Goal: Complete application form: Complete application form

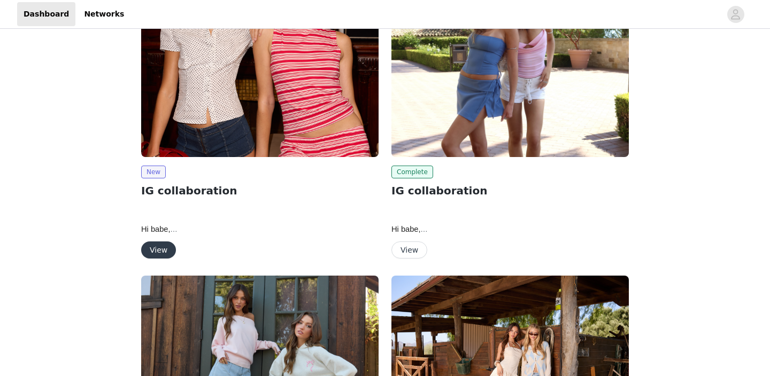
scroll to position [129, 0]
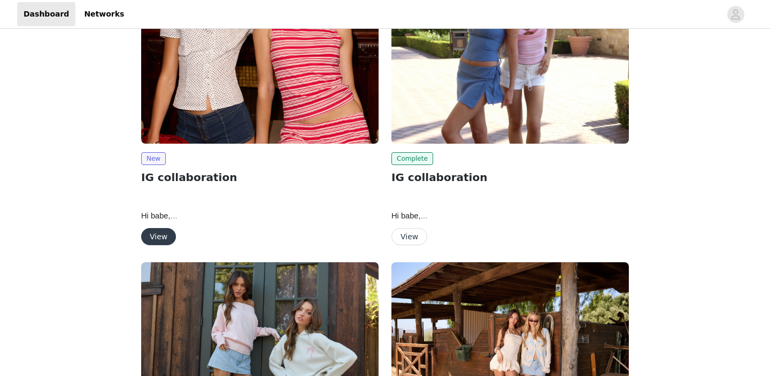
click at [152, 233] on button "View" at bounding box center [158, 236] width 35 height 17
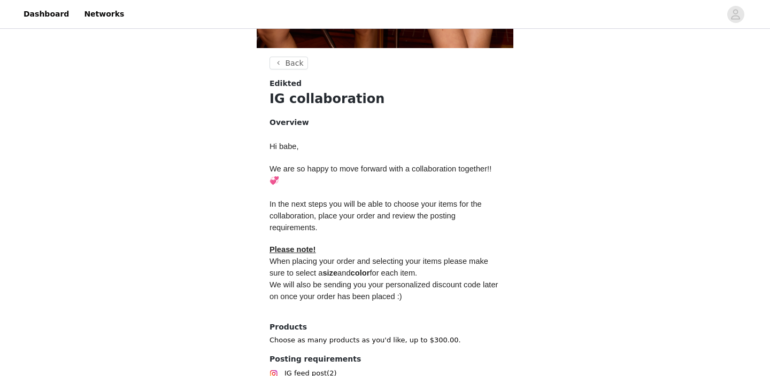
scroll to position [457, 0]
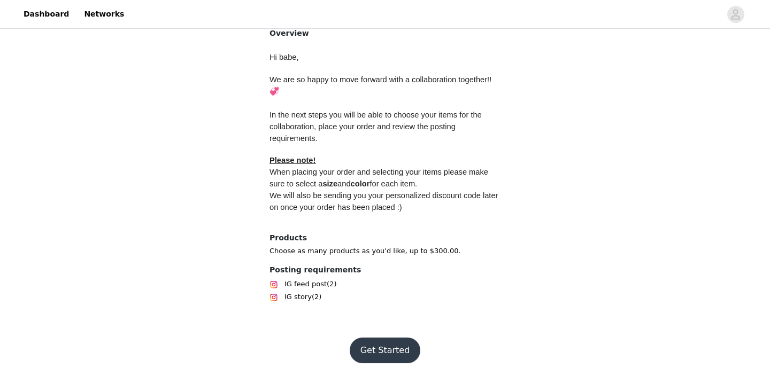
click at [386, 351] on button "Get Started" at bounding box center [385, 351] width 71 height 26
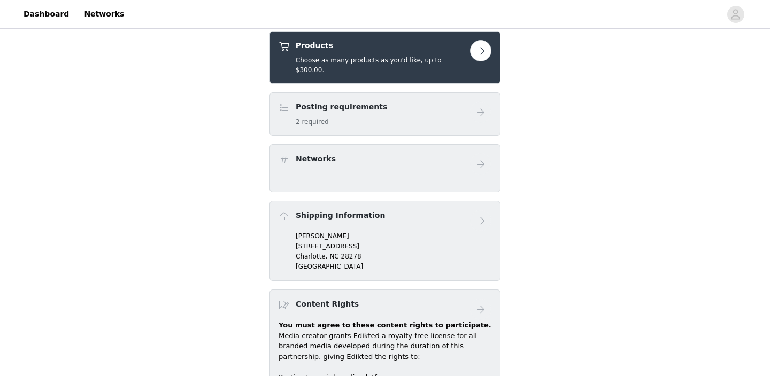
scroll to position [420, 0]
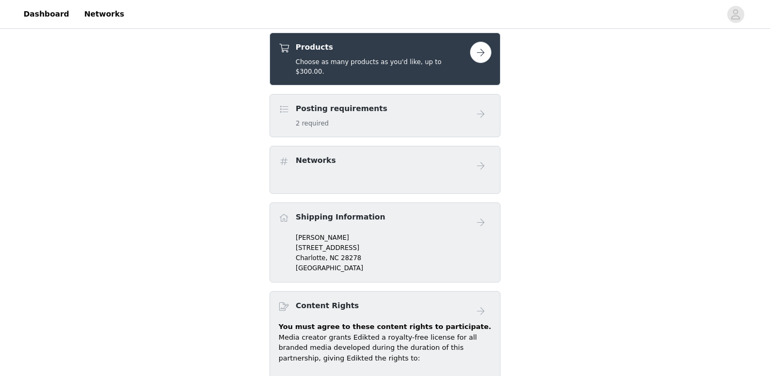
click at [475, 52] on button "button" at bounding box center [480, 52] width 21 height 21
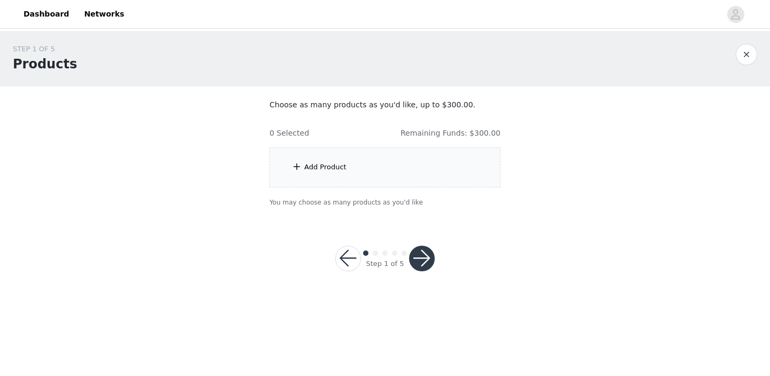
click at [353, 165] on div "Add Product" at bounding box center [384, 168] width 231 height 40
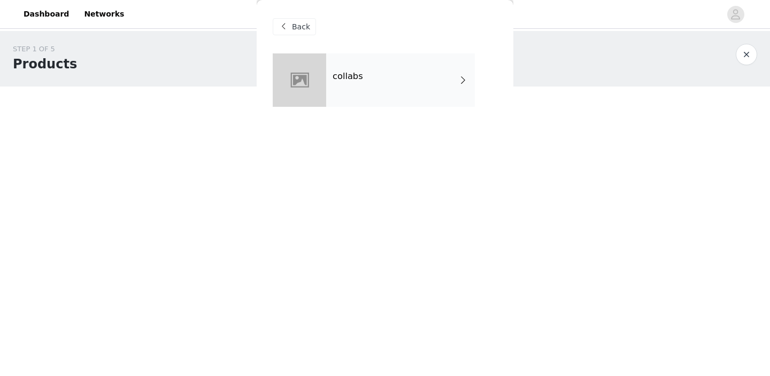
click at [383, 76] on div "collabs" at bounding box center [400, 79] width 149 height 53
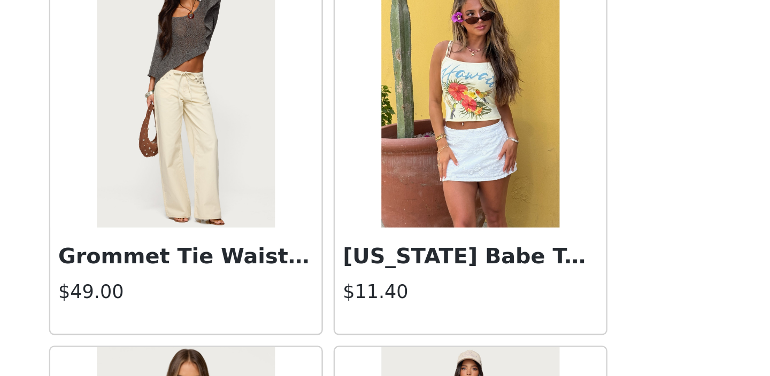
scroll to position [466, 0]
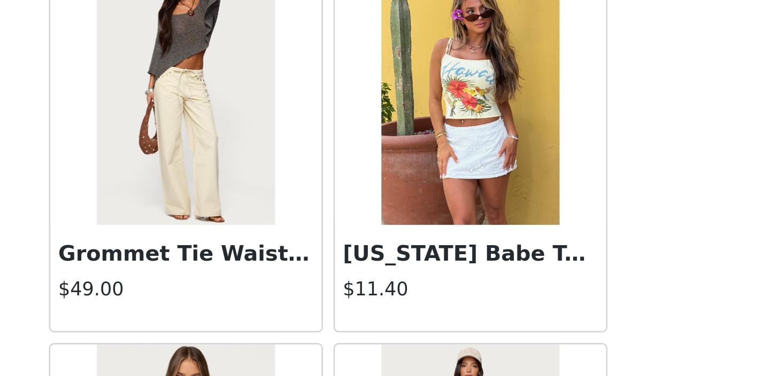
click at [329, 298] on img at bounding box center [327, 261] width 71 height 107
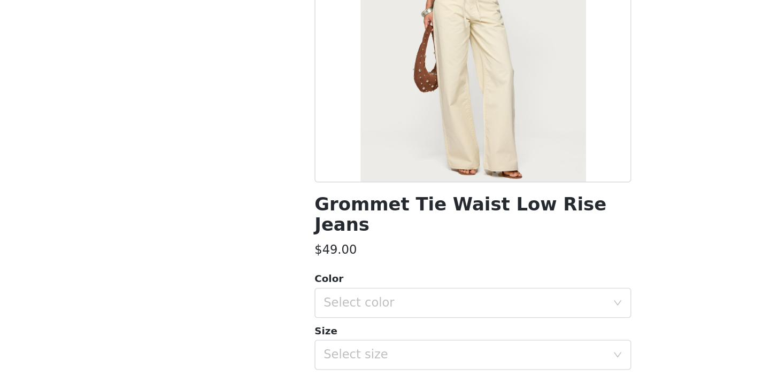
scroll to position [69, 0]
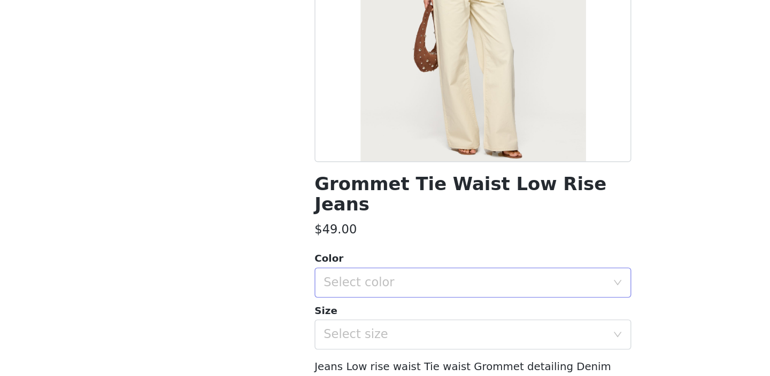
click at [329, 305] on div "Select color" at bounding box center [379, 310] width 200 height 11
click at [326, 319] on li "BEIGE" at bounding box center [385, 319] width 225 height 17
click at [324, 342] on div "Select size" at bounding box center [379, 347] width 200 height 11
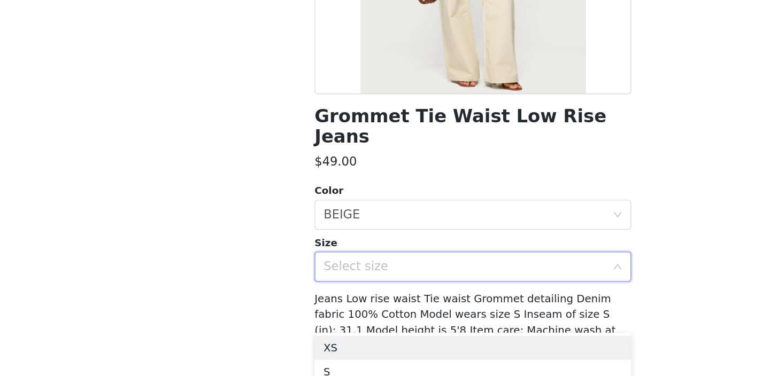
scroll to position [121, 0]
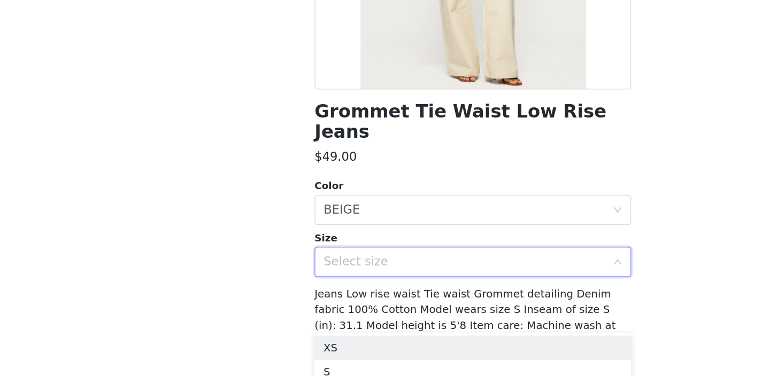
click at [394, 290] on div "Select size" at bounding box center [379, 295] width 200 height 11
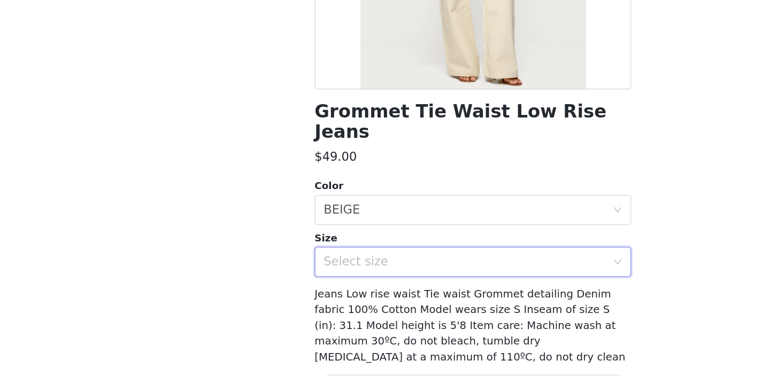
click at [394, 290] on div "Select size" at bounding box center [379, 295] width 200 height 11
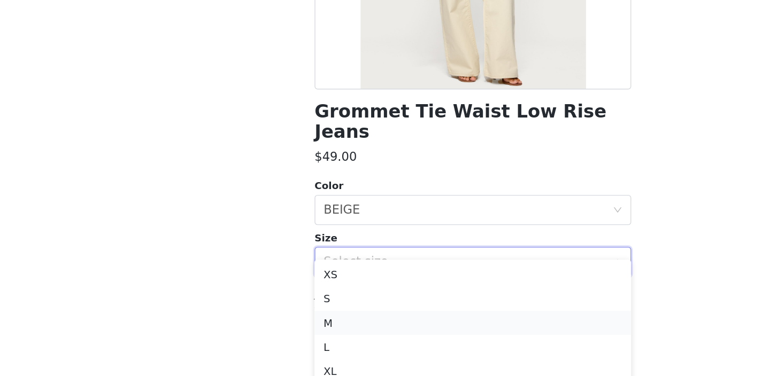
click at [356, 335] on li "M" at bounding box center [385, 338] width 225 height 17
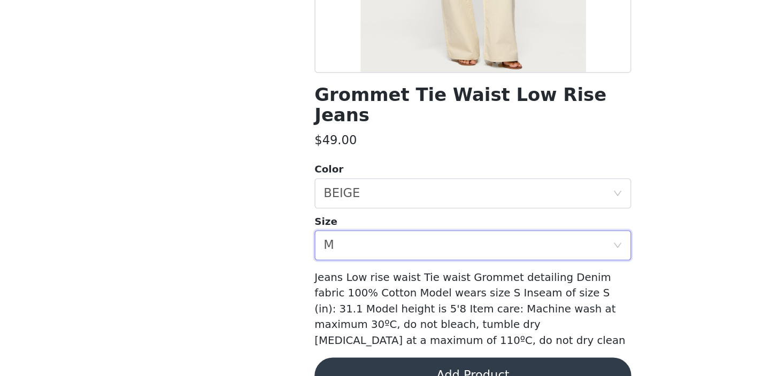
scroll to position [144, 0]
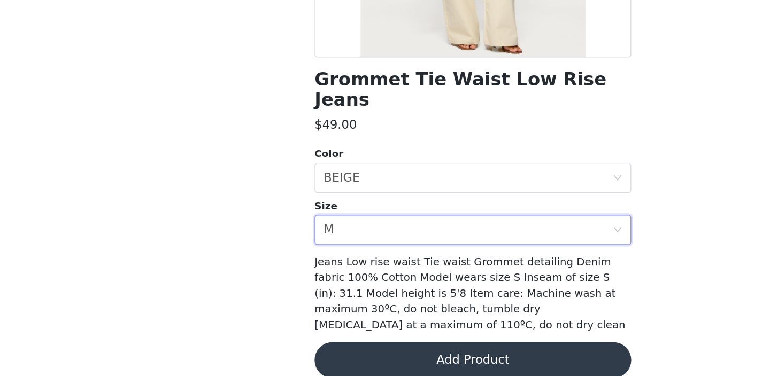
click at [397, 352] on button "Add Product" at bounding box center [385, 365] width 225 height 26
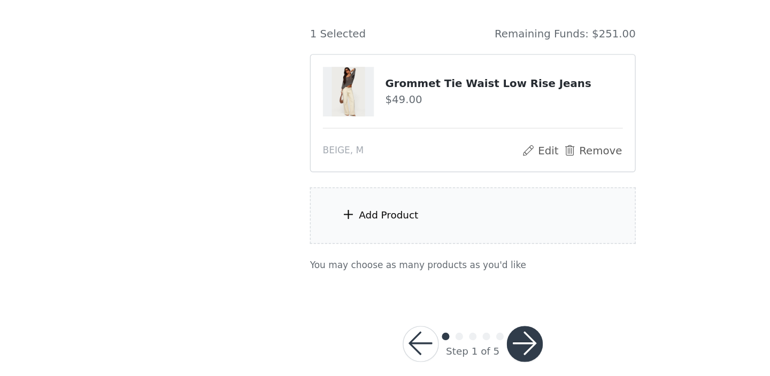
click at [325, 261] on div "Add Product" at bounding box center [325, 262] width 42 height 11
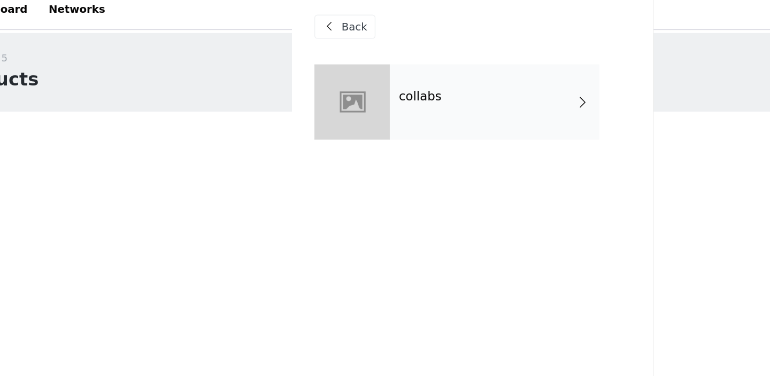
click at [342, 94] on div "collabs" at bounding box center [400, 79] width 149 height 53
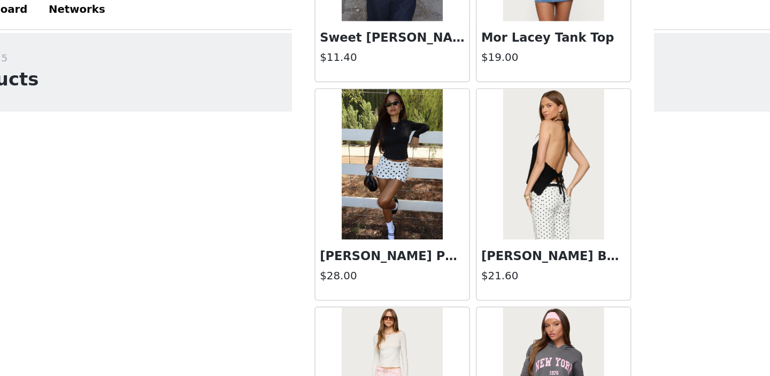
scroll to position [1230, 0]
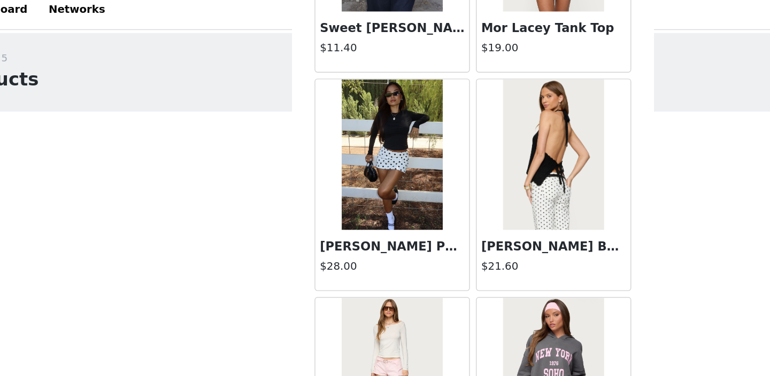
click at [320, 172] on div "[PERSON_NAME] Polka Dot Mini Skort $28.00" at bounding box center [327, 192] width 109 height 43
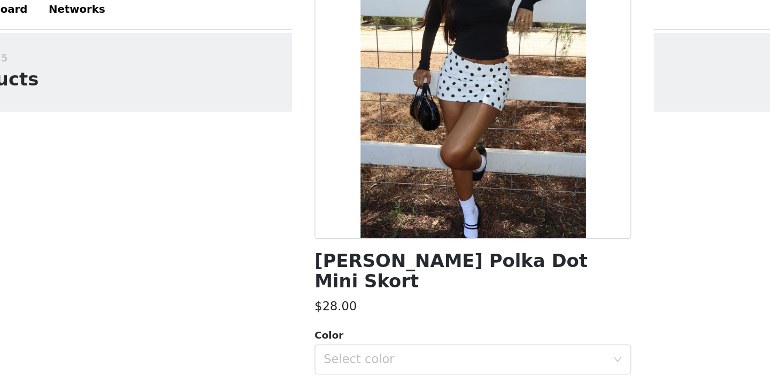
scroll to position [133, 0]
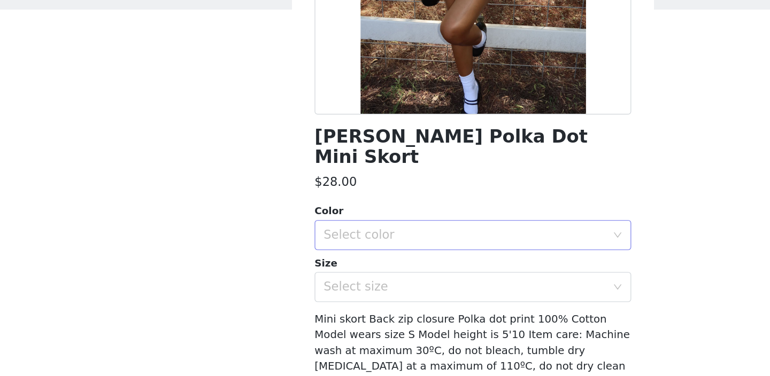
click at [377, 242] on div "Select color" at bounding box center [379, 247] width 200 height 11
click at [361, 259] on li "WHITE AND BLACK" at bounding box center [385, 255] width 225 height 17
click at [354, 278] on div "Select size" at bounding box center [379, 283] width 200 height 11
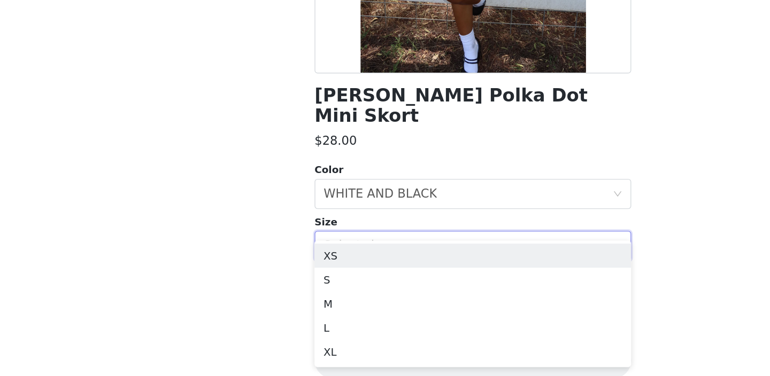
scroll to position [3, 0]
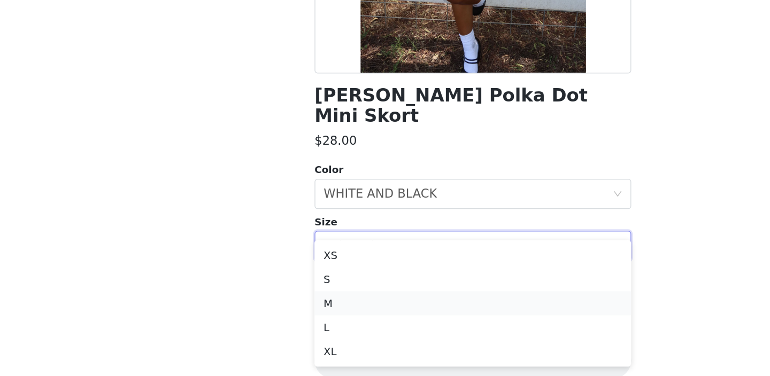
click at [331, 328] on li "M" at bounding box center [385, 324] width 225 height 17
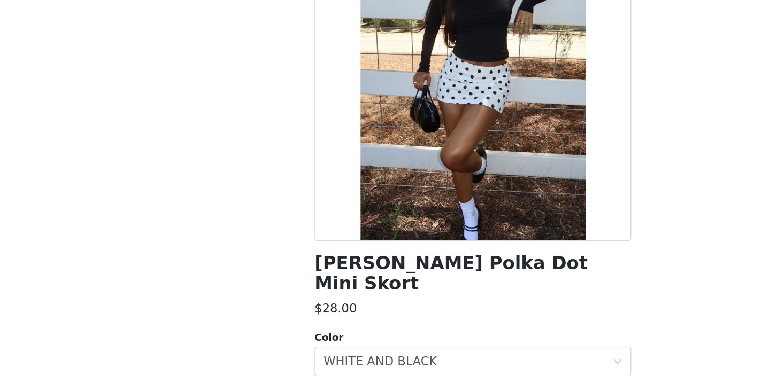
scroll to position [133, 0]
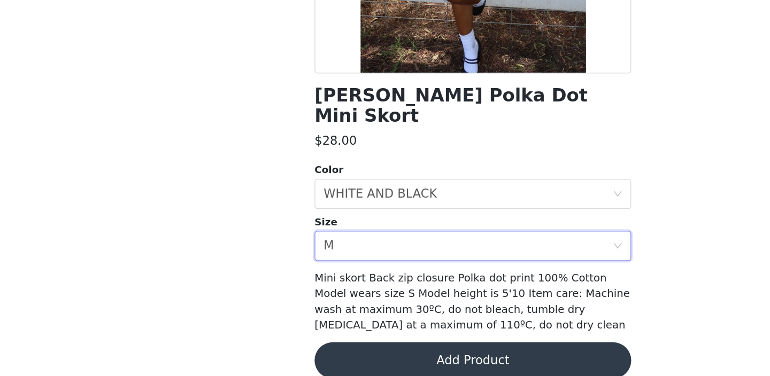
click at [335, 352] on button "Add Product" at bounding box center [385, 365] width 225 height 26
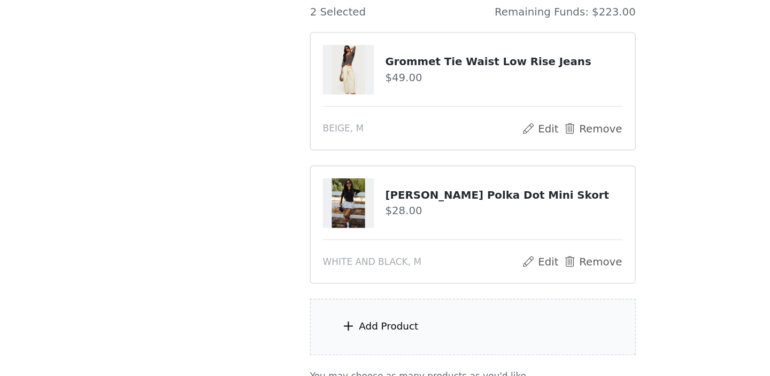
click at [293, 336] on span at bounding box center [296, 340] width 11 height 13
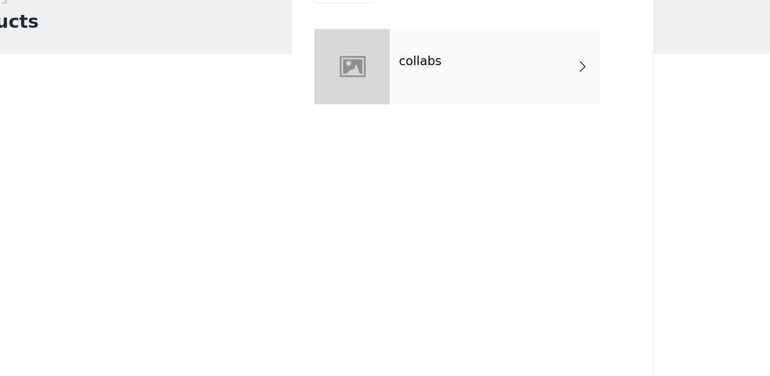
click at [341, 81] on h4 "collabs" at bounding box center [347, 77] width 30 height 10
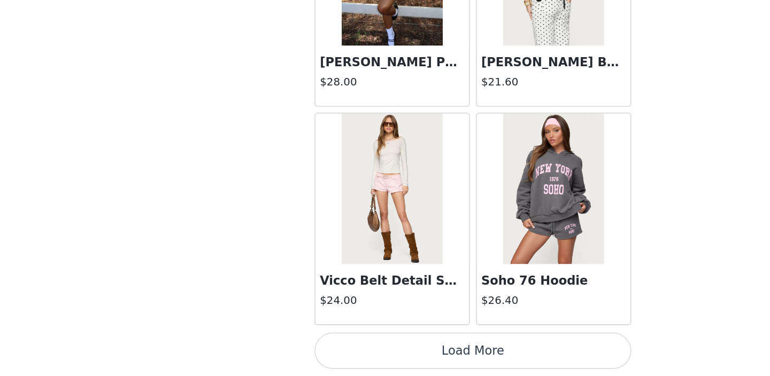
scroll to position [36, 0]
click at [374, 357] on button "Load More" at bounding box center [385, 358] width 225 height 26
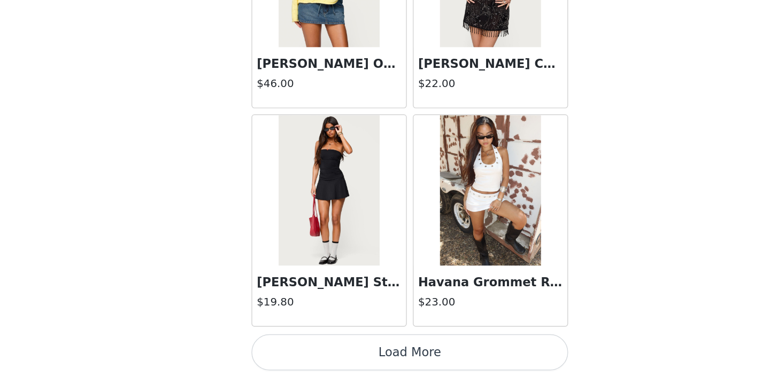
scroll to position [2810, 0]
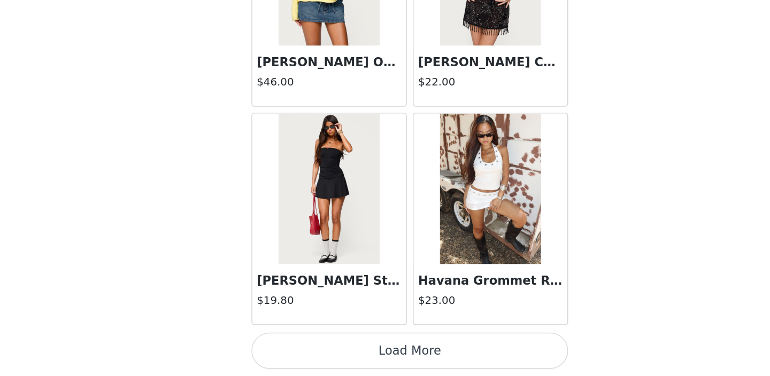
click at [378, 354] on button "Load More" at bounding box center [385, 358] width 225 height 26
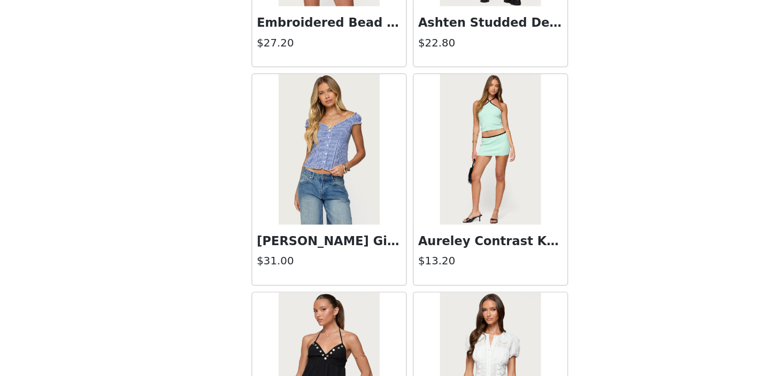
scroll to position [4083, 0]
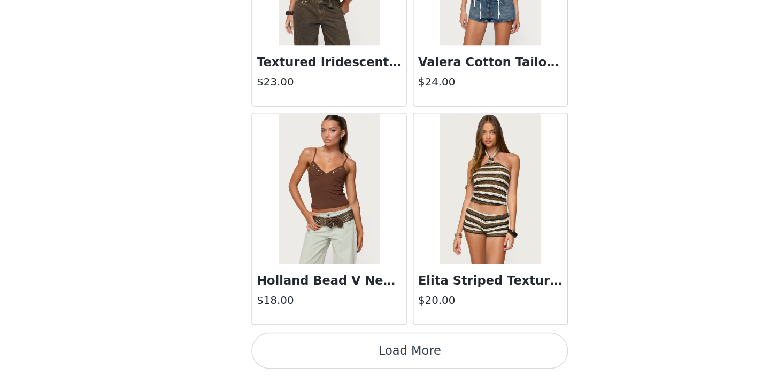
click at [394, 361] on button "Load More" at bounding box center [385, 358] width 225 height 26
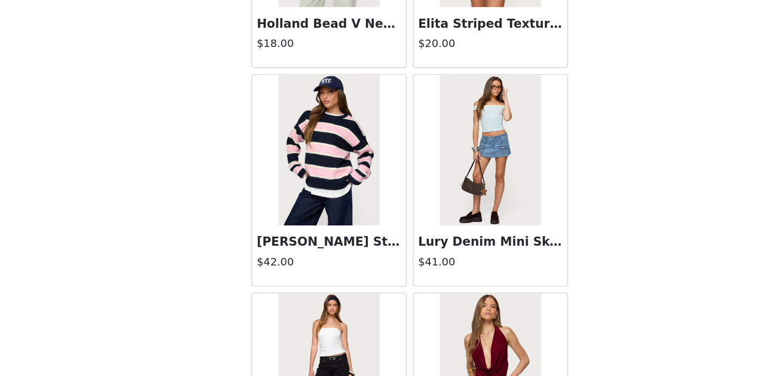
scroll to position [4546, 0]
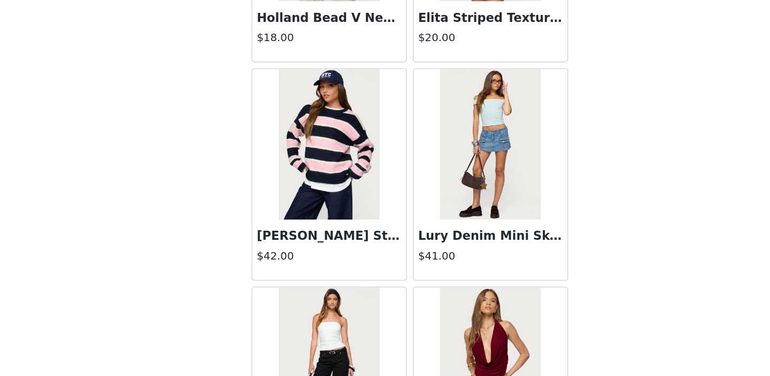
click at [347, 229] on img at bounding box center [327, 211] width 71 height 107
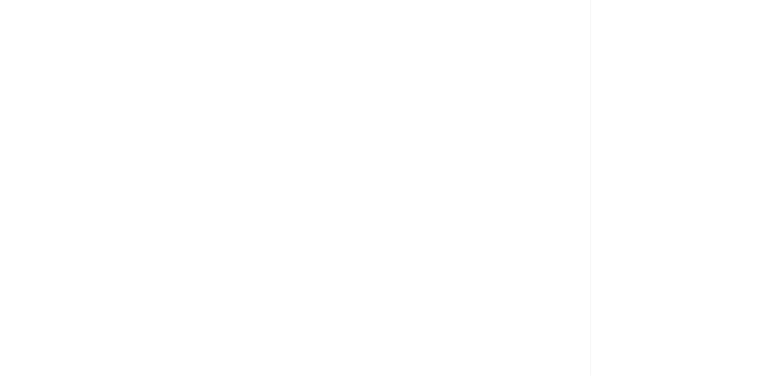
scroll to position [0, 0]
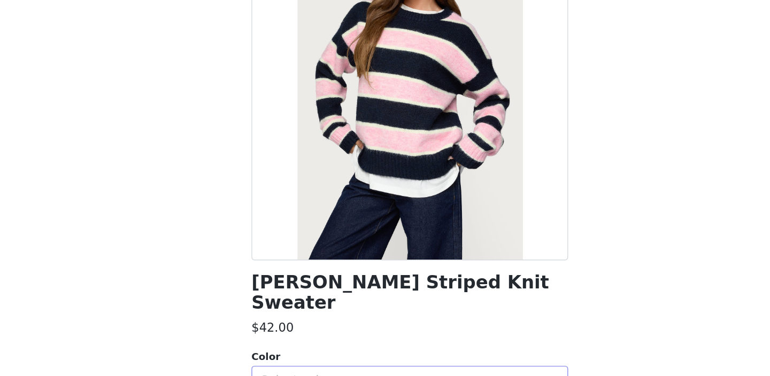
click at [391, 374] on div "Select color" at bounding box center [379, 379] width 200 height 11
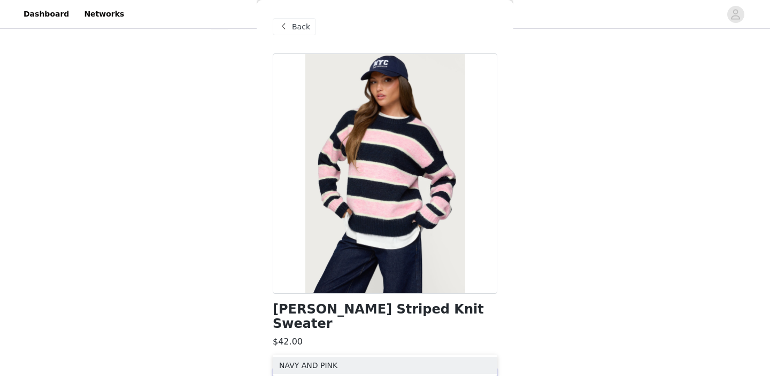
scroll to position [133, 0]
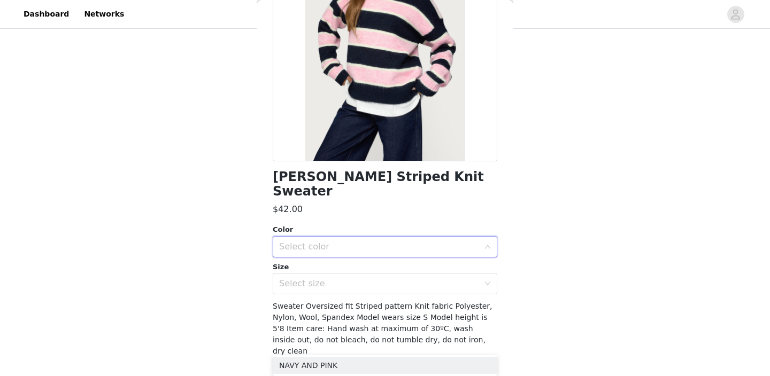
click at [391, 241] on div "Select color" at bounding box center [381, 247] width 205 height 20
click at [382, 225] on div "Color" at bounding box center [385, 230] width 225 height 11
click at [381, 237] on div "Select color" at bounding box center [381, 247] width 205 height 20
click at [371, 258] on li "NAVY AND PINK" at bounding box center [385, 255] width 225 height 17
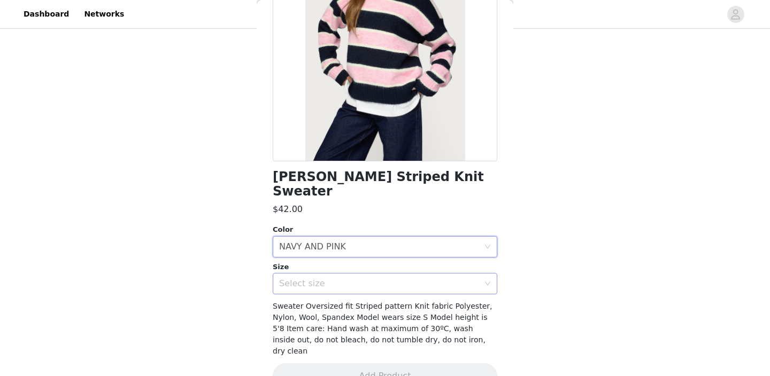
click at [370, 278] on div "Select size" at bounding box center [379, 283] width 200 height 11
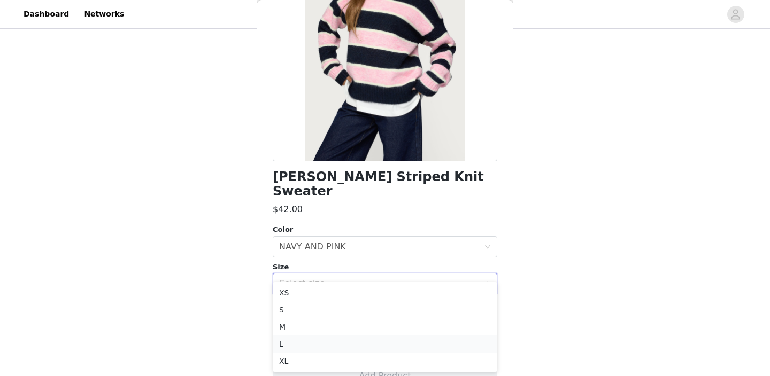
click at [344, 336] on li "L" at bounding box center [385, 344] width 225 height 17
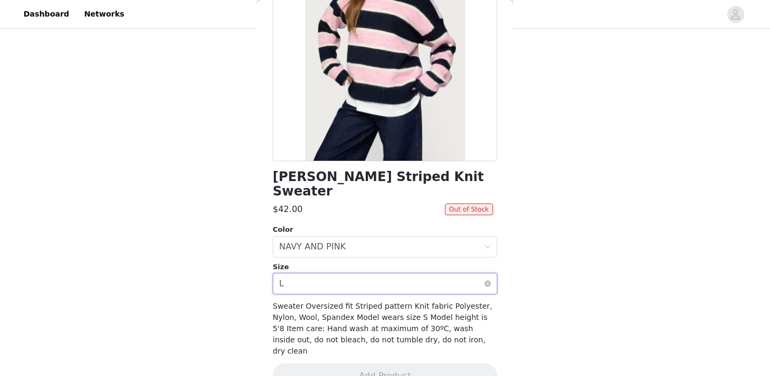
click at [425, 274] on div "Select size L" at bounding box center [381, 284] width 205 height 20
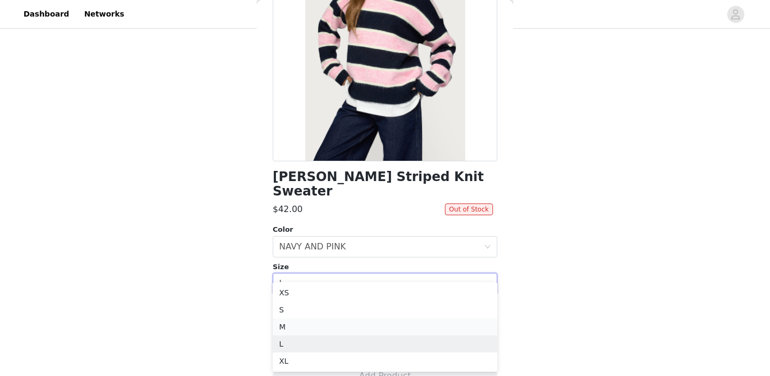
click at [375, 322] on li "M" at bounding box center [385, 327] width 225 height 17
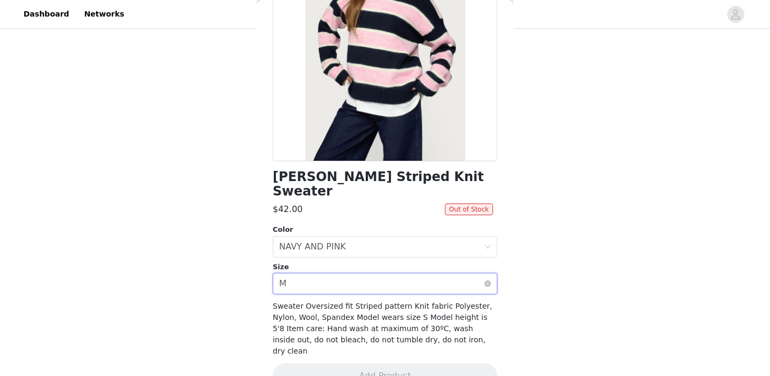
click at [417, 274] on div "Select size M" at bounding box center [381, 284] width 205 height 20
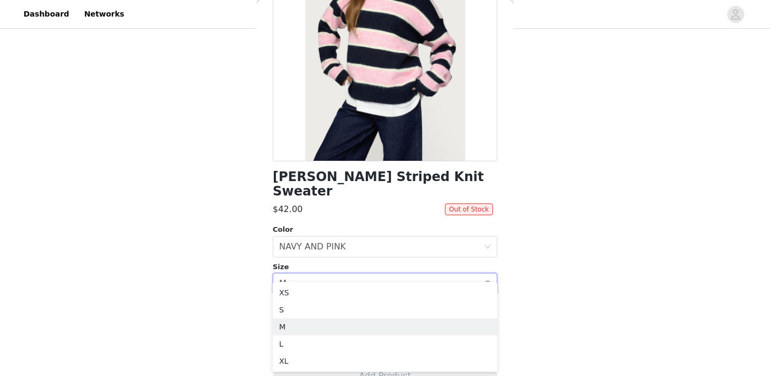
scroll to position [0, 0]
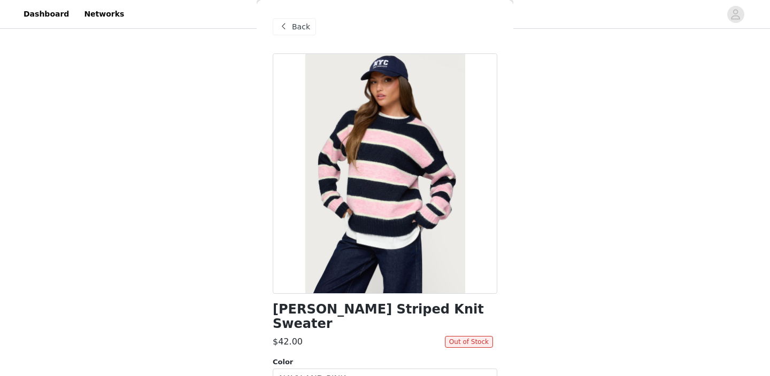
click at [306, 32] on span "Back" at bounding box center [301, 26] width 18 height 11
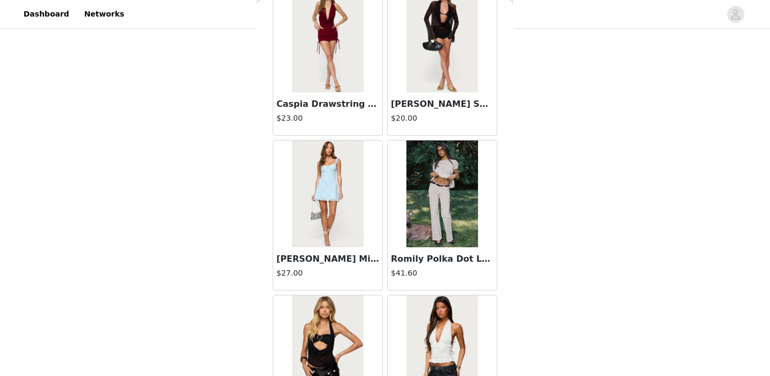
scroll to position [5035, 0]
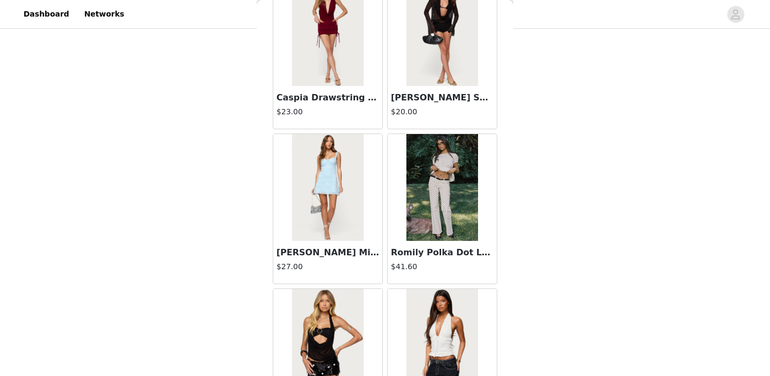
click at [433, 223] on img at bounding box center [441, 187] width 71 height 107
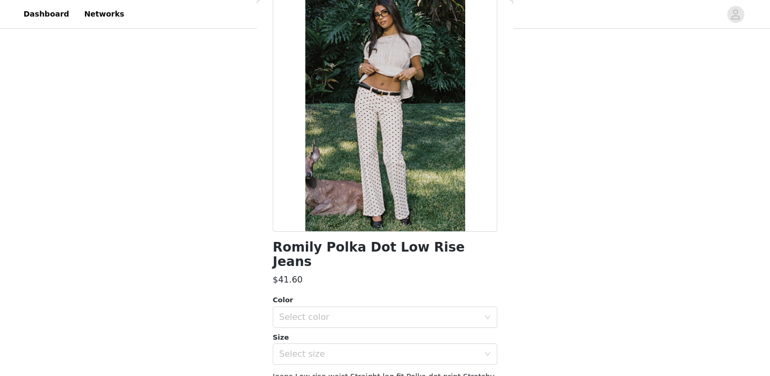
scroll to position [0, 0]
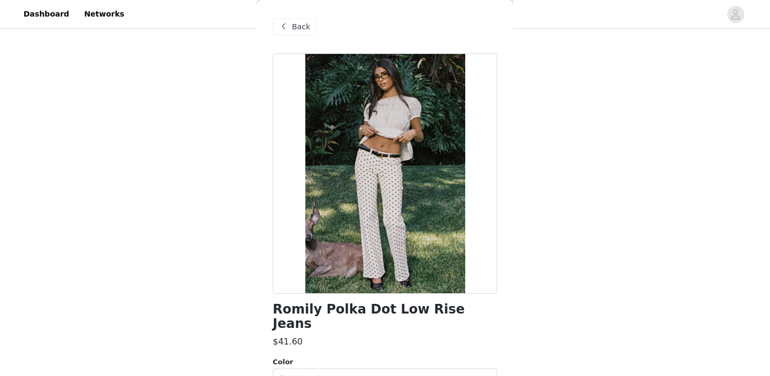
click at [312, 33] on div "Back" at bounding box center [294, 26] width 43 height 17
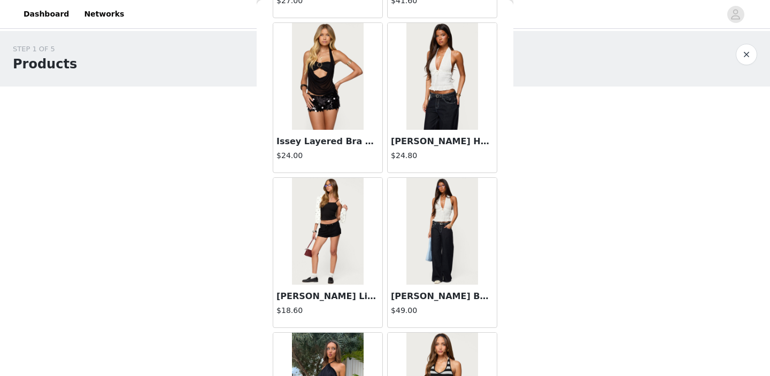
scroll to position [5910, 0]
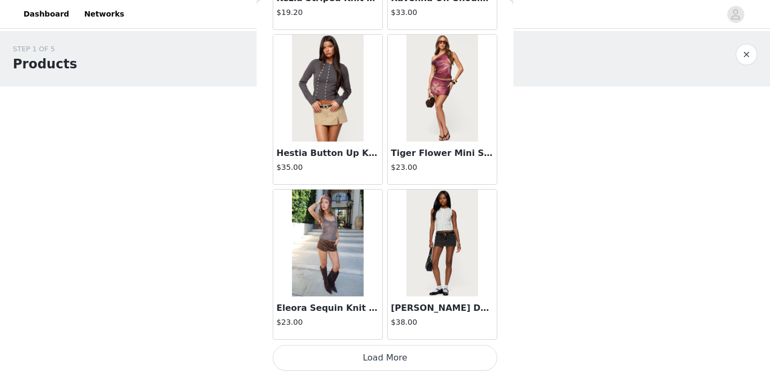
click at [372, 351] on button "Load More" at bounding box center [385, 358] width 225 height 26
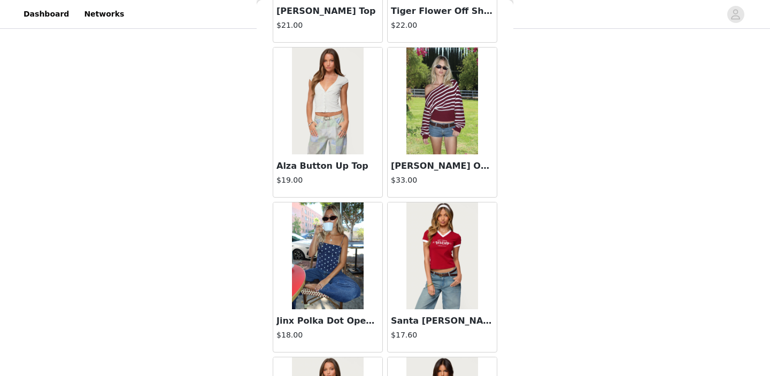
scroll to position [6833, 0]
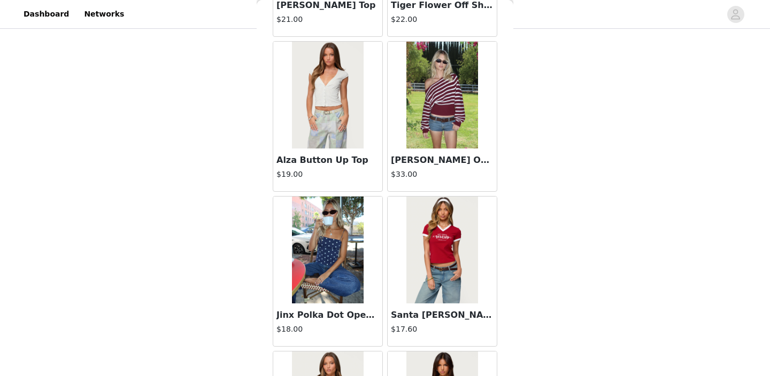
click at [471, 82] on img at bounding box center [441, 95] width 71 height 107
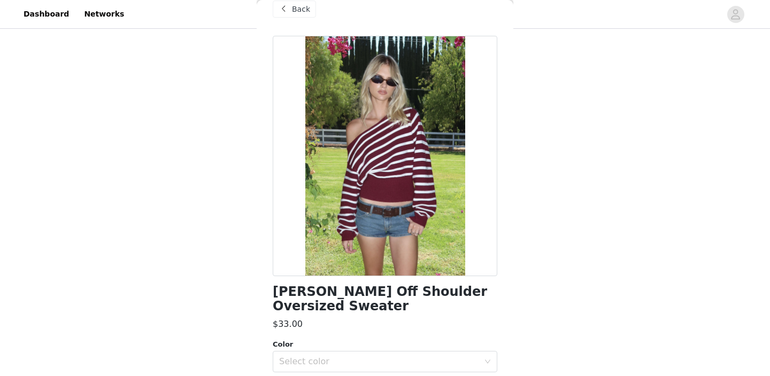
scroll to position [17, 0]
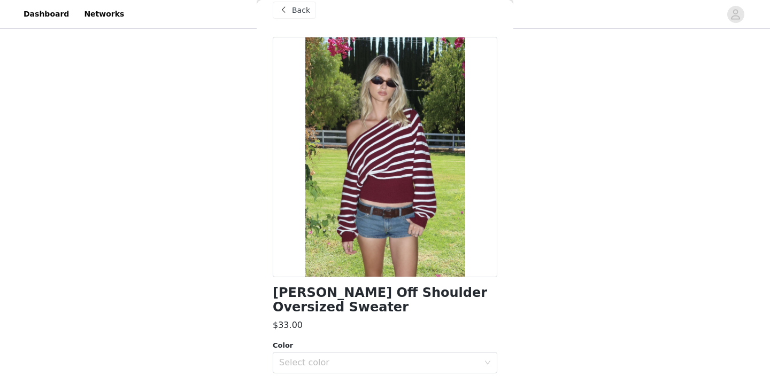
click at [306, 7] on span "Back" at bounding box center [301, 10] width 18 height 11
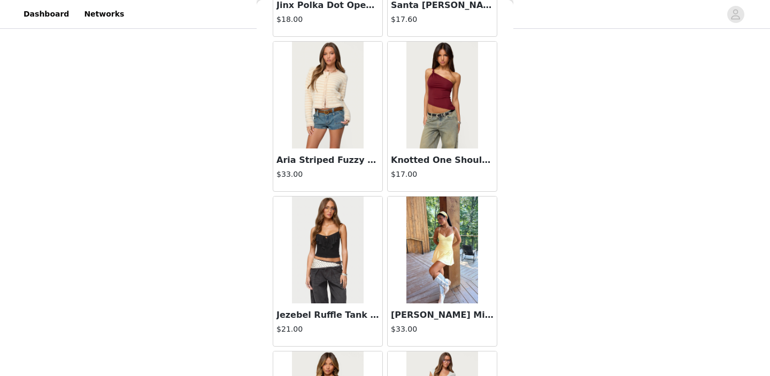
scroll to position [7144, 0]
click at [354, 121] on img at bounding box center [327, 94] width 71 height 107
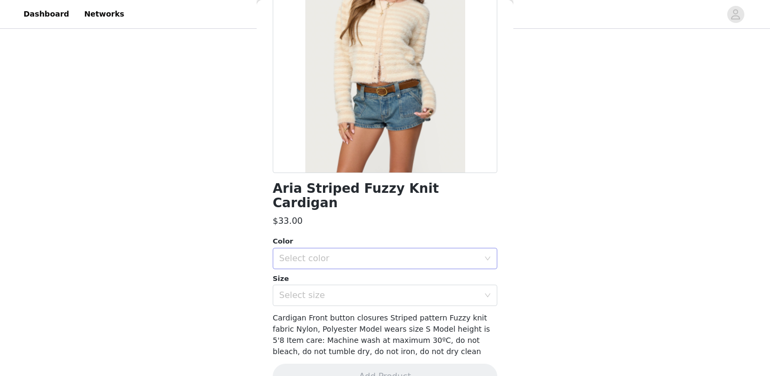
scroll to position [127, 0]
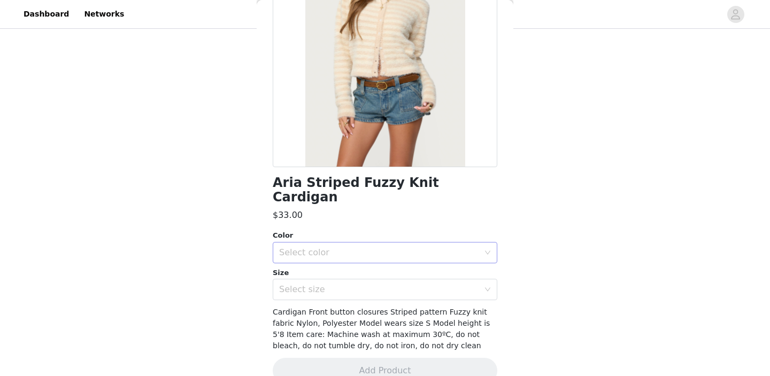
click at [384, 243] on div "Select color" at bounding box center [381, 253] width 205 height 20
click at [376, 264] on li "CREAM" at bounding box center [385, 261] width 225 height 17
click at [375, 280] on div "Select size" at bounding box center [381, 290] width 205 height 20
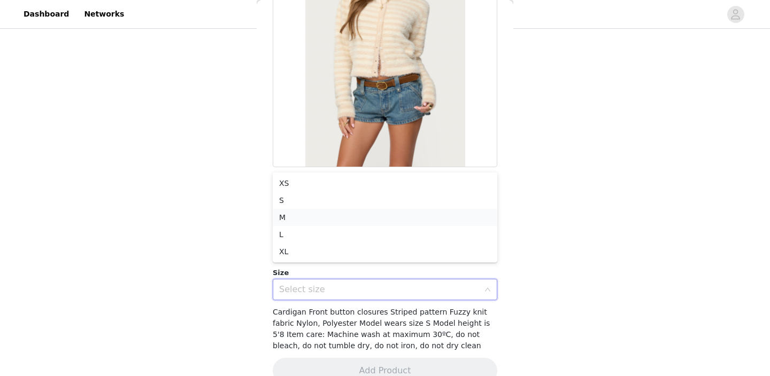
click at [369, 217] on li "M" at bounding box center [385, 217] width 225 height 17
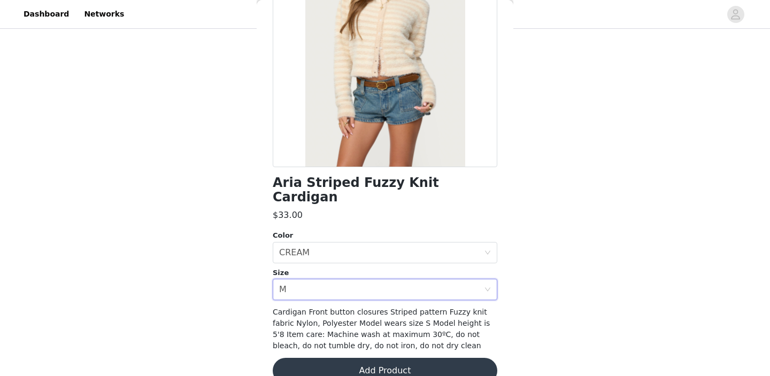
click at [377, 358] on button "Add Product" at bounding box center [385, 371] width 225 height 26
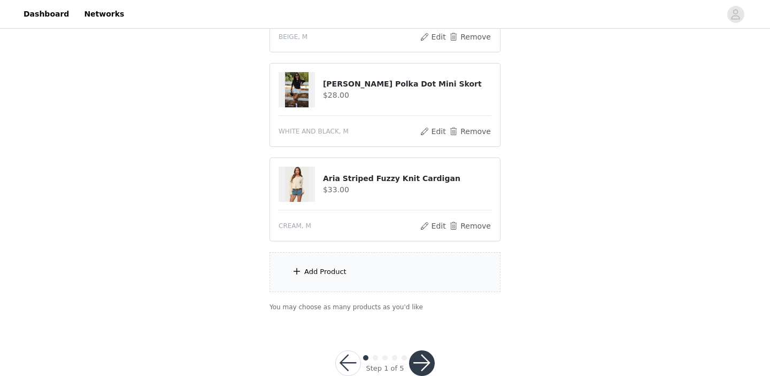
scroll to position [205, 0]
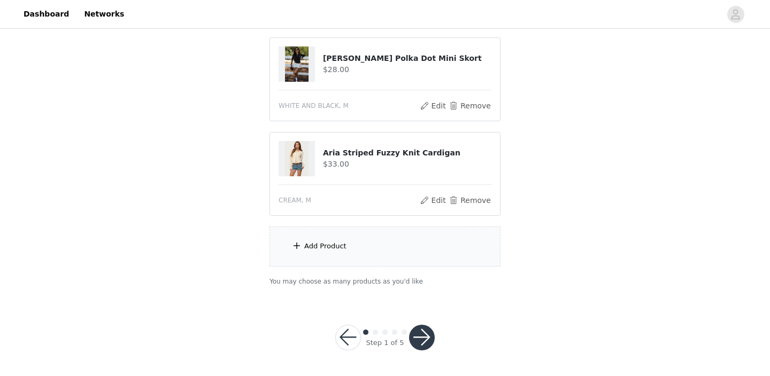
click at [311, 251] on div "Add Product" at bounding box center [384, 247] width 231 height 40
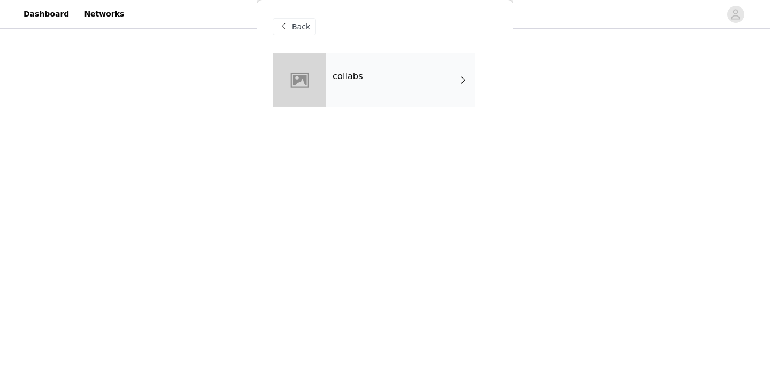
click at [399, 83] on div "collabs" at bounding box center [400, 79] width 149 height 53
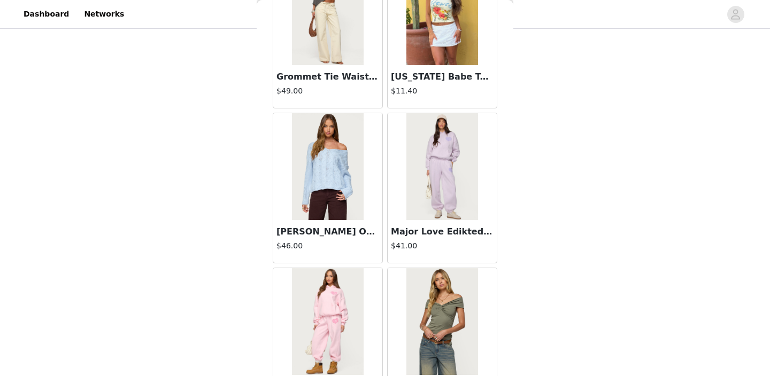
scroll to position [1259, 0]
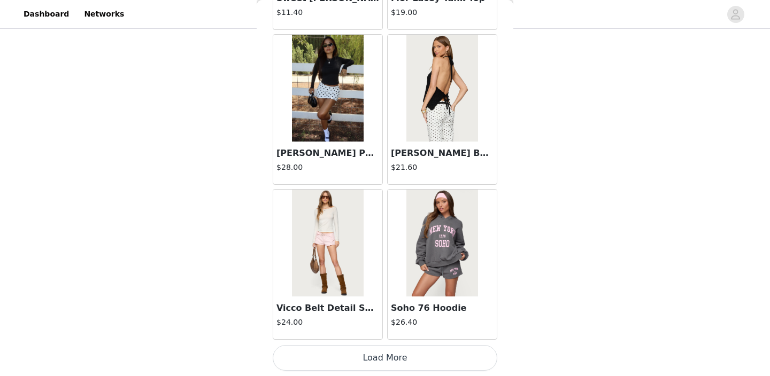
click at [338, 355] on button "Load More" at bounding box center [385, 358] width 225 height 26
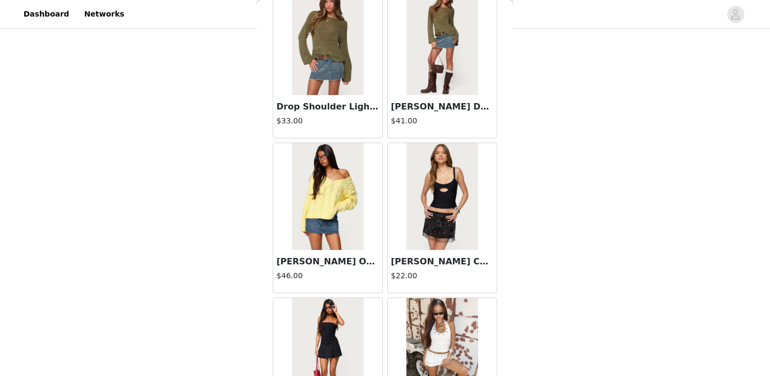
scroll to position [2810, 0]
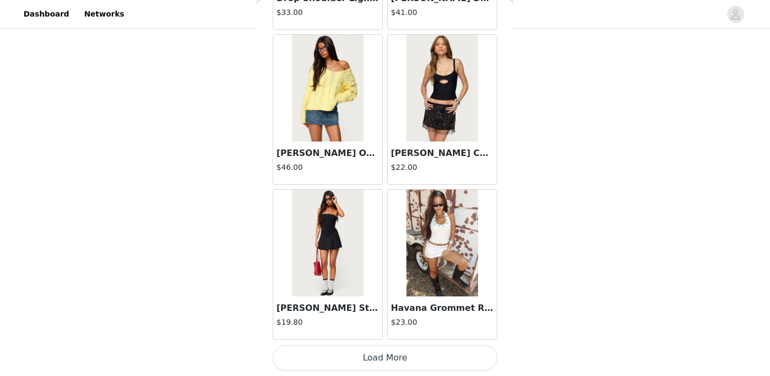
click at [383, 355] on button "Load More" at bounding box center [385, 358] width 225 height 26
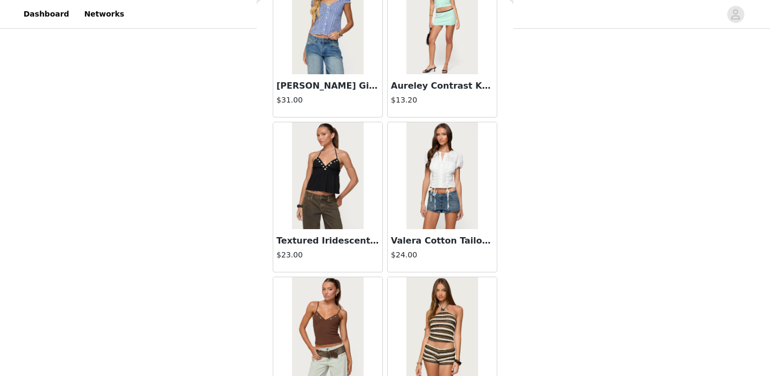
scroll to position [4360, 0]
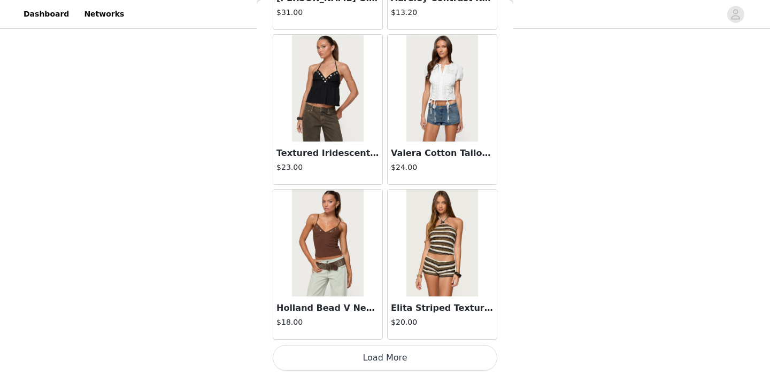
click at [339, 357] on button "Load More" at bounding box center [385, 358] width 225 height 26
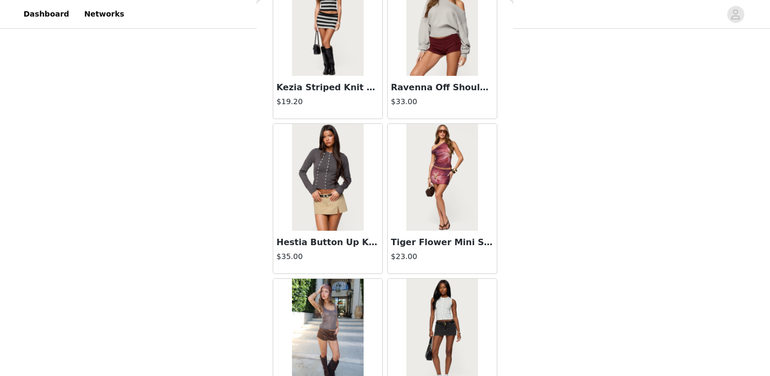
scroll to position [5910, 0]
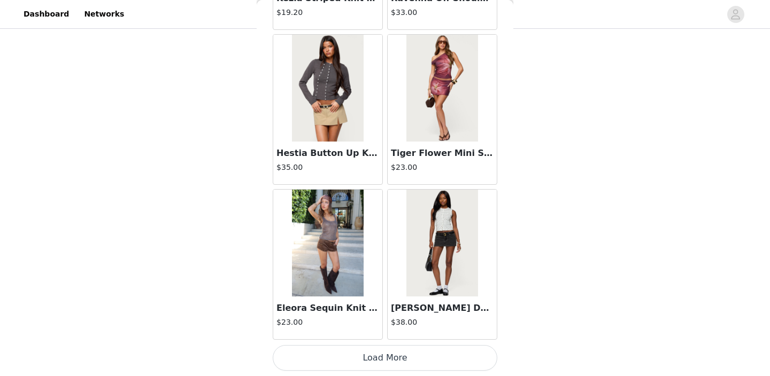
click at [320, 353] on button "Load More" at bounding box center [385, 358] width 225 height 26
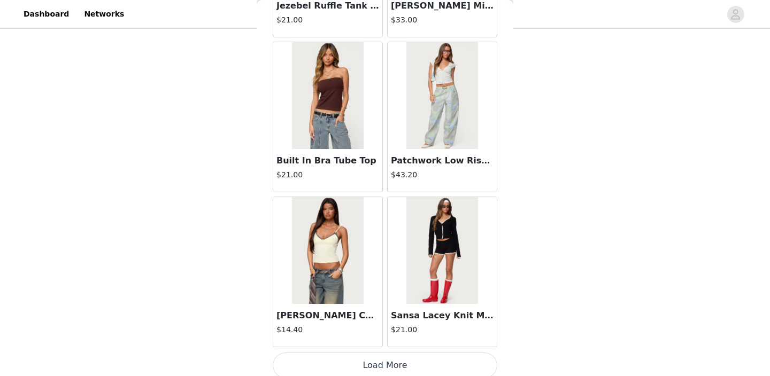
scroll to position [7460, 0]
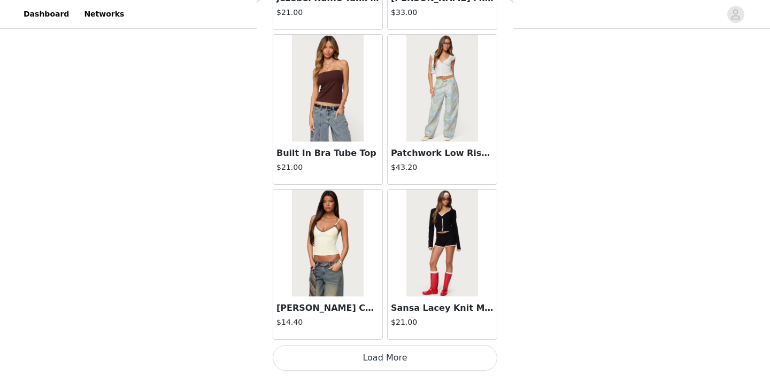
click at [392, 363] on button "Load More" at bounding box center [385, 358] width 225 height 26
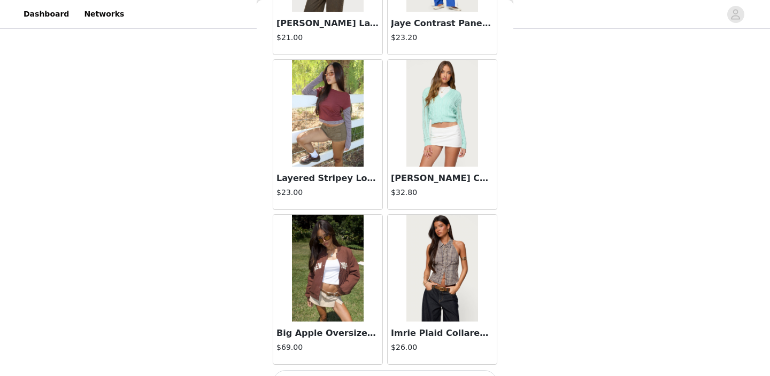
scroll to position [9010, 0]
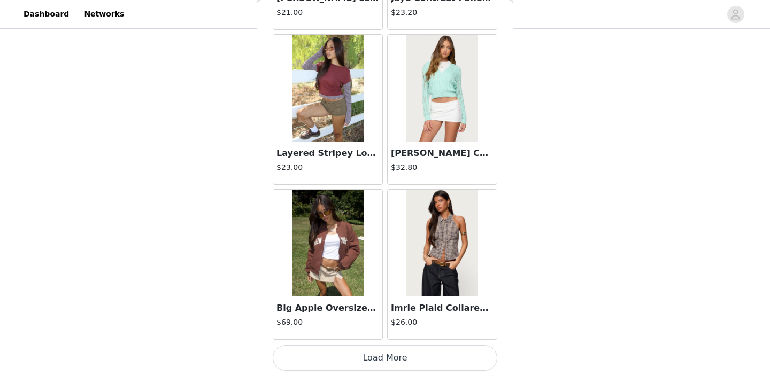
click at [332, 370] on button "Load More" at bounding box center [385, 358] width 225 height 26
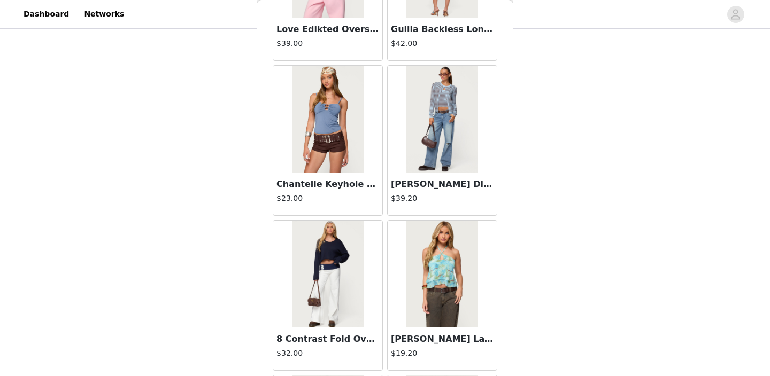
scroll to position [10070, 0]
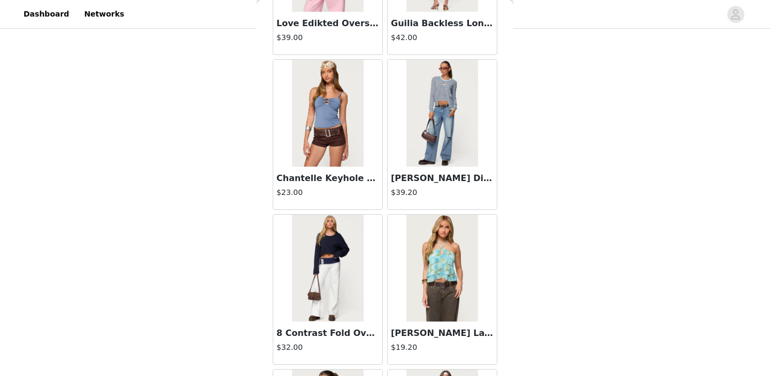
click at [442, 138] on img at bounding box center [441, 113] width 71 height 107
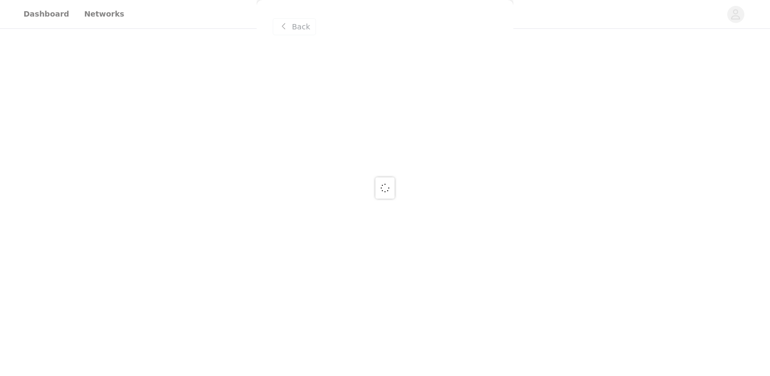
scroll to position [0, 0]
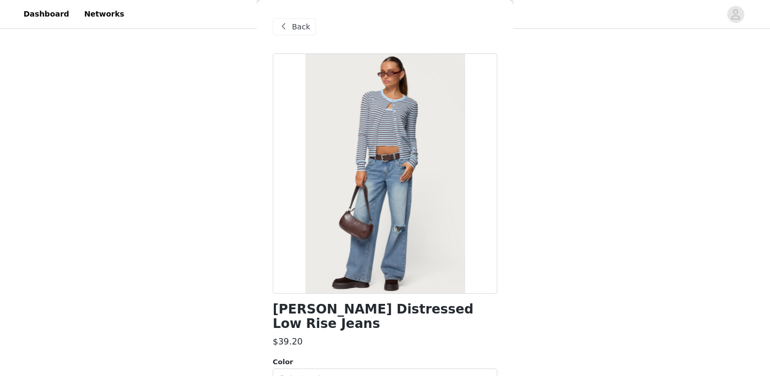
click at [291, 26] on div "Back" at bounding box center [294, 26] width 43 height 17
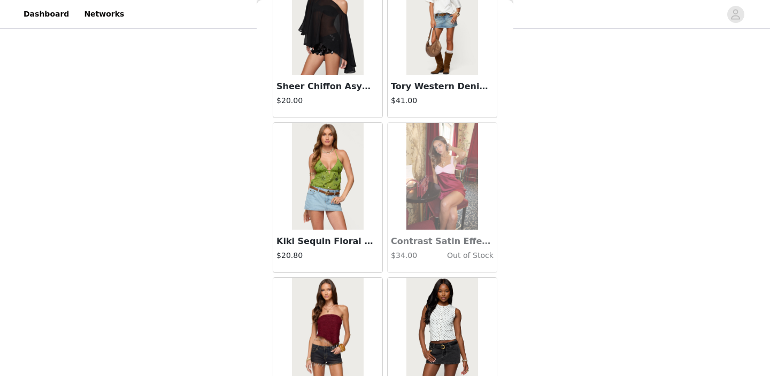
scroll to position [10560, 0]
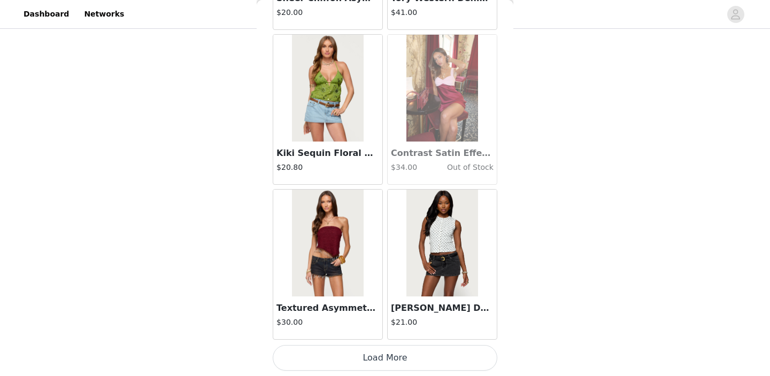
click at [369, 358] on button "Load More" at bounding box center [385, 358] width 225 height 26
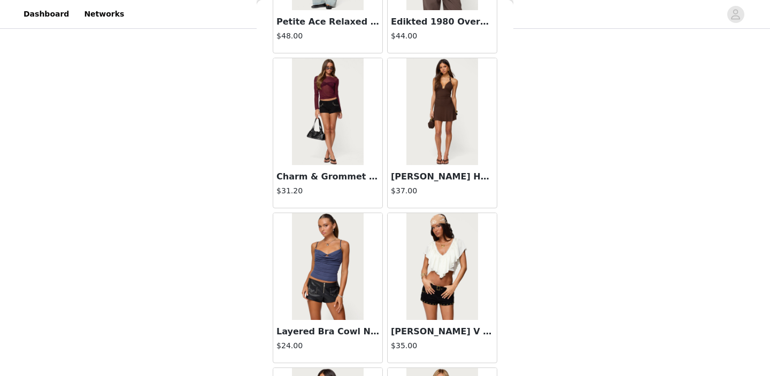
scroll to position [12111, 0]
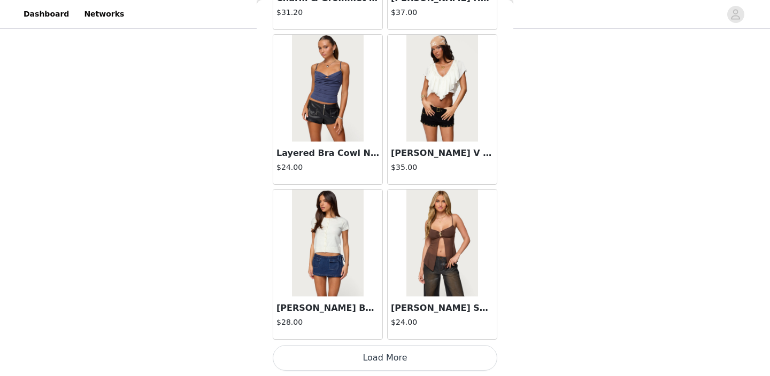
click at [378, 360] on button "Load More" at bounding box center [385, 358] width 225 height 26
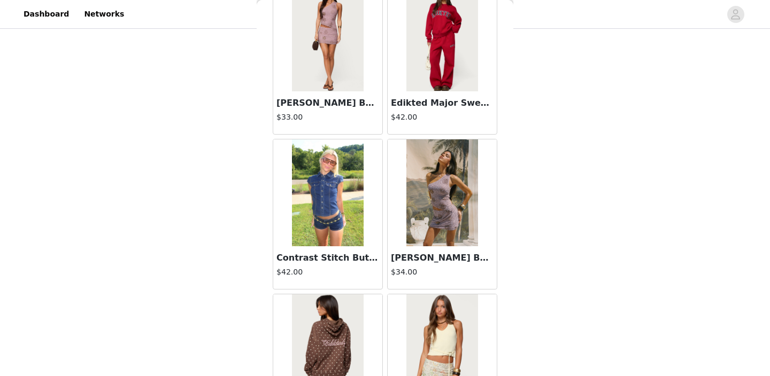
scroll to position [13661, 0]
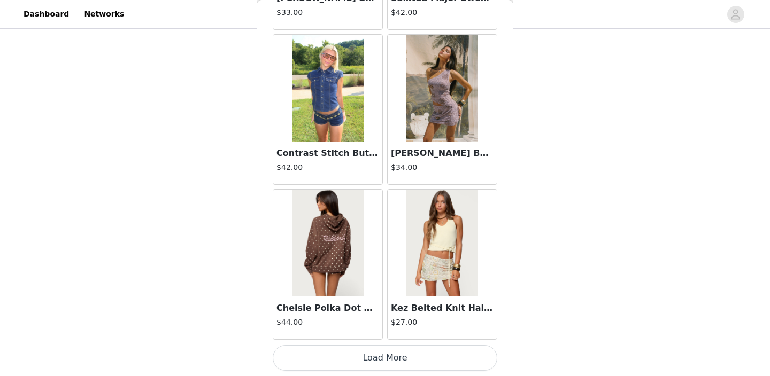
click at [342, 260] on img at bounding box center [327, 243] width 71 height 107
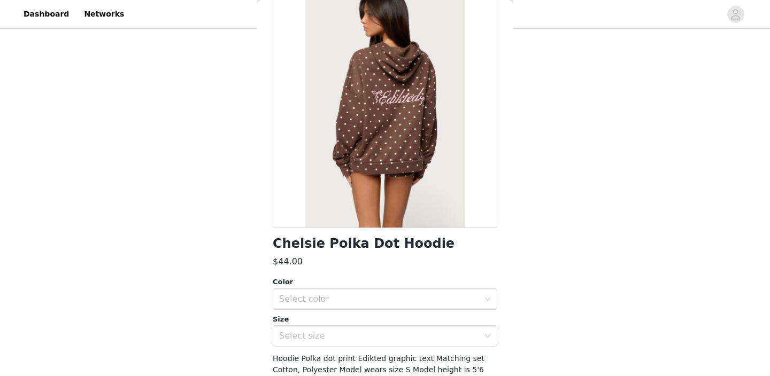
scroll to position [133, 0]
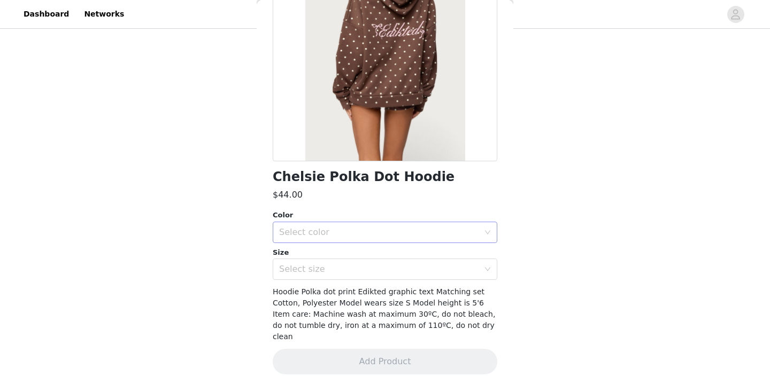
click at [365, 232] on div "Select color" at bounding box center [379, 232] width 200 height 11
click at [355, 255] on li "BROWN" at bounding box center [385, 255] width 225 height 17
click at [355, 262] on div "Select size" at bounding box center [381, 269] width 205 height 20
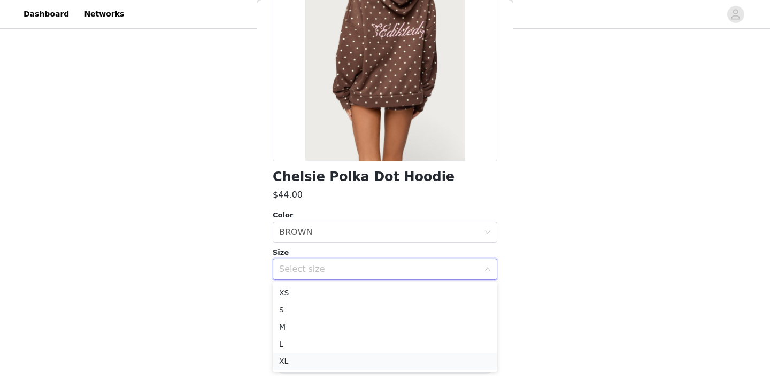
click at [326, 369] on li "XL" at bounding box center [385, 361] width 225 height 17
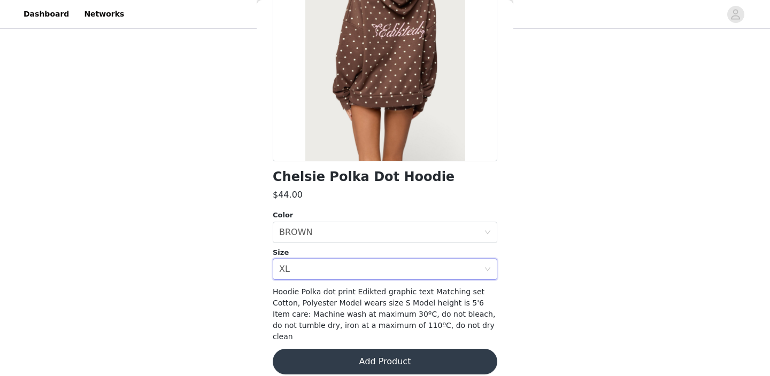
click at [356, 349] on button "Add Product" at bounding box center [385, 362] width 225 height 26
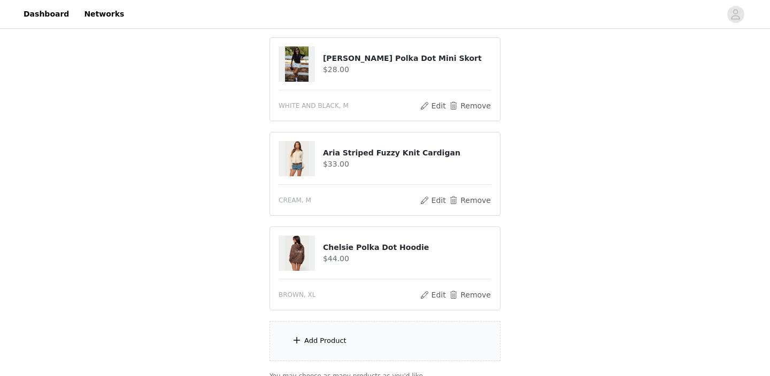
click at [303, 344] on div "Add Product" at bounding box center [384, 341] width 231 height 40
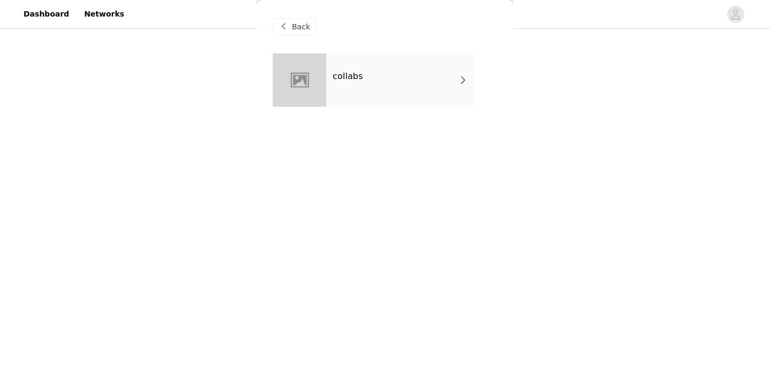
click at [331, 88] on div "collabs" at bounding box center [400, 79] width 149 height 53
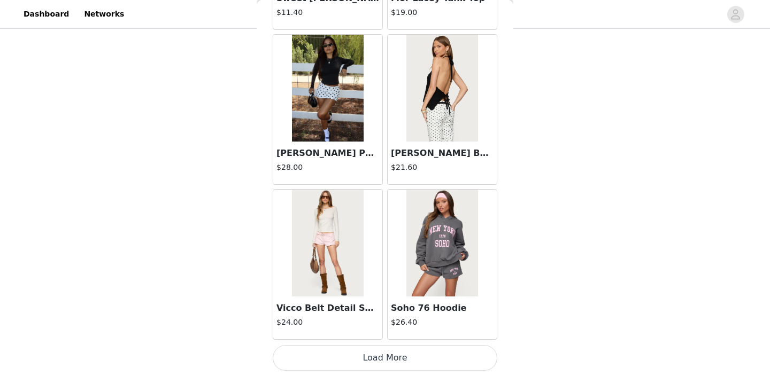
scroll to position [299, 0]
click at [321, 356] on button "Load More" at bounding box center [385, 358] width 225 height 26
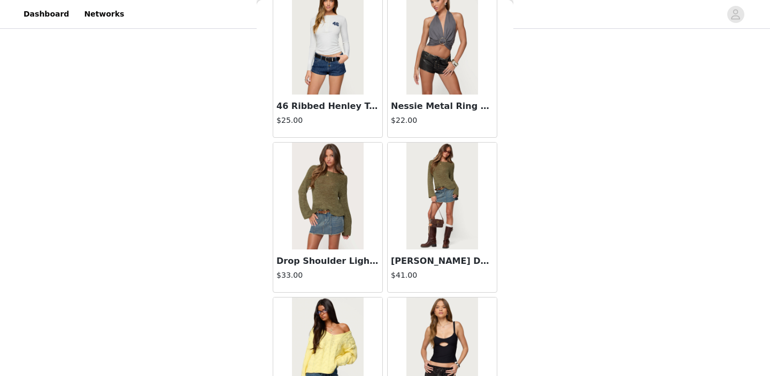
scroll to position [2810, 0]
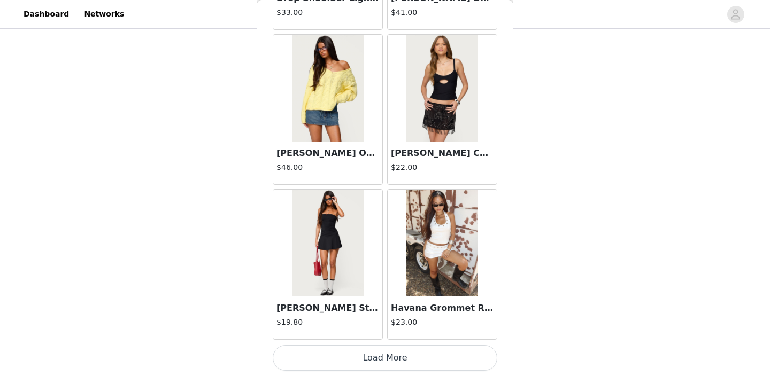
click at [358, 359] on button "Load More" at bounding box center [385, 358] width 225 height 26
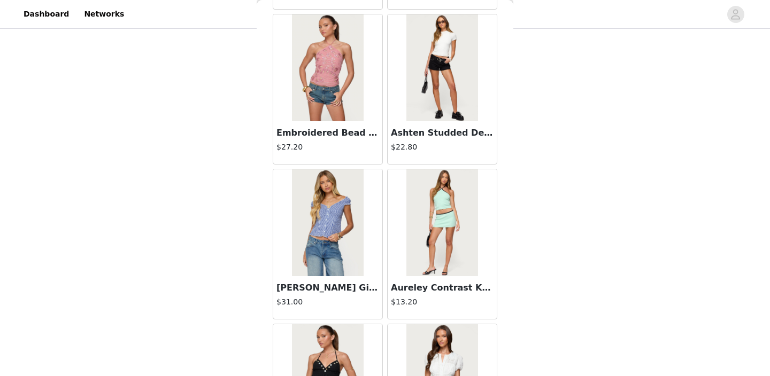
scroll to position [4360, 0]
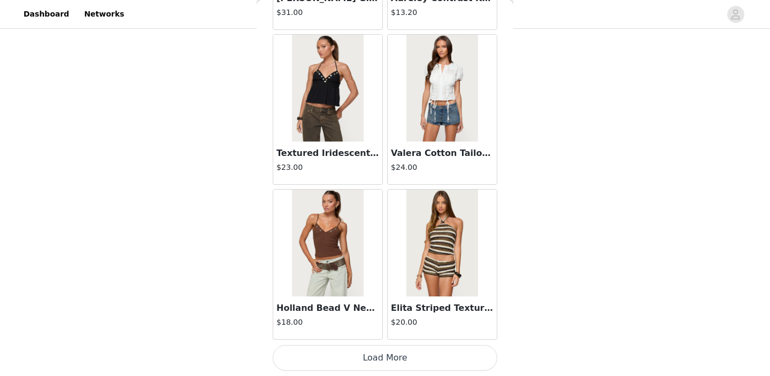
click at [365, 350] on button "Load More" at bounding box center [385, 358] width 225 height 26
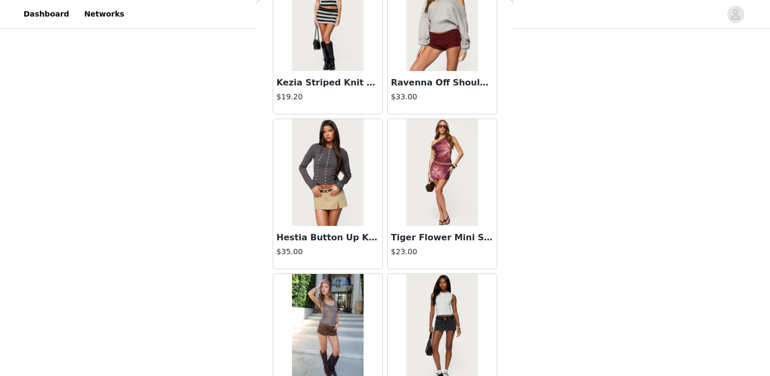
scroll to position [5910, 0]
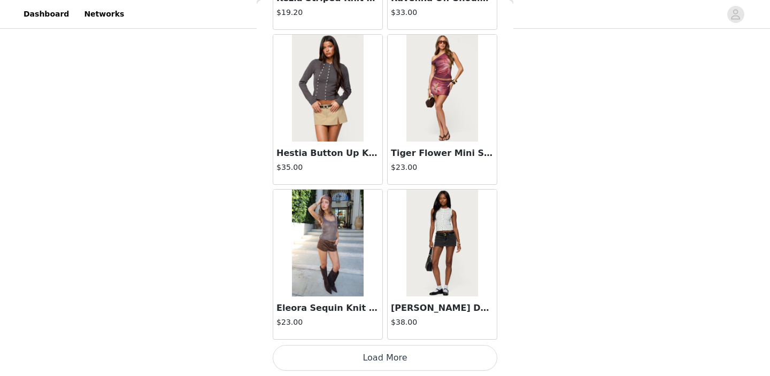
click at [378, 359] on button "Load More" at bounding box center [385, 358] width 225 height 26
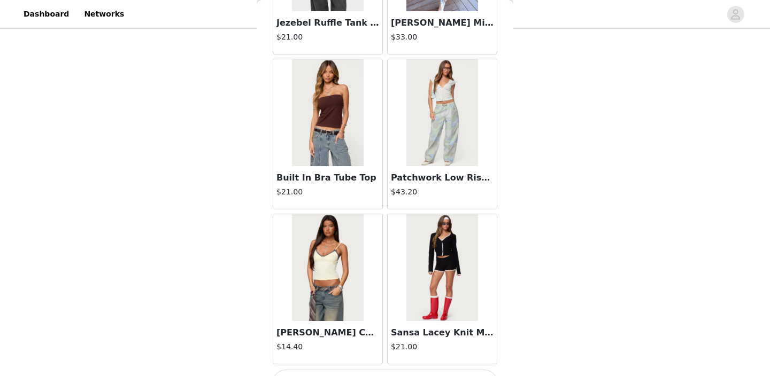
scroll to position [7460, 0]
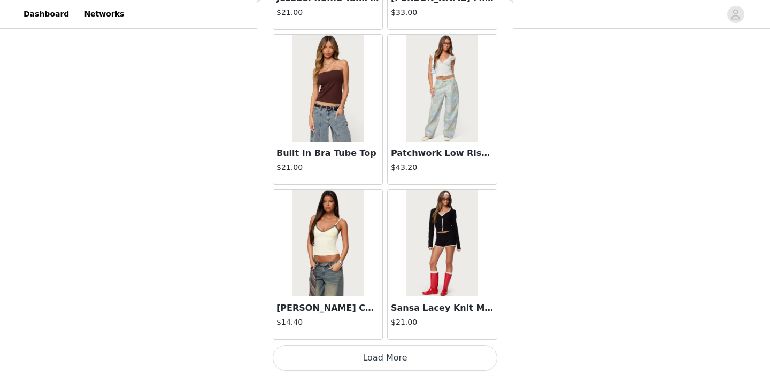
click at [379, 351] on button "Load More" at bounding box center [385, 358] width 225 height 26
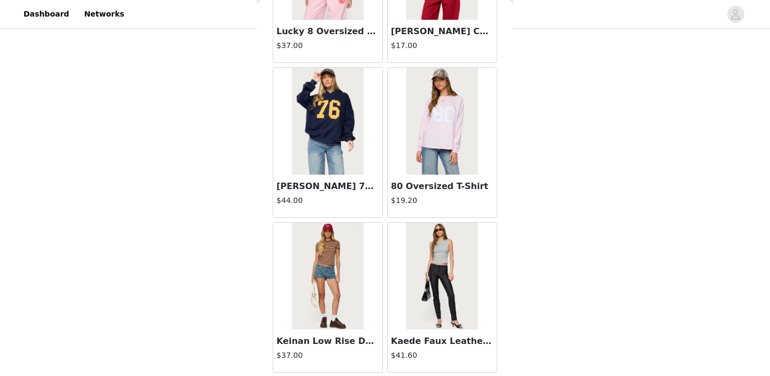
scroll to position [9010, 0]
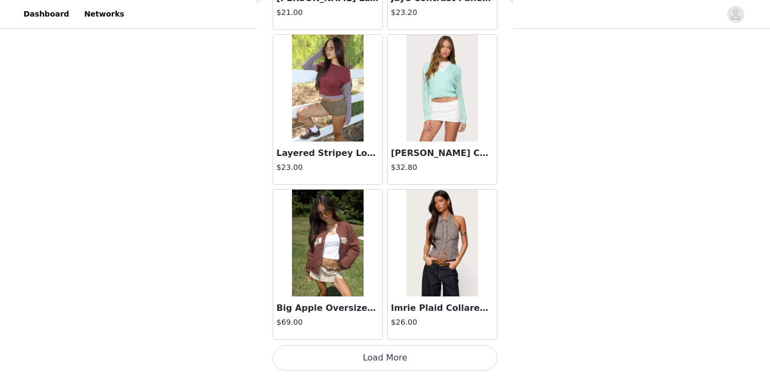
click at [357, 355] on button "Load More" at bounding box center [385, 358] width 225 height 26
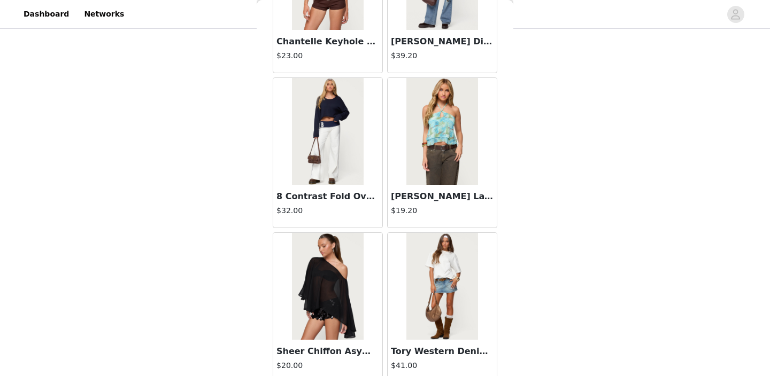
scroll to position [10560, 0]
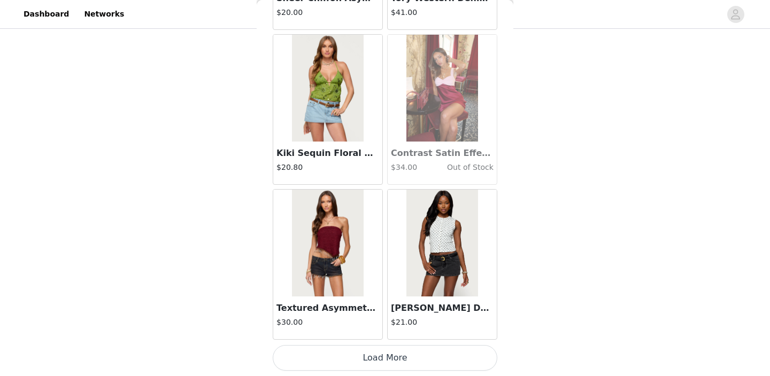
click at [376, 360] on button "Load More" at bounding box center [385, 358] width 225 height 26
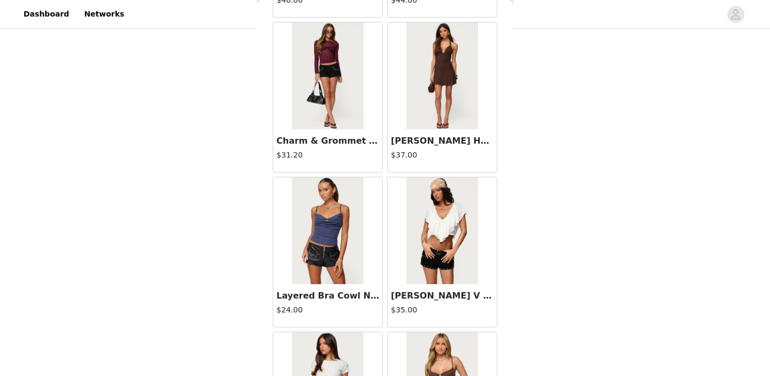
scroll to position [12111, 0]
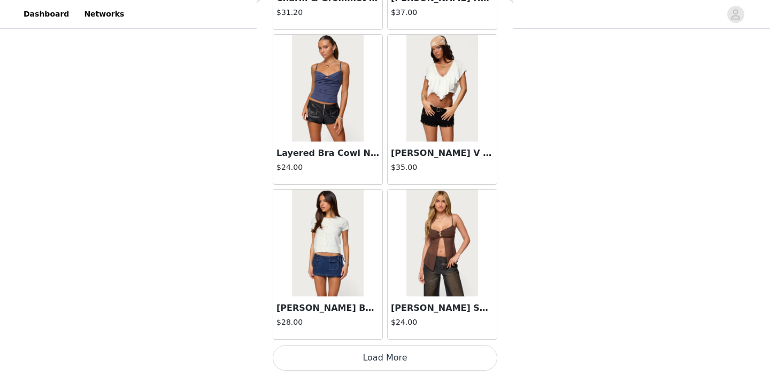
click at [362, 358] on button "Load More" at bounding box center [385, 358] width 225 height 26
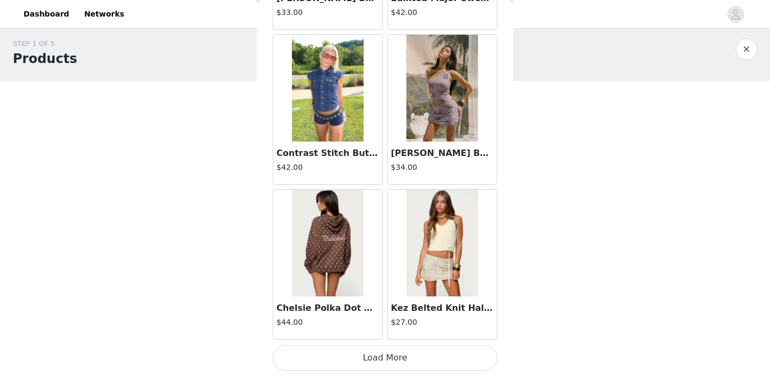
scroll to position [12, 0]
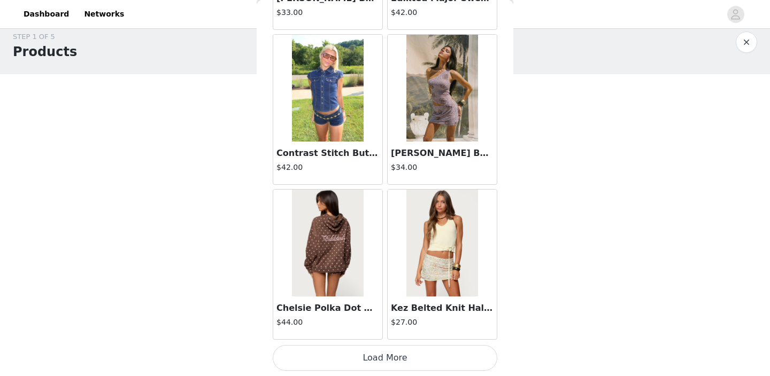
click at [342, 368] on button "Load More" at bounding box center [385, 358] width 225 height 26
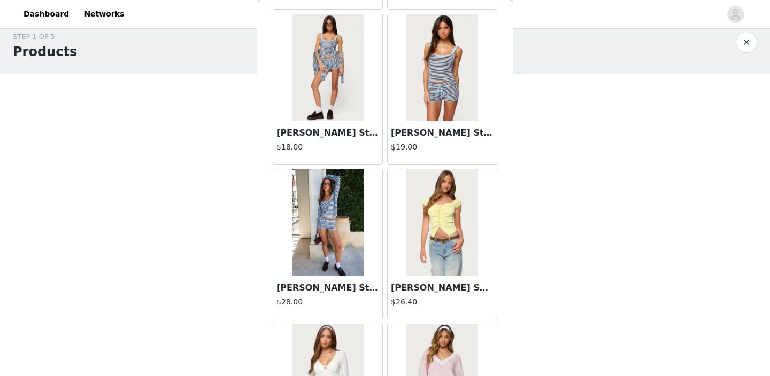
scroll to position [14450, 0]
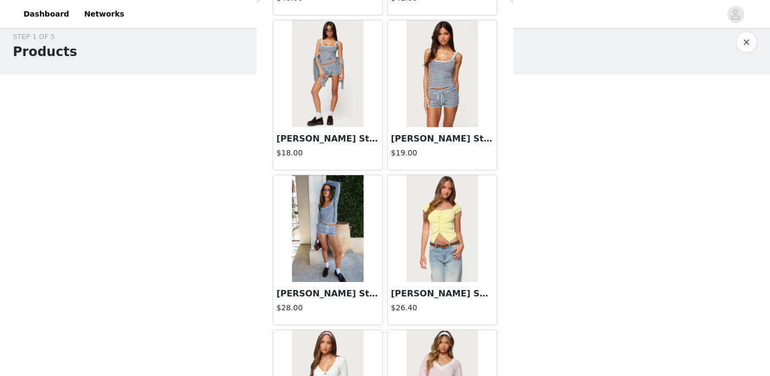
click at [358, 119] on img at bounding box center [327, 73] width 71 height 107
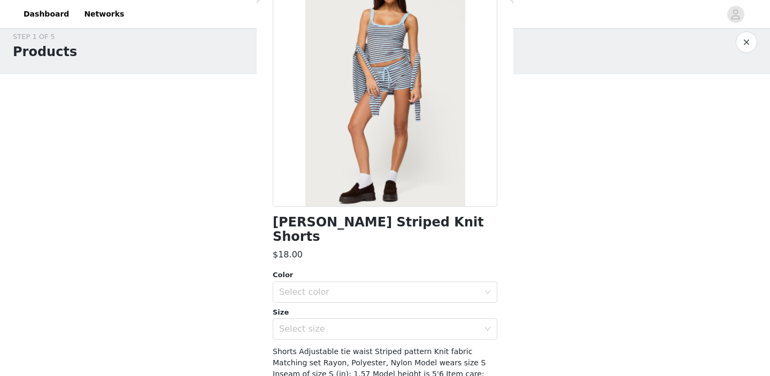
scroll to position [128, 0]
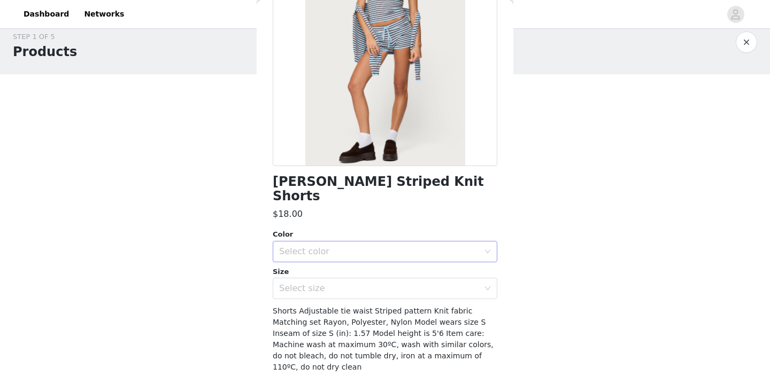
click at [381, 246] on div "Select color" at bounding box center [379, 251] width 200 height 11
click at [368, 259] on li "LIGHT BLUE" at bounding box center [385, 260] width 225 height 17
click at [366, 283] on div "Select size" at bounding box center [379, 288] width 200 height 11
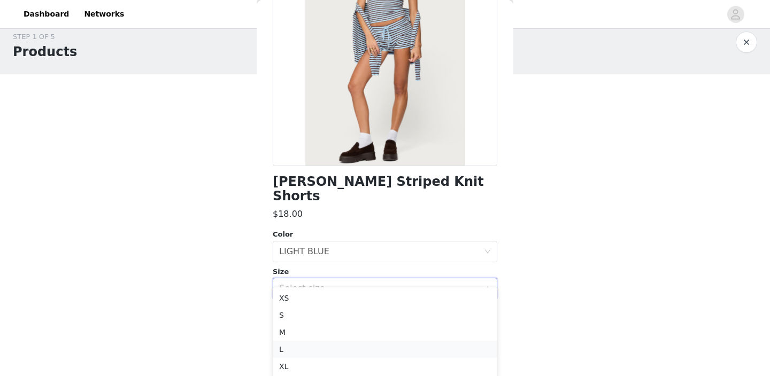
click at [349, 347] on li "L" at bounding box center [385, 349] width 225 height 17
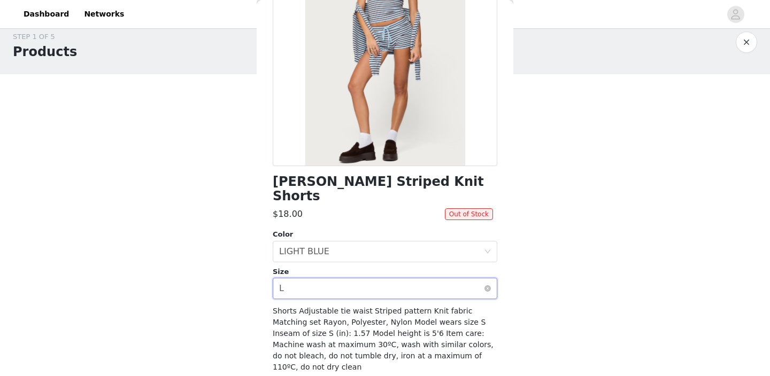
click at [391, 282] on div "Select size L" at bounding box center [381, 288] width 205 height 20
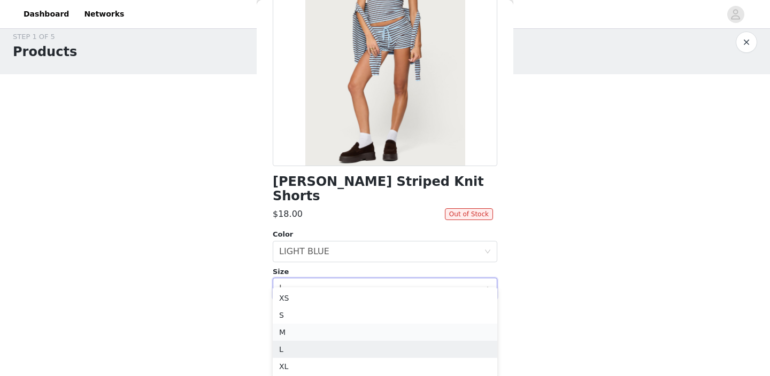
click at [354, 329] on li "M" at bounding box center [385, 332] width 225 height 17
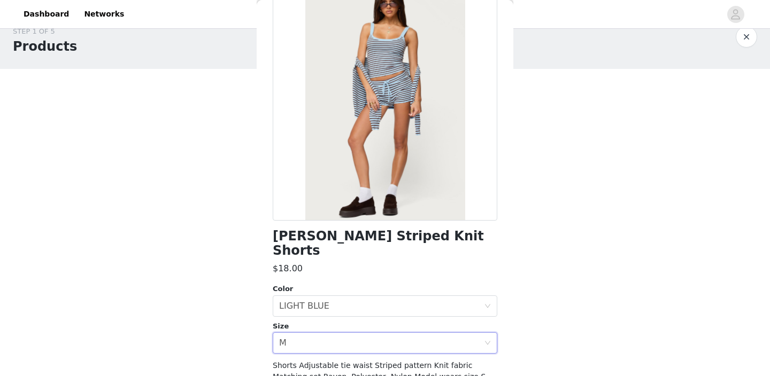
scroll to position [0, 0]
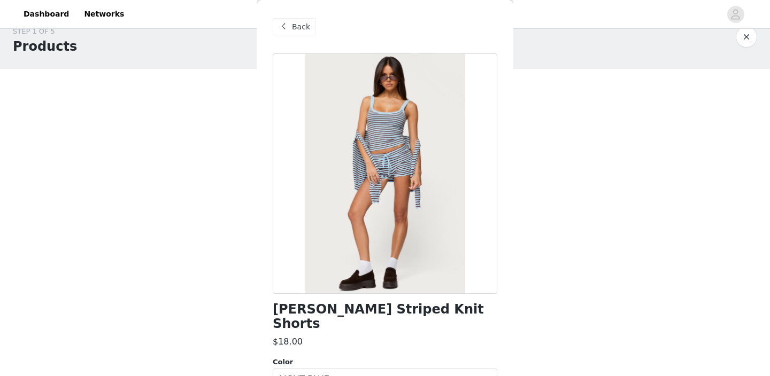
click at [293, 28] on span "Back" at bounding box center [301, 26] width 18 height 11
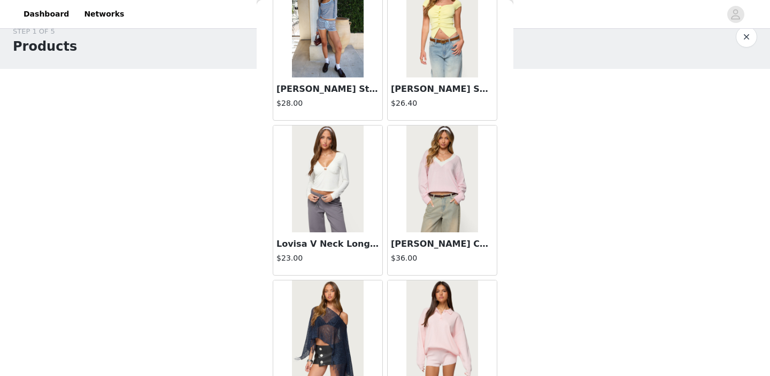
scroll to position [14717, 0]
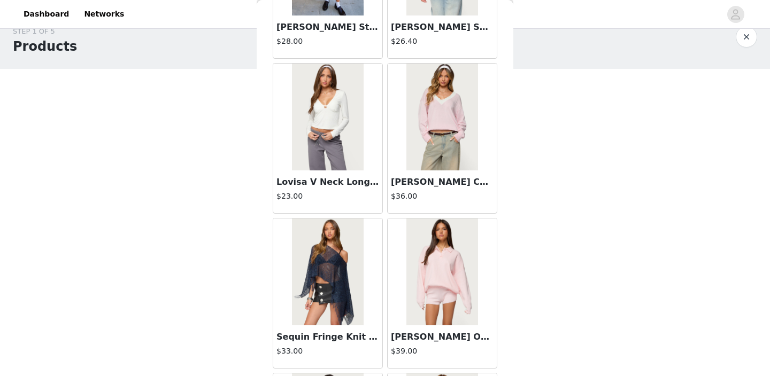
click at [450, 139] on img at bounding box center [441, 117] width 71 height 107
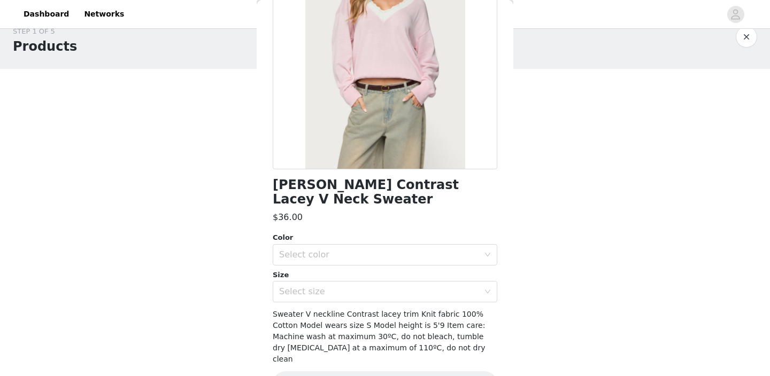
scroll to position [133, 0]
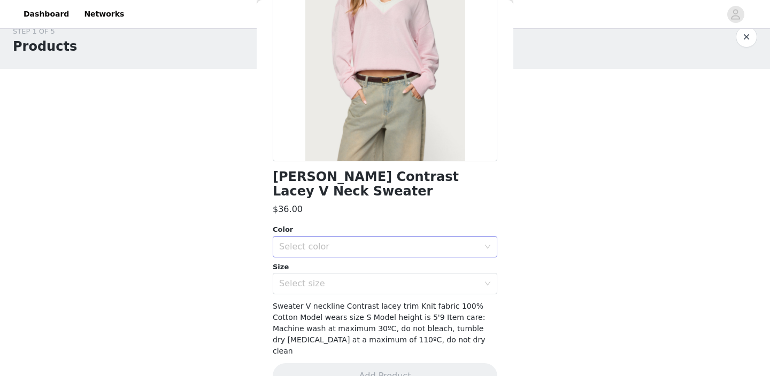
click at [362, 242] on div "Select color" at bounding box center [379, 247] width 200 height 11
click at [352, 259] on li "LIGHT PINK" at bounding box center [385, 255] width 225 height 17
click at [347, 278] on div "Select size" at bounding box center [379, 283] width 200 height 11
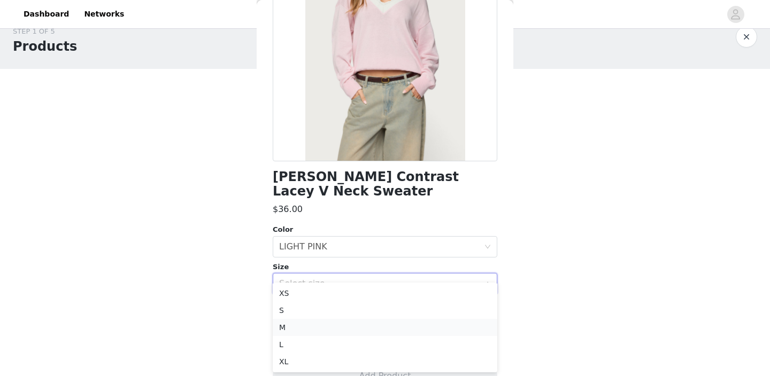
click at [339, 326] on li "M" at bounding box center [385, 327] width 225 height 17
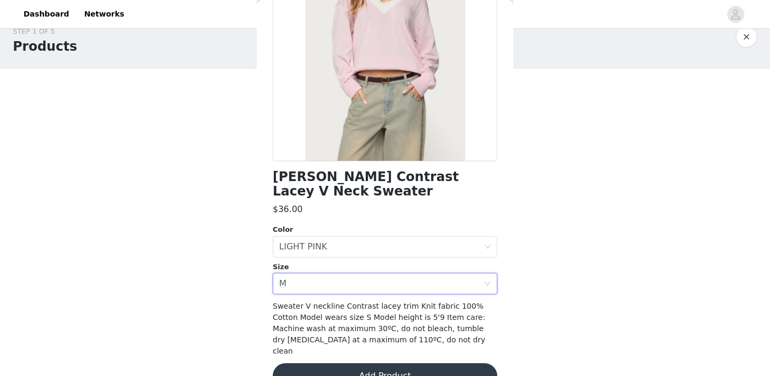
click at [370, 363] on button "Add Product" at bounding box center [385, 376] width 225 height 26
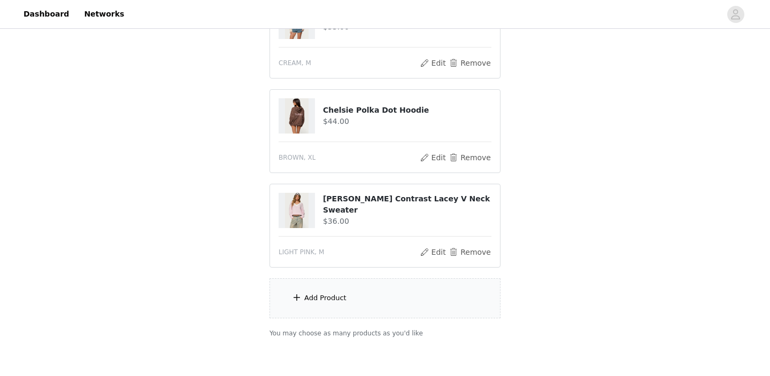
scroll to position [394, 0]
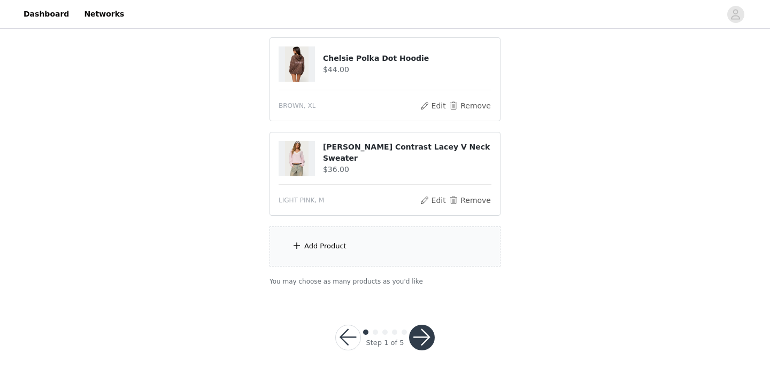
click at [302, 245] on div "Add Product" at bounding box center [384, 247] width 231 height 40
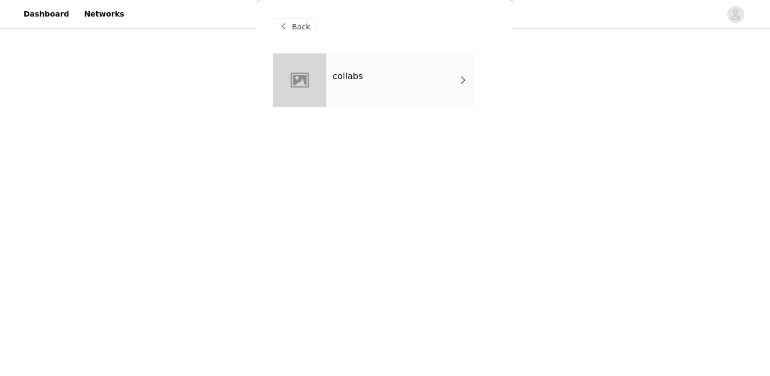
click at [381, 82] on div "collabs" at bounding box center [400, 79] width 149 height 53
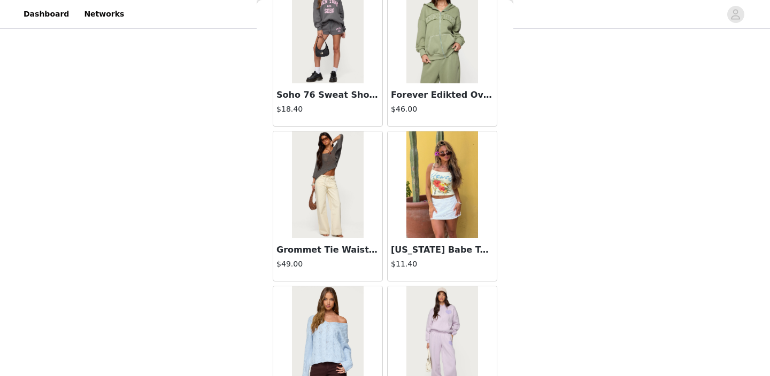
scroll to position [1259, 0]
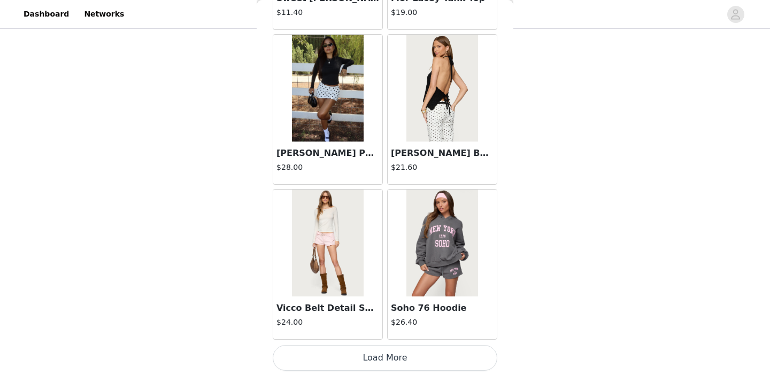
click at [351, 356] on button "Load More" at bounding box center [385, 358] width 225 height 26
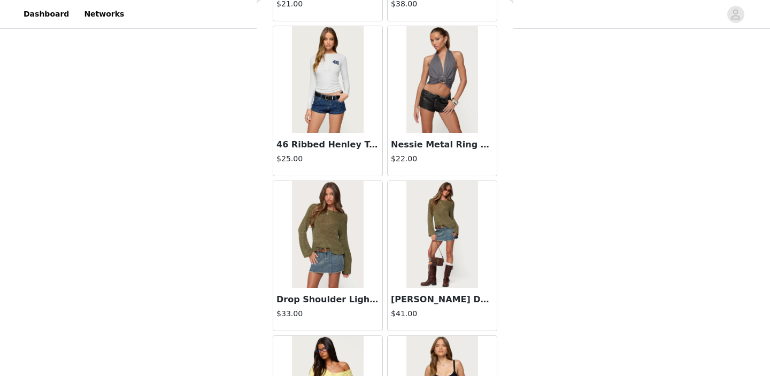
scroll to position [2810, 0]
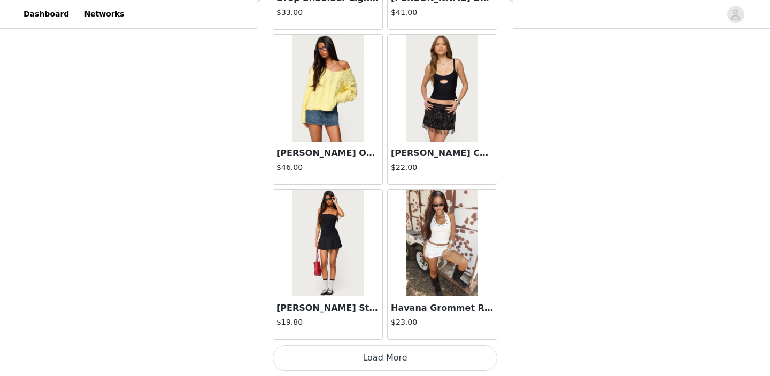
click at [369, 350] on button "Load More" at bounding box center [385, 358] width 225 height 26
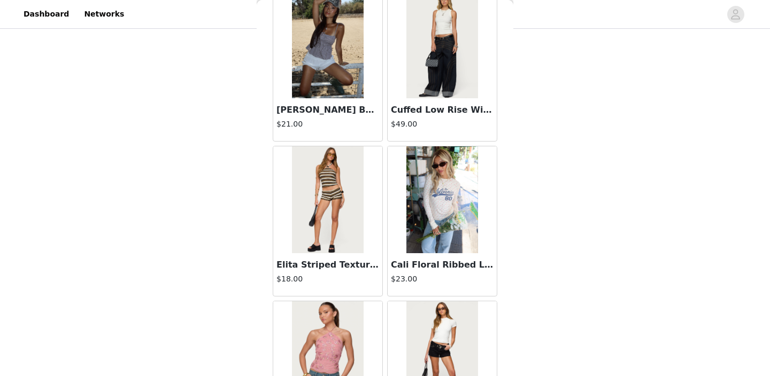
scroll to position [4360, 0]
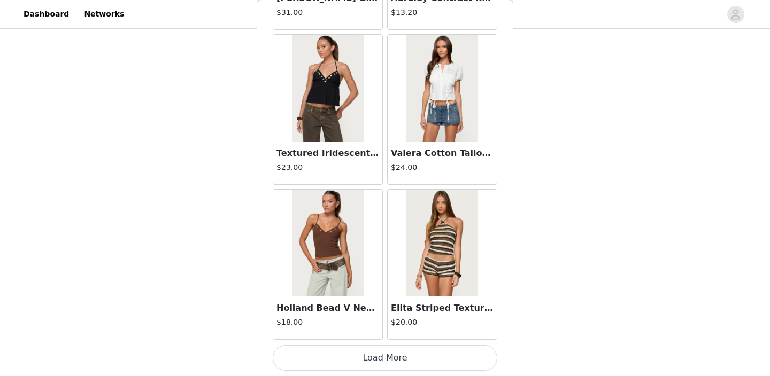
click at [362, 361] on button "Load More" at bounding box center [385, 358] width 225 height 26
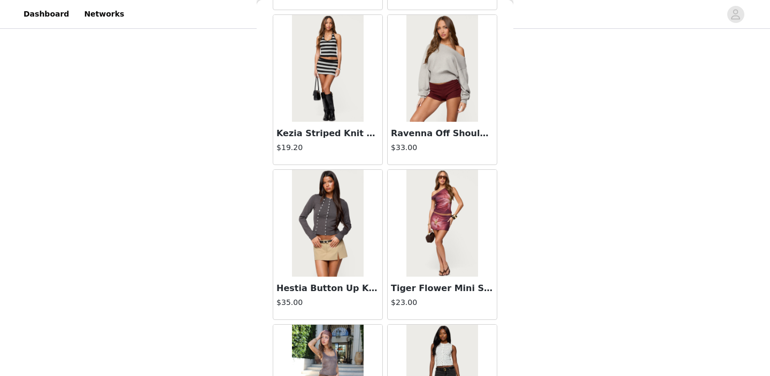
scroll to position [5910, 0]
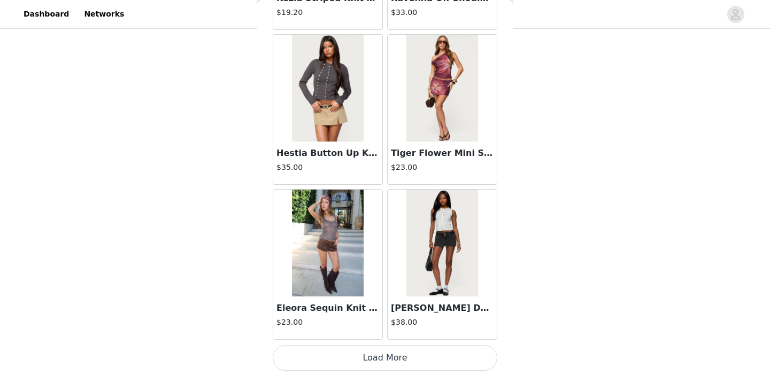
click at [333, 360] on button "Load More" at bounding box center [385, 358] width 225 height 26
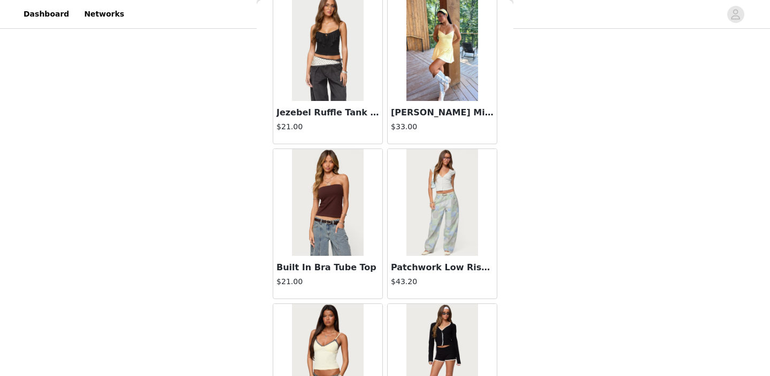
scroll to position [7460, 0]
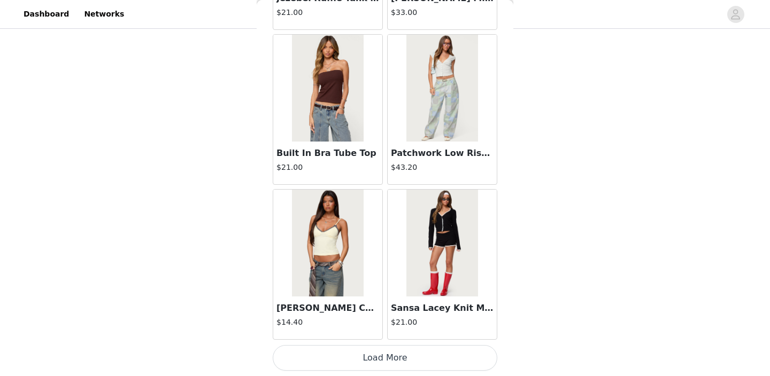
click at [340, 342] on div "[PERSON_NAME] Contrast Frill Tank Top $14.40" at bounding box center [327, 264] width 114 height 155
click at [341, 358] on button "Load More" at bounding box center [385, 358] width 225 height 26
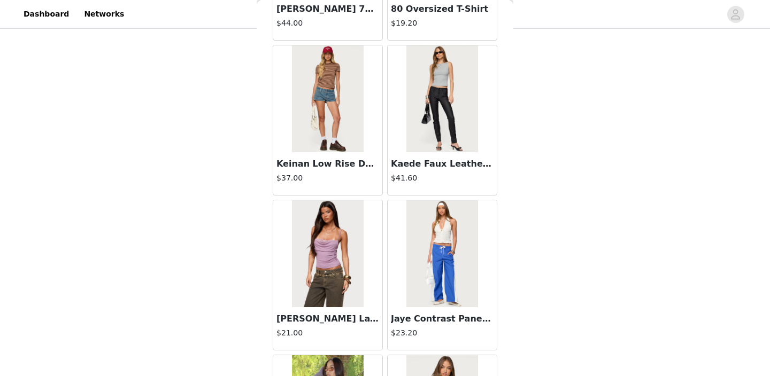
scroll to position [9010, 0]
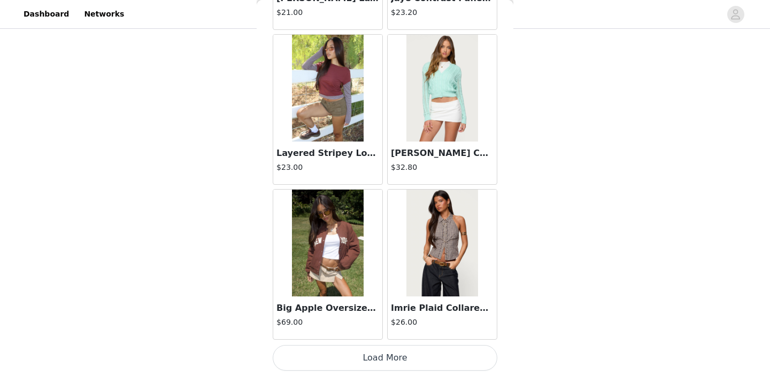
click at [355, 361] on button "Load More" at bounding box center [385, 358] width 225 height 26
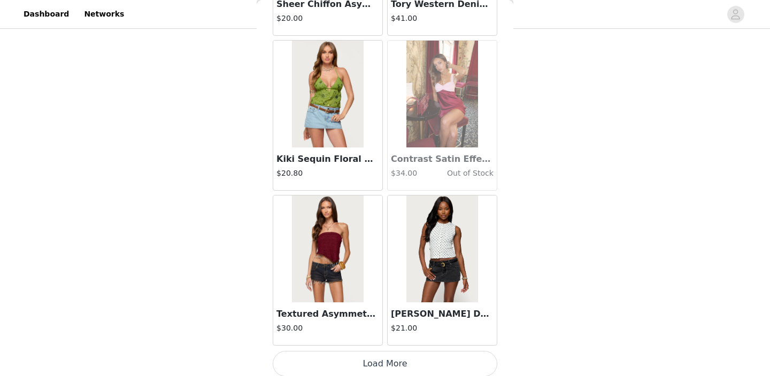
scroll to position [10560, 0]
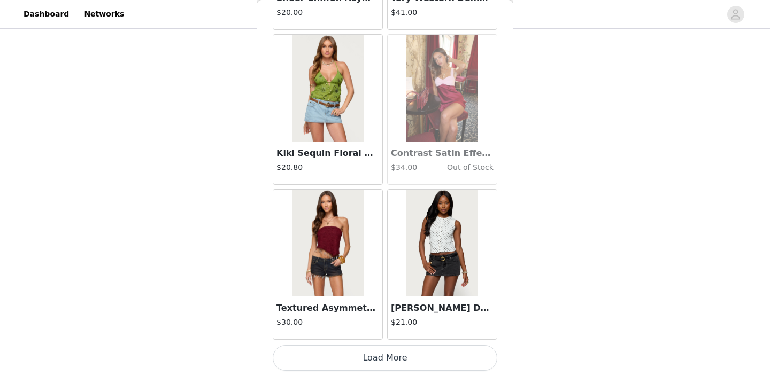
click at [376, 354] on button "Load More" at bounding box center [385, 358] width 225 height 26
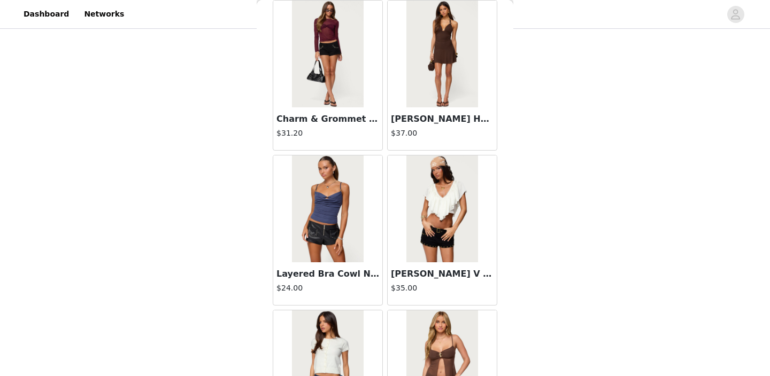
scroll to position [12111, 0]
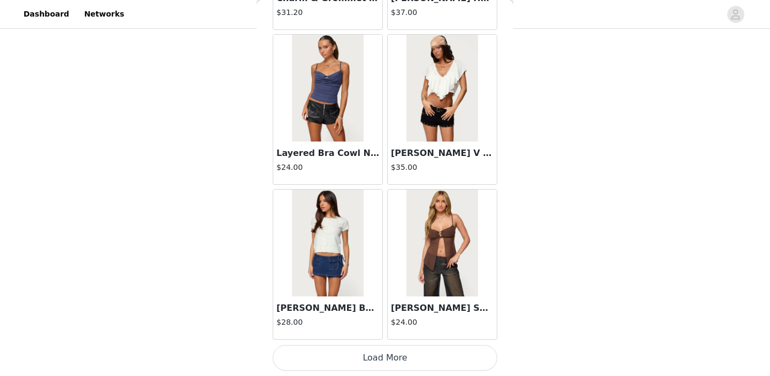
click at [371, 355] on button "Load More" at bounding box center [385, 358] width 225 height 26
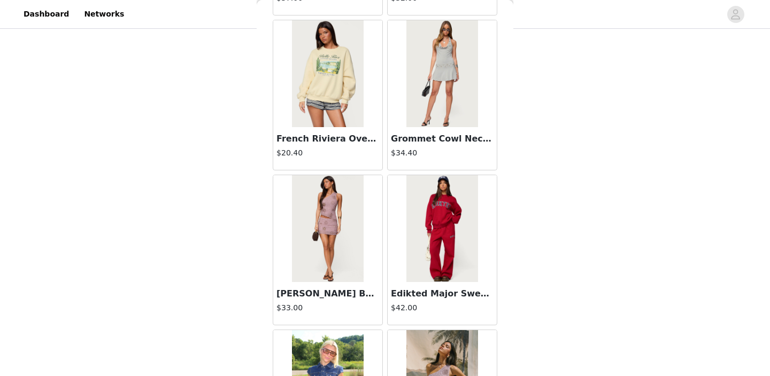
scroll to position [13661, 0]
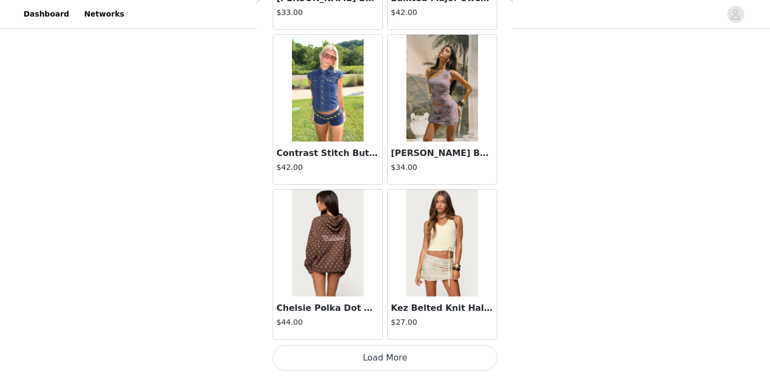
click at [358, 362] on button "Load More" at bounding box center [385, 358] width 225 height 26
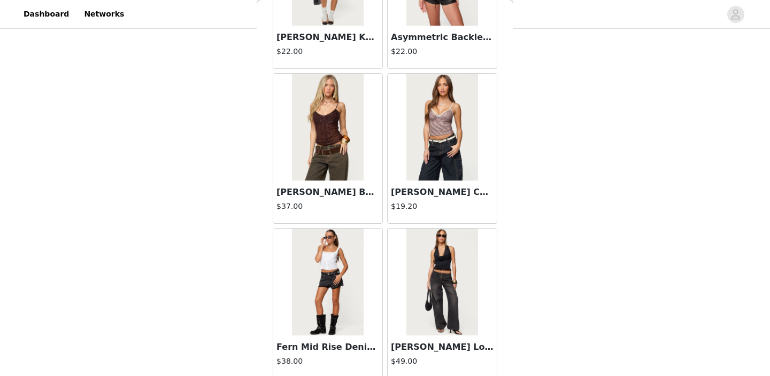
scroll to position [15211, 0]
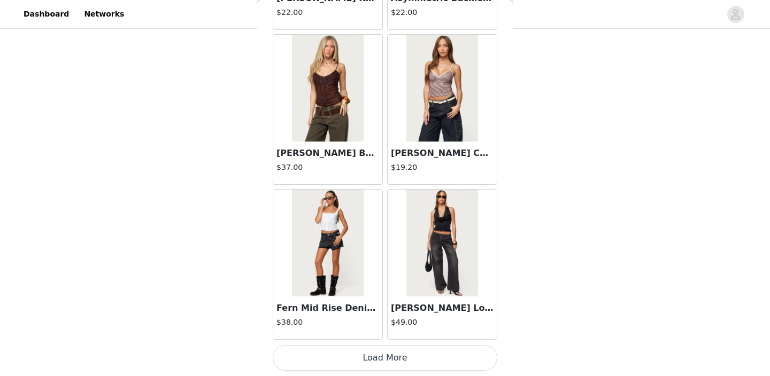
click at [335, 361] on button "Load More" at bounding box center [385, 358] width 225 height 26
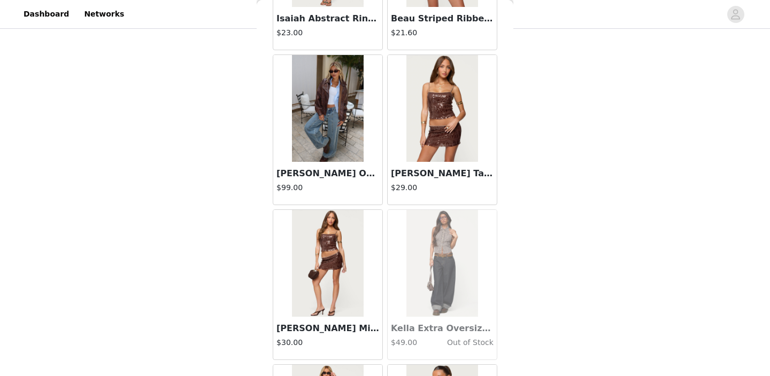
scroll to position [16761, 0]
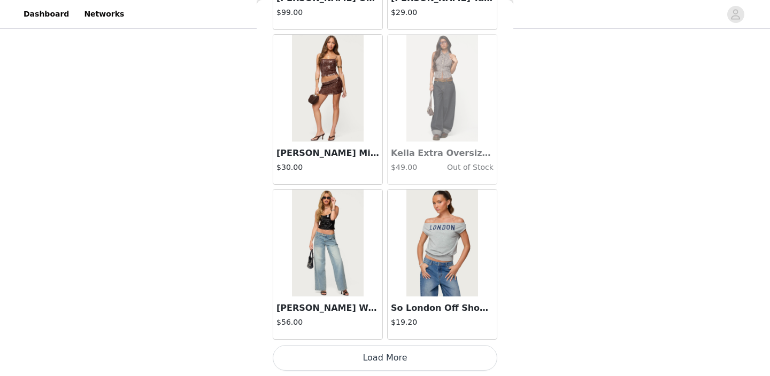
click at [342, 355] on button "Load More" at bounding box center [385, 358] width 225 height 26
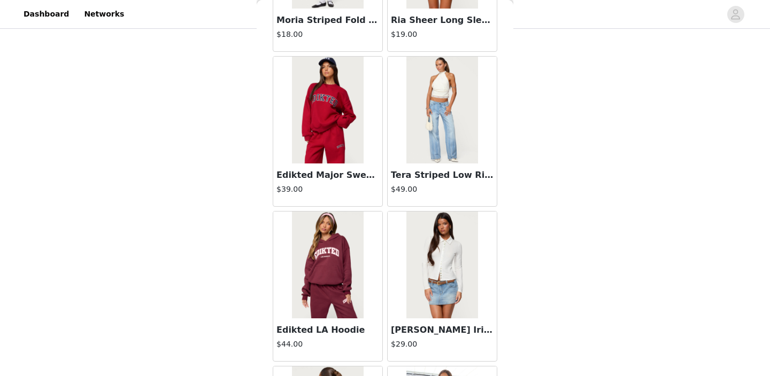
scroll to position [18311, 0]
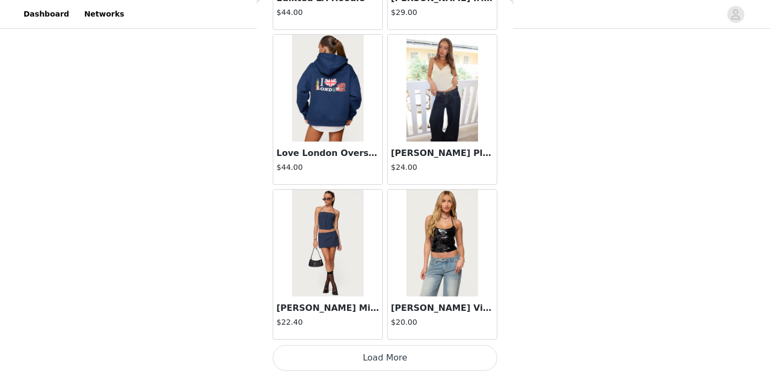
click at [355, 351] on button "Load More" at bounding box center [385, 358] width 225 height 26
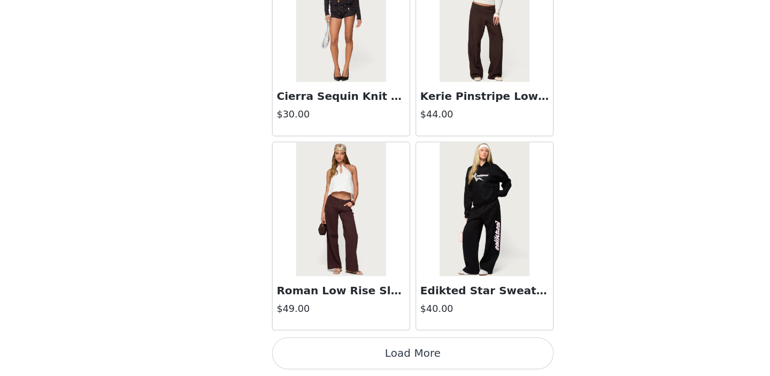
scroll to position [393, 0]
click at [385, 360] on button "Load More" at bounding box center [385, 358] width 225 height 26
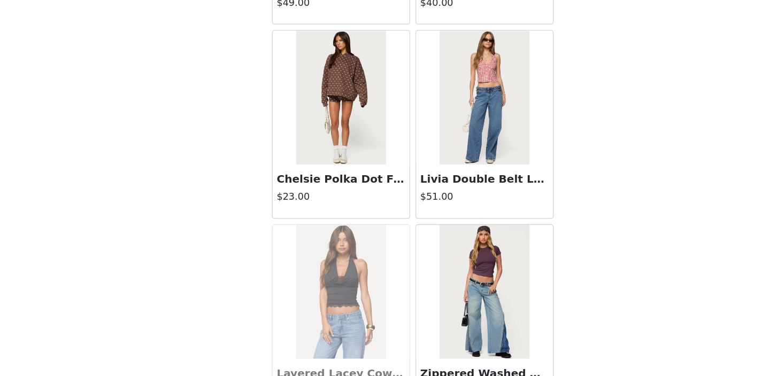
scroll to position [20104, 0]
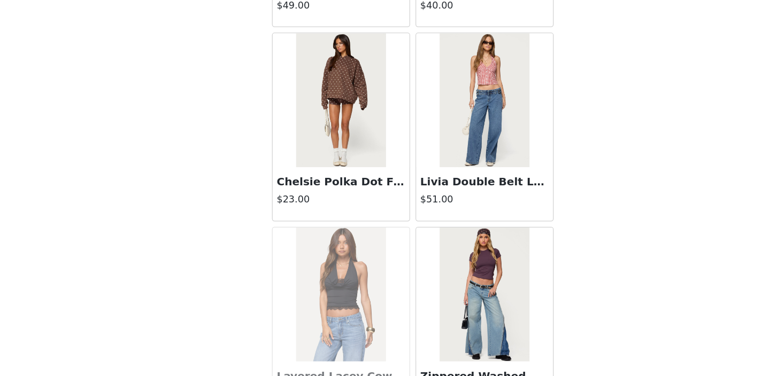
click at [346, 196] on img at bounding box center [327, 156] width 71 height 107
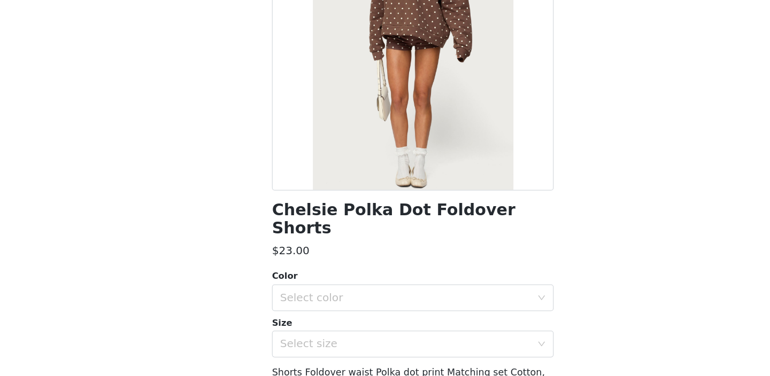
scroll to position [81, 0]
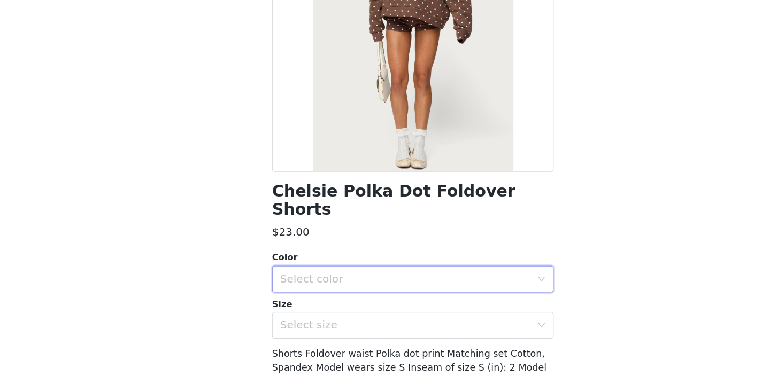
click at [359, 289] on div "Select color" at bounding box center [381, 299] width 205 height 20
click at [352, 313] on li "BROWN" at bounding box center [385, 307] width 225 height 17
click at [352, 330] on div "Select size" at bounding box center [379, 335] width 200 height 11
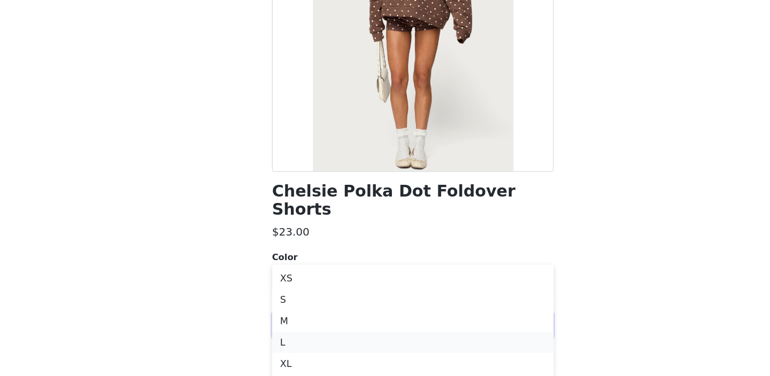
click at [344, 346] on li "L" at bounding box center [385, 349] width 225 height 17
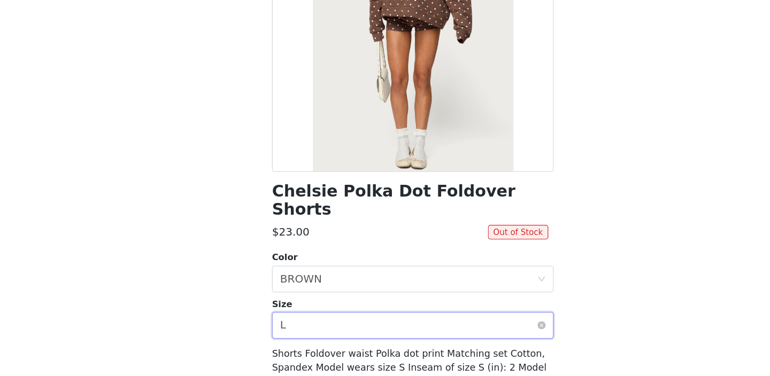
click at [358, 326] on div "Select size L" at bounding box center [381, 336] width 205 height 20
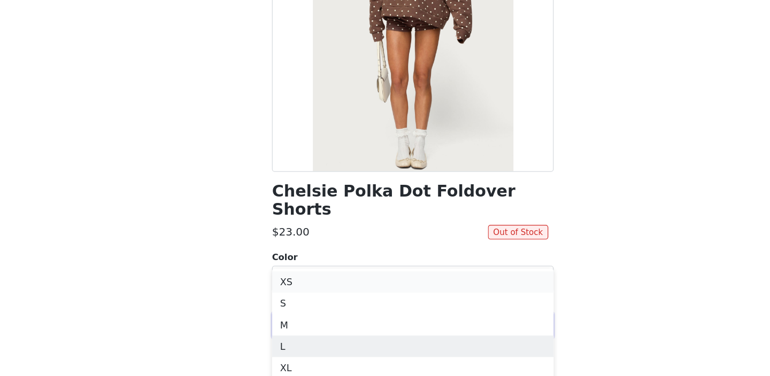
scroll to position [489, 0]
click at [331, 336] on li "M" at bounding box center [385, 331] width 225 height 17
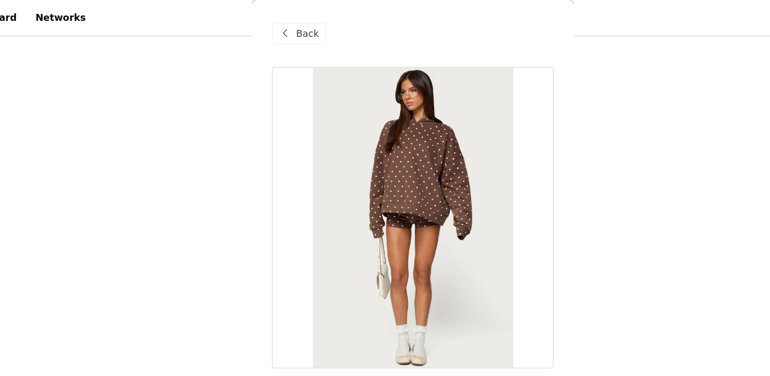
scroll to position [183, 0]
click at [291, 30] on div "Back" at bounding box center [294, 26] width 43 height 17
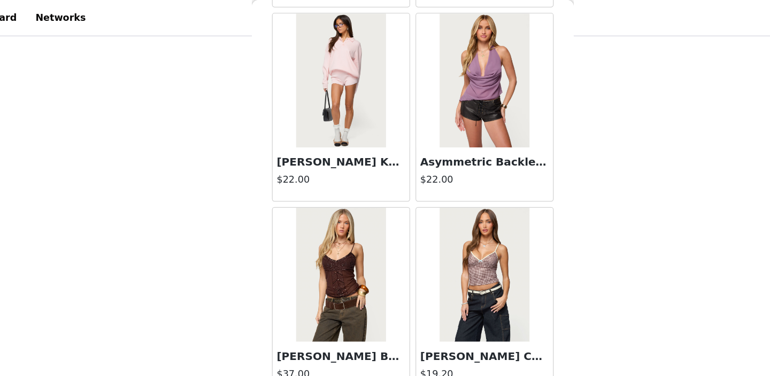
scroll to position [15072, 0]
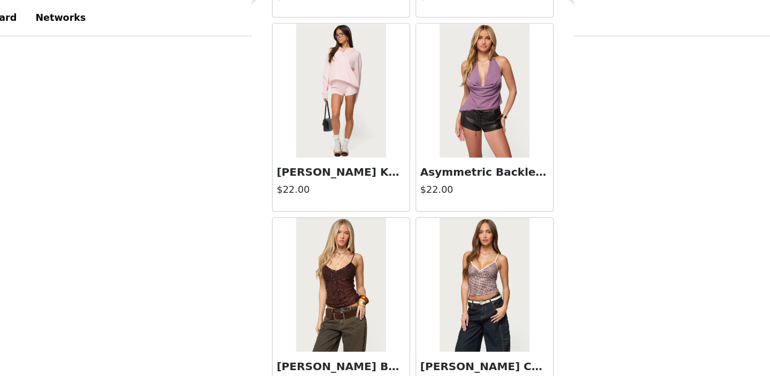
click at [335, 71] on img at bounding box center [327, 72] width 71 height 107
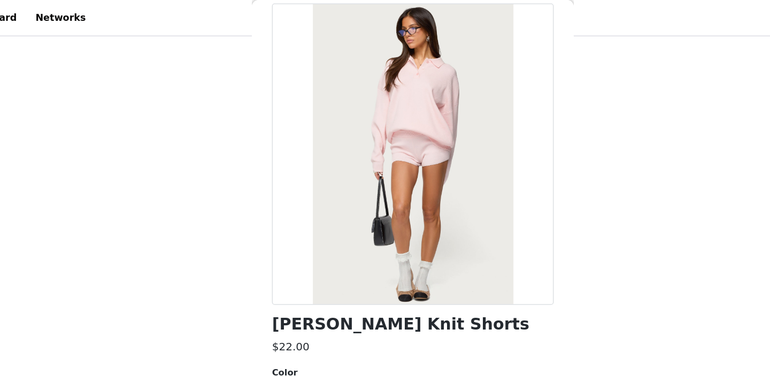
scroll to position [144, 0]
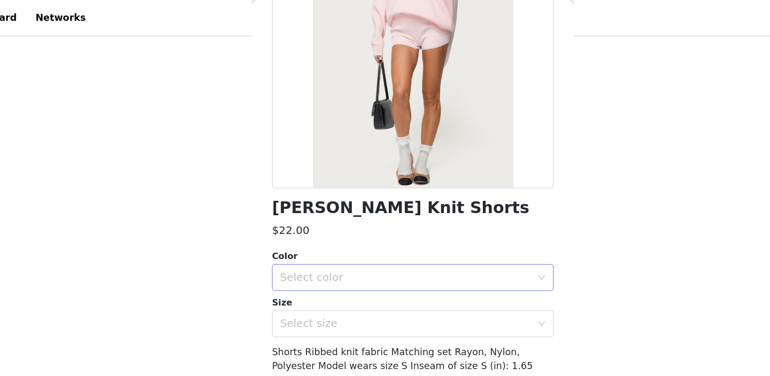
click at [311, 225] on div "Select color" at bounding box center [379, 221] width 200 height 11
click at [306, 247] on li "LIGHT PINK" at bounding box center [385, 244] width 225 height 17
click at [306, 257] on div "Select size" at bounding box center [379, 258] width 200 height 11
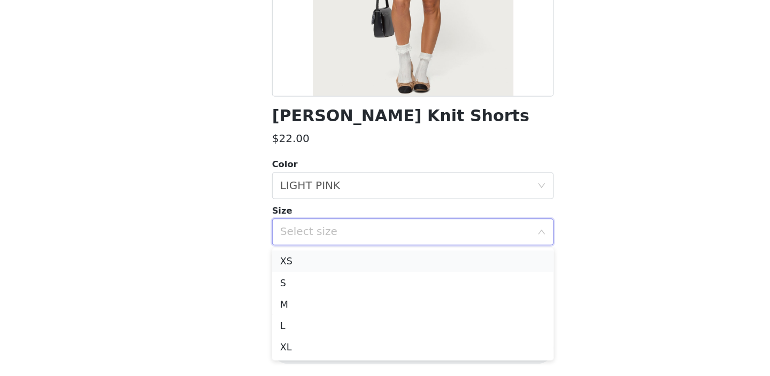
scroll to position [186, 0]
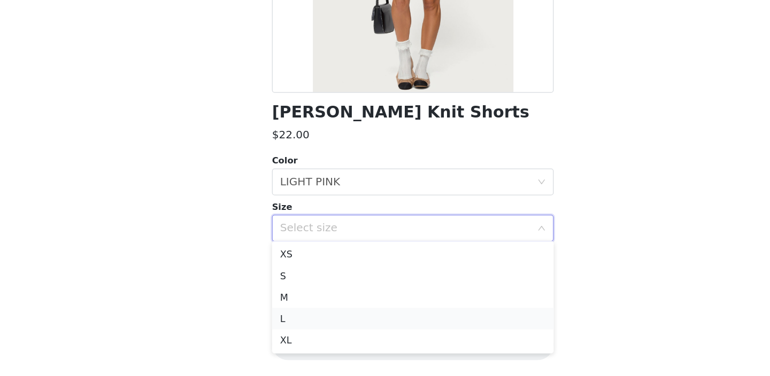
click at [310, 327] on li "L" at bounding box center [385, 330] width 225 height 17
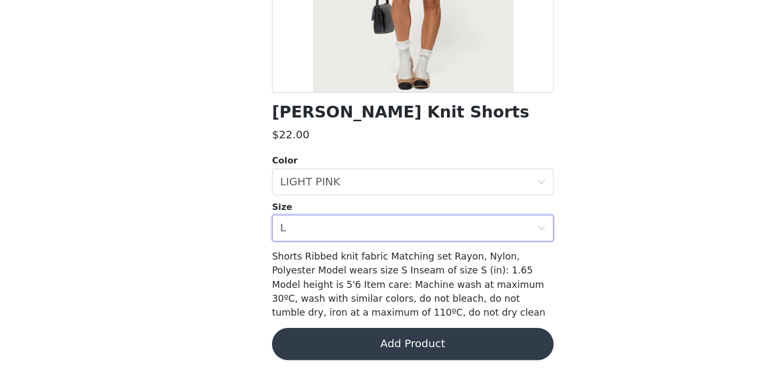
click at [358, 332] on div "[PERSON_NAME] Ribbed Knit Shorts $22.00 Color Select color LIGHT PINK Size Sele…" at bounding box center [385, 143] width 225 height 467
click at [351, 349] on button "Add Product" at bounding box center [385, 351] width 225 height 26
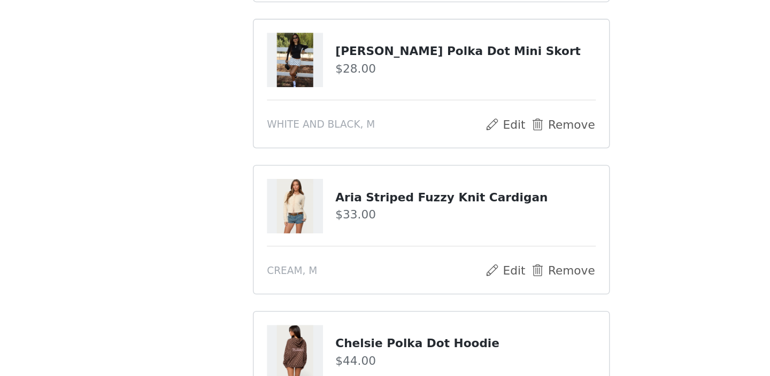
scroll to position [488, 0]
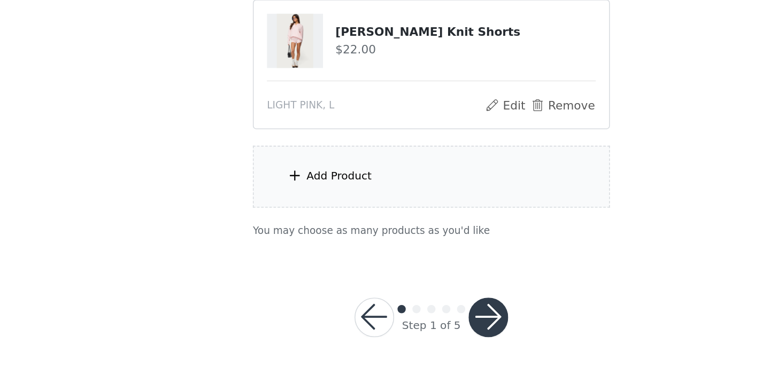
click at [332, 240] on div "Add Product" at bounding box center [384, 247] width 231 height 40
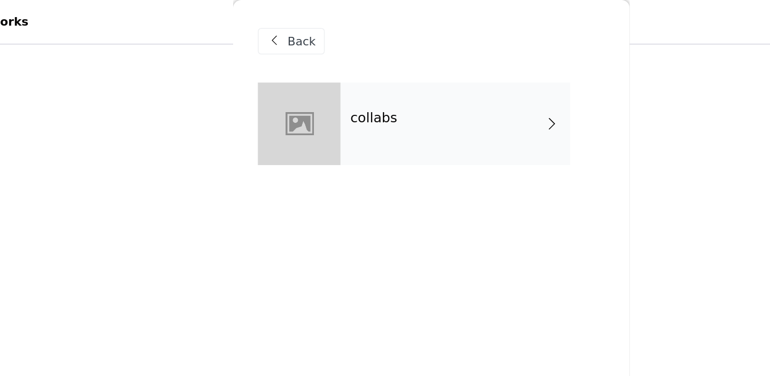
scroll to position [477, 0]
click at [328, 78] on div "collabs" at bounding box center [400, 79] width 149 height 53
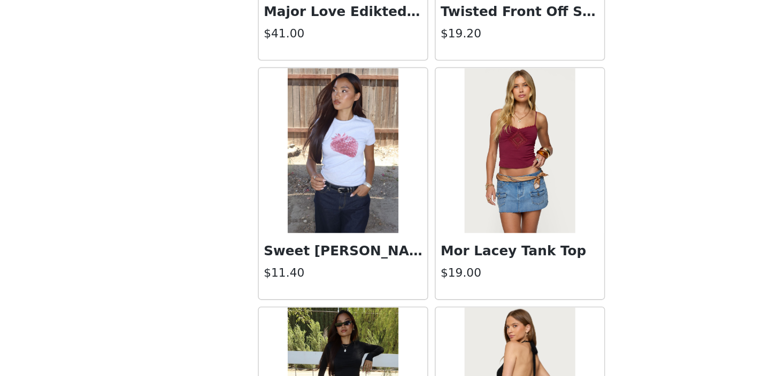
scroll to position [1259, 0]
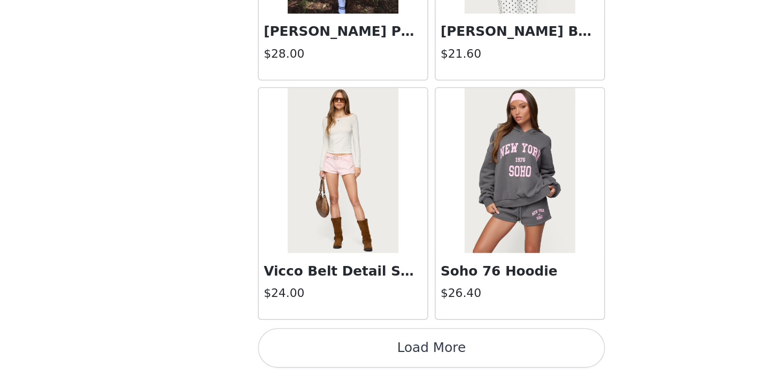
click at [331, 349] on button "Load More" at bounding box center [385, 358] width 225 height 26
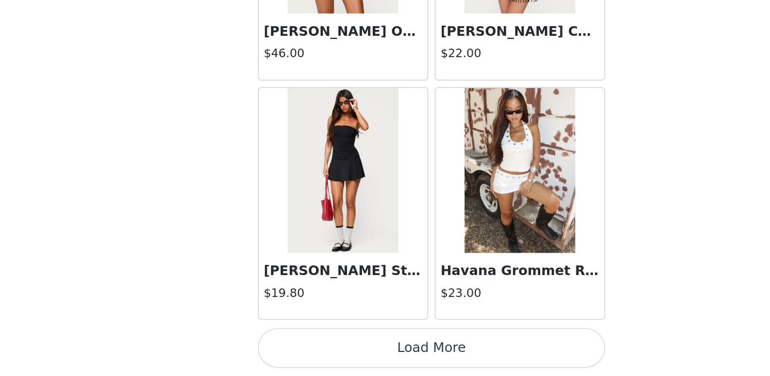
click at [332, 354] on button "Load More" at bounding box center [385, 358] width 225 height 26
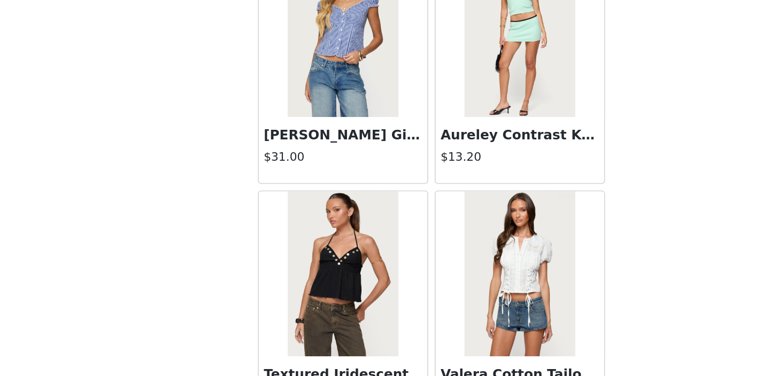
scroll to position [4360, 0]
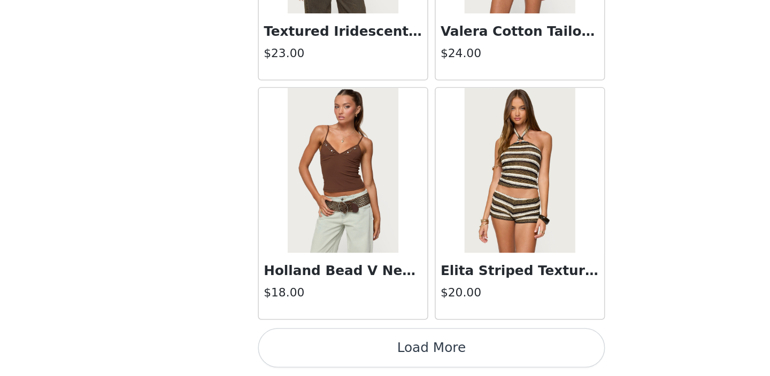
click at [362, 354] on button "Load More" at bounding box center [385, 358] width 225 height 26
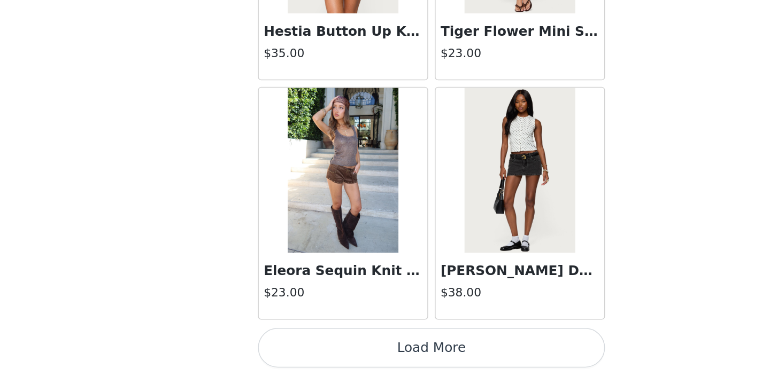
click at [363, 359] on button "Load More" at bounding box center [385, 358] width 225 height 26
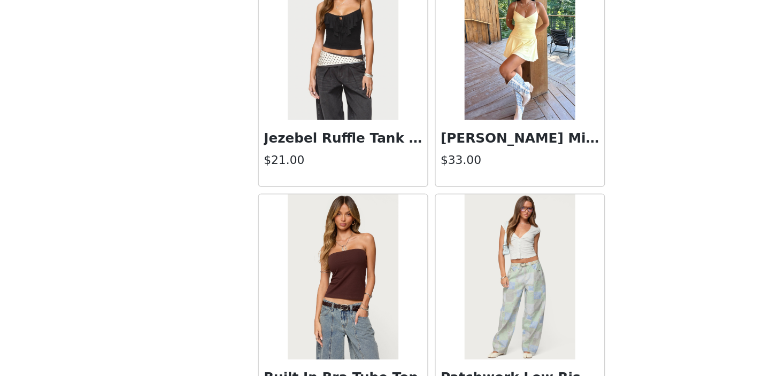
scroll to position [7460, 0]
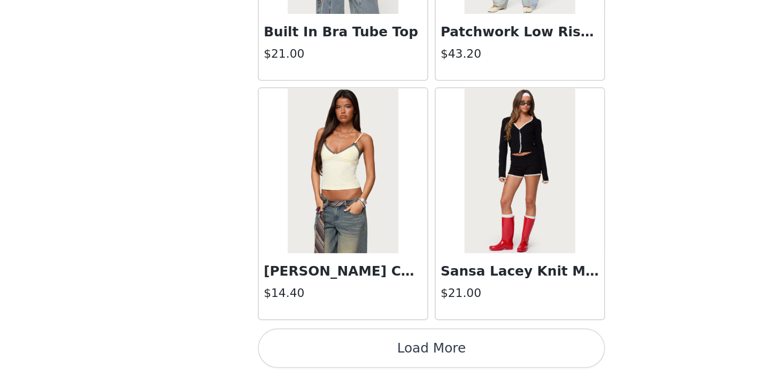
click at [338, 357] on button "Load More" at bounding box center [385, 358] width 225 height 26
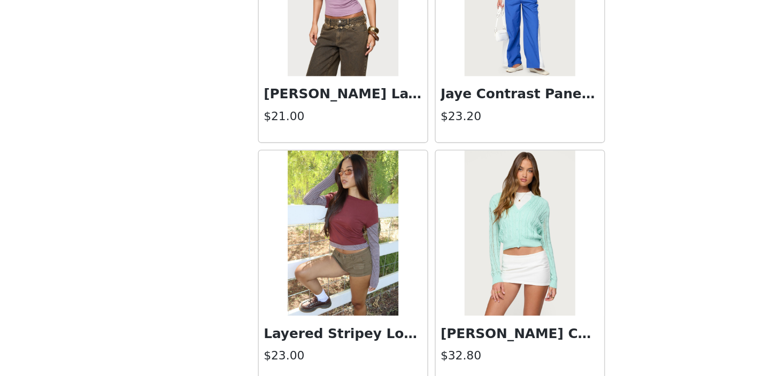
scroll to position [9010, 0]
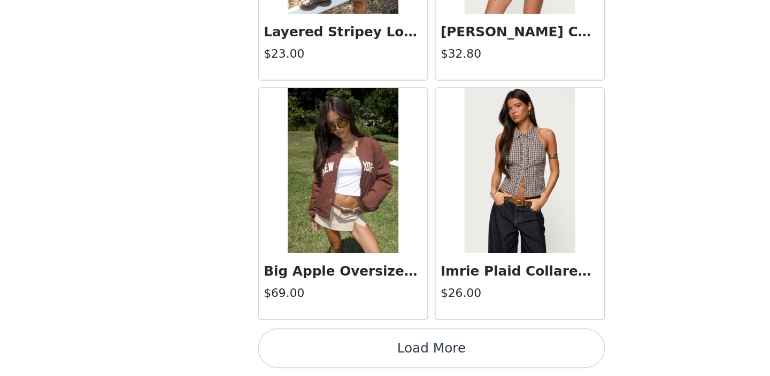
click at [342, 360] on button "Load More" at bounding box center [385, 358] width 225 height 26
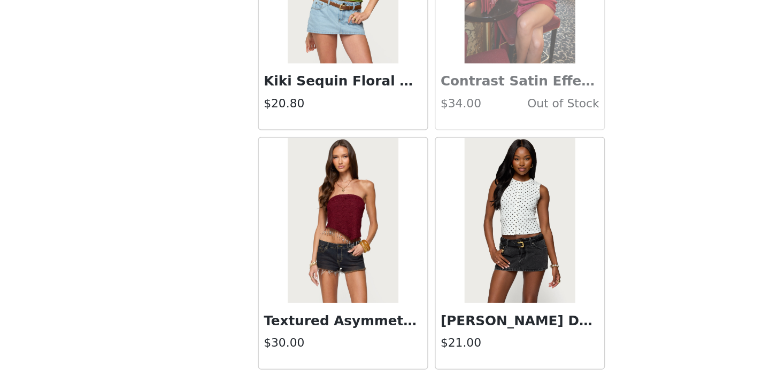
scroll to position [10560, 0]
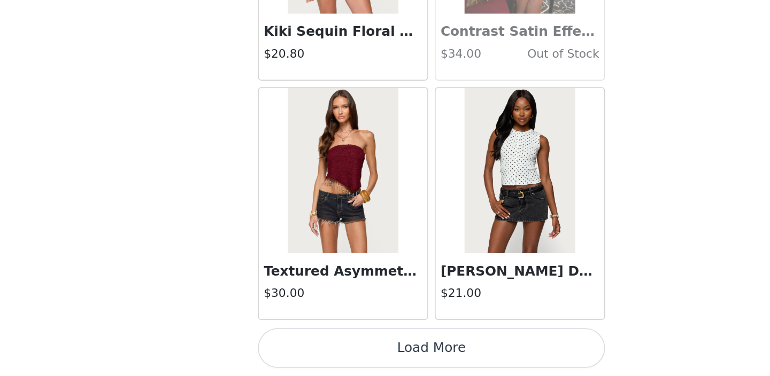
click at [338, 357] on button "Load More" at bounding box center [385, 358] width 225 height 26
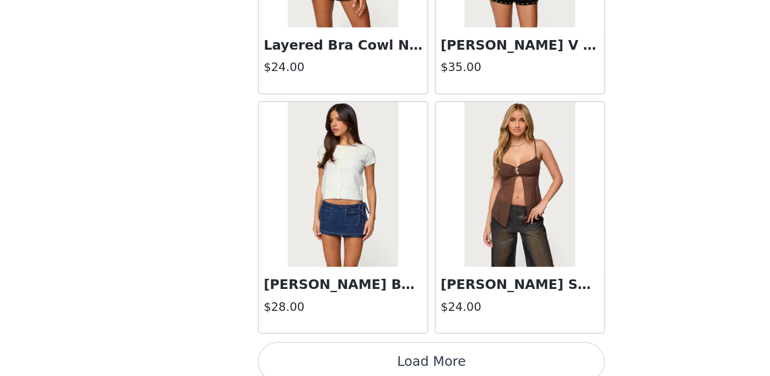
scroll to position [12111, 0]
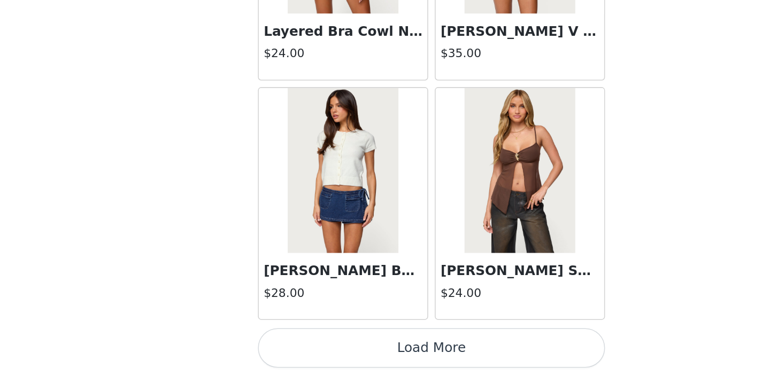
click at [345, 359] on button "Load More" at bounding box center [385, 358] width 225 height 26
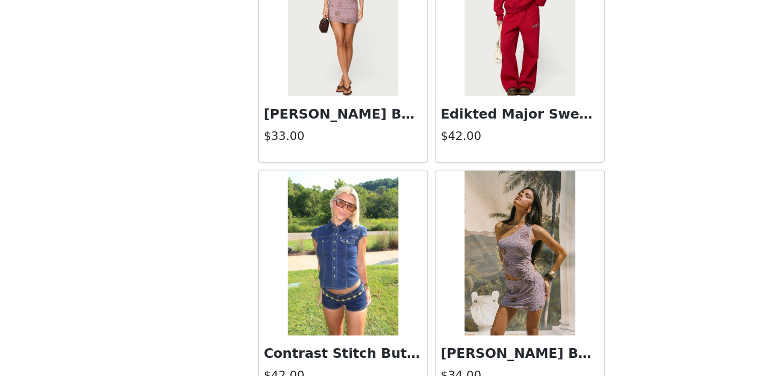
scroll to position [13661, 0]
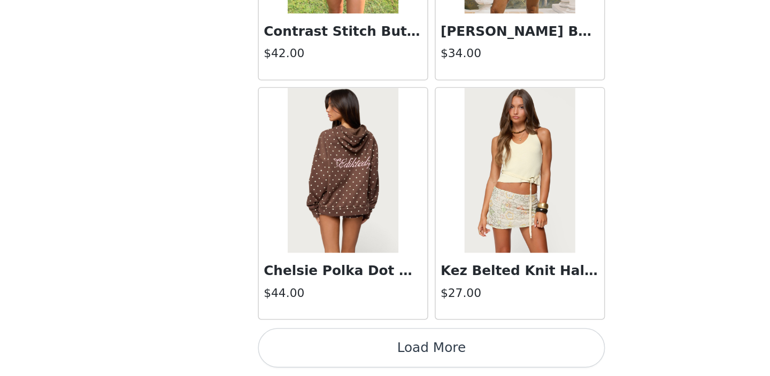
click at [354, 357] on button "Load More" at bounding box center [385, 358] width 225 height 26
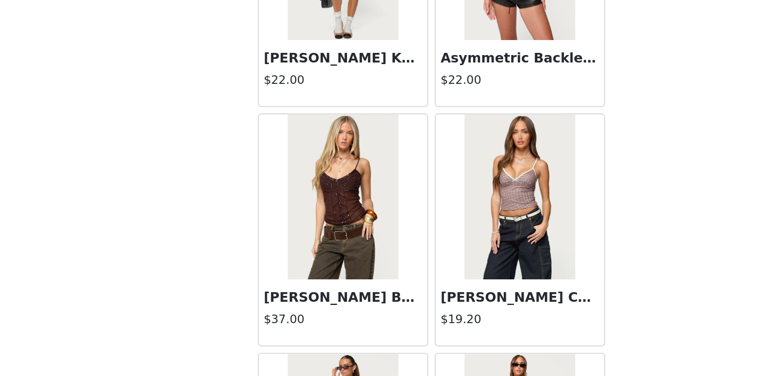
scroll to position [15211, 0]
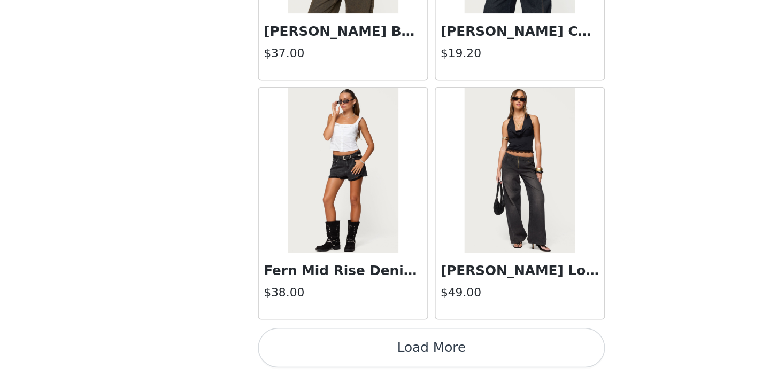
click at [352, 353] on button "Load More" at bounding box center [385, 358] width 225 height 26
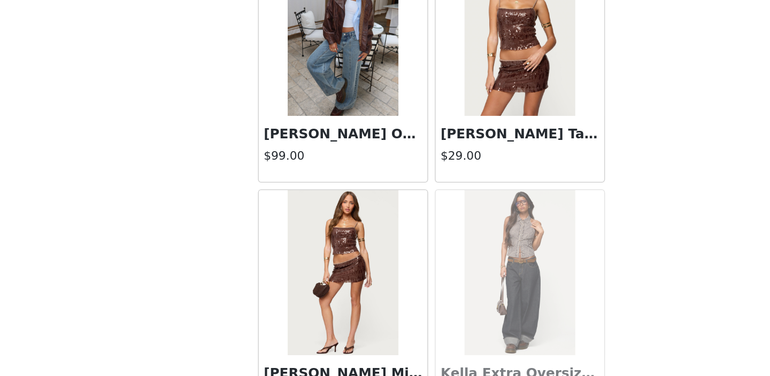
scroll to position [16761, 0]
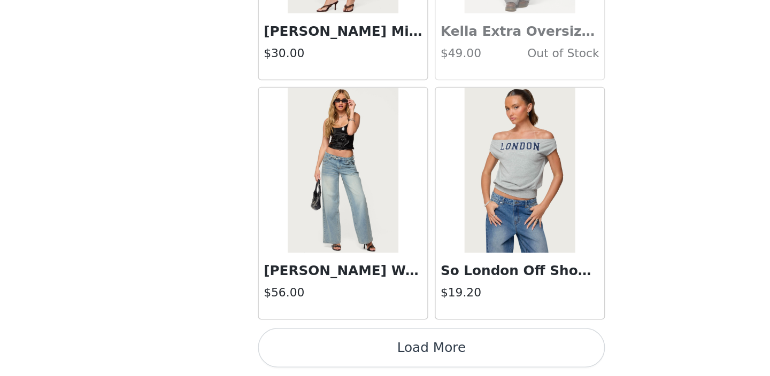
click at [343, 354] on button "Load More" at bounding box center [385, 358] width 225 height 26
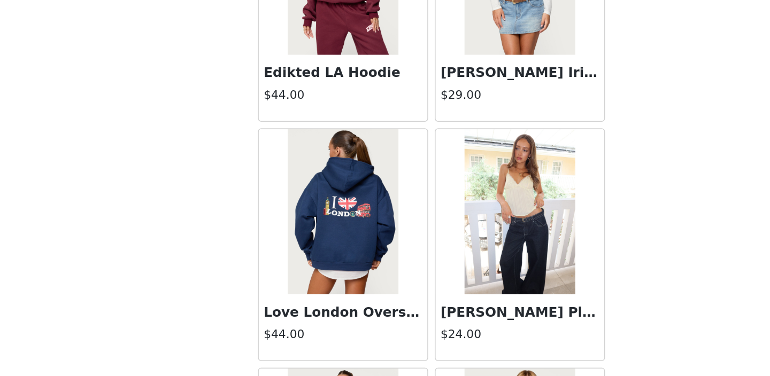
scroll to position [18311, 0]
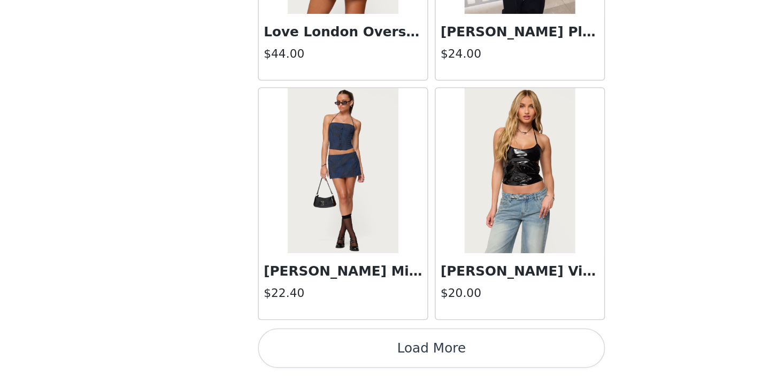
click at [368, 351] on button "Load More" at bounding box center [385, 358] width 225 height 26
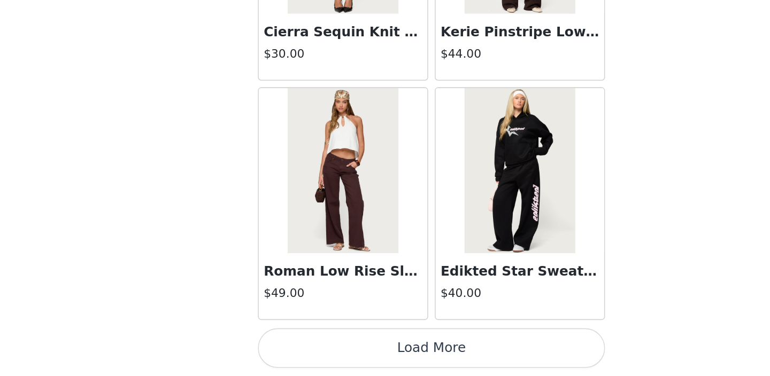
click at [373, 363] on button "Load More" at bounding box center [385, 358] width 225 height 26
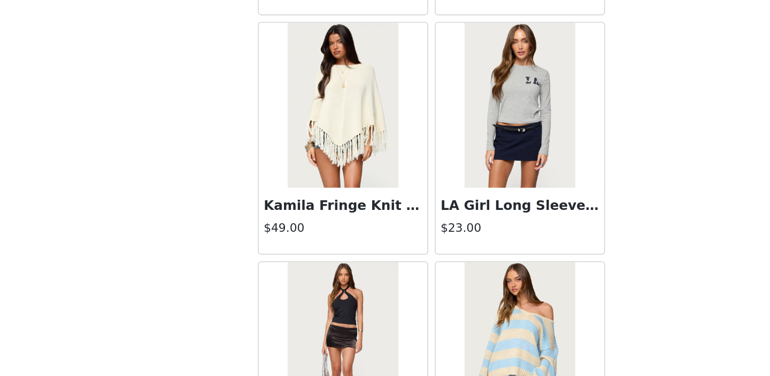
scroll to position [21412, 0]
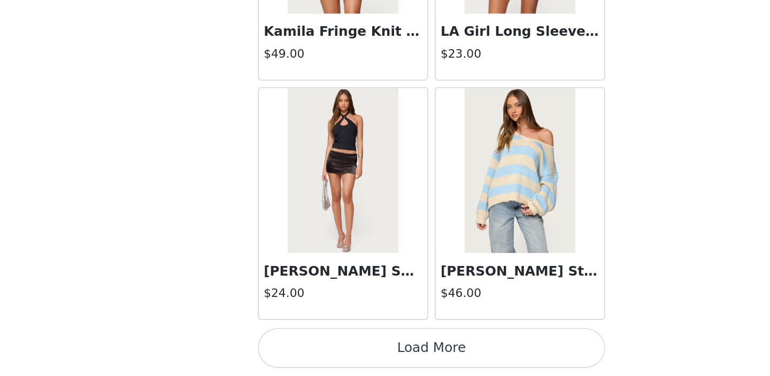
click at [375, 359] on button "Load More" at bounding box center [385, 358] width 225 height 26
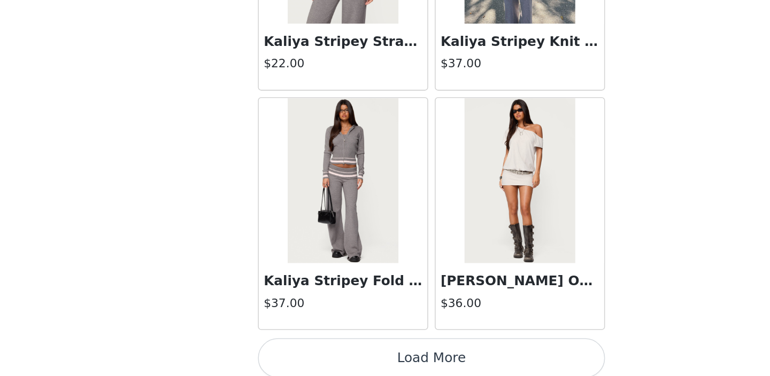
scroll to position [22962, 0]
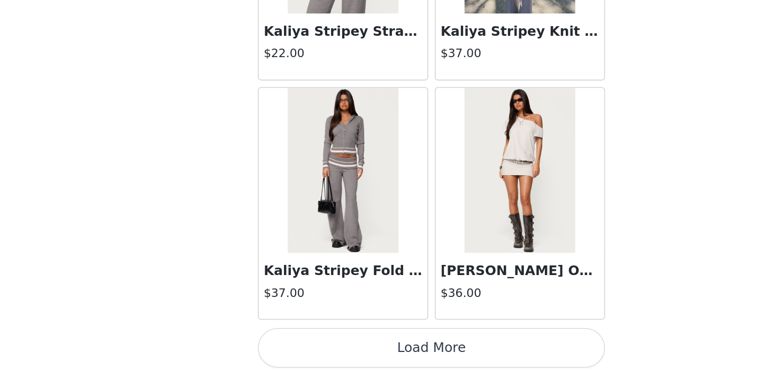
click at [354, 356] on button "Load More" at bounding box center [385, 358] width 225 height 26
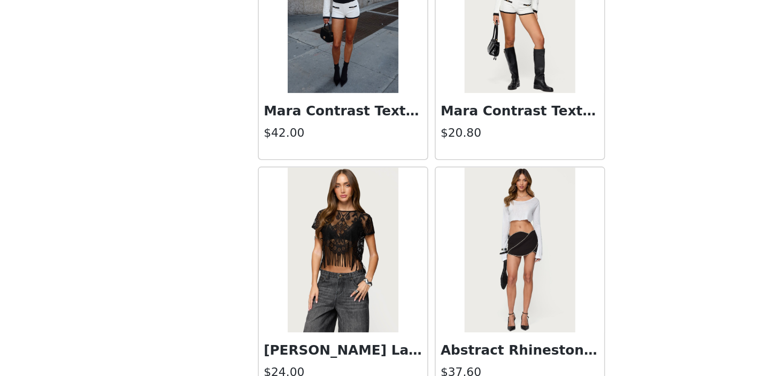
scroll to position [24512, 0]
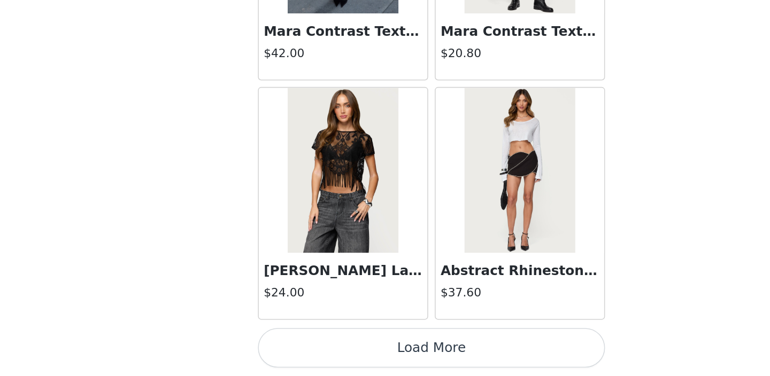
click at [362, 362] on button "Load More" at bounding box center [385, 358] width 225 height 26
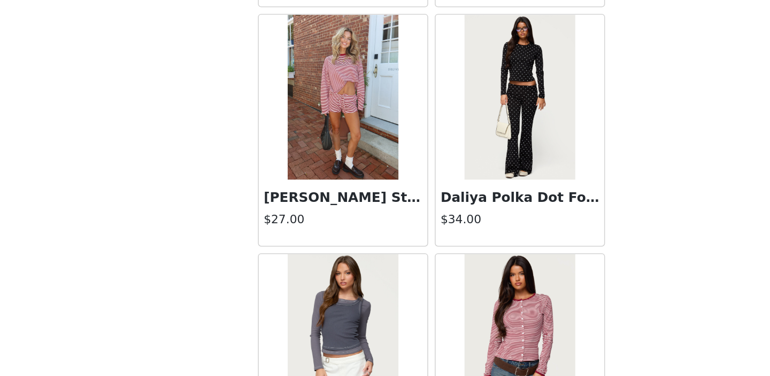
scroll to position [23765, 0]
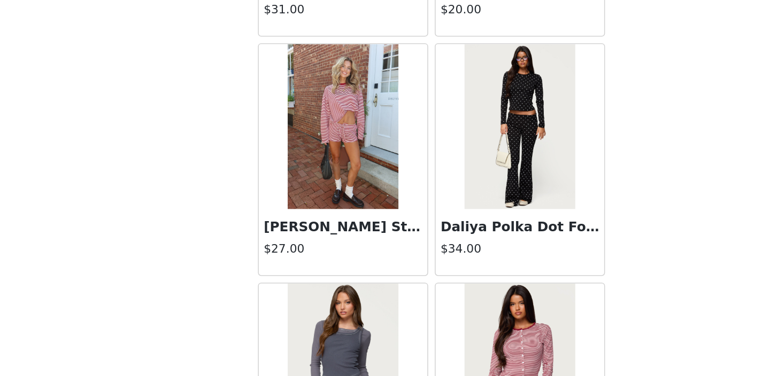
click at [336, 241] on img at bounding box center [327, 214] width 71 height 107
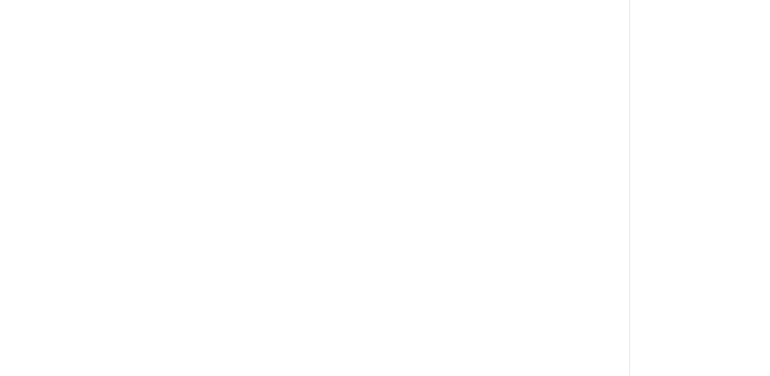
scroll to position [0, 0]
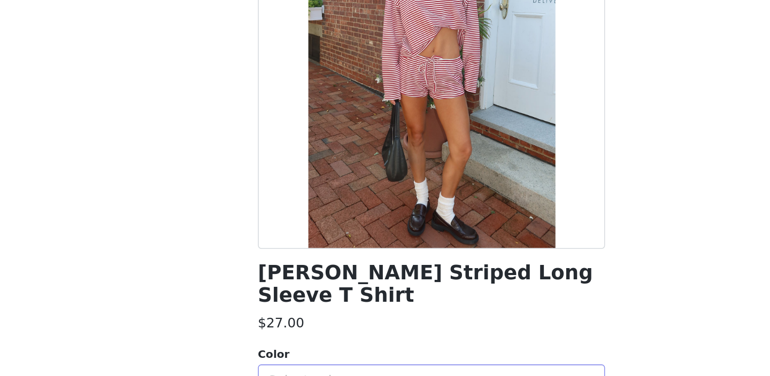
click at [386, 374] on div "Select color" at bounding box center [379, 379] width 200 height 11
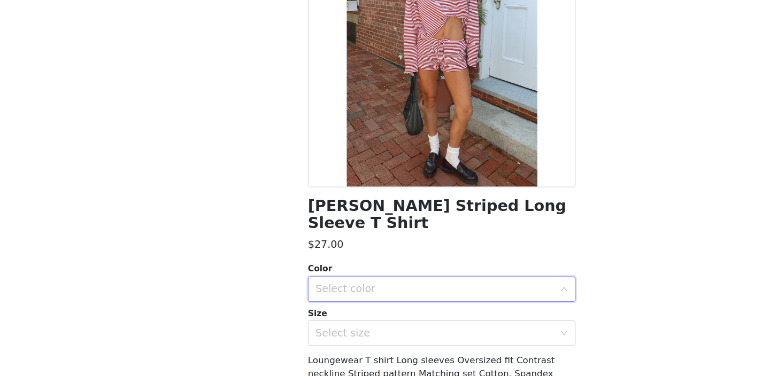
scroll to position [103, 0]
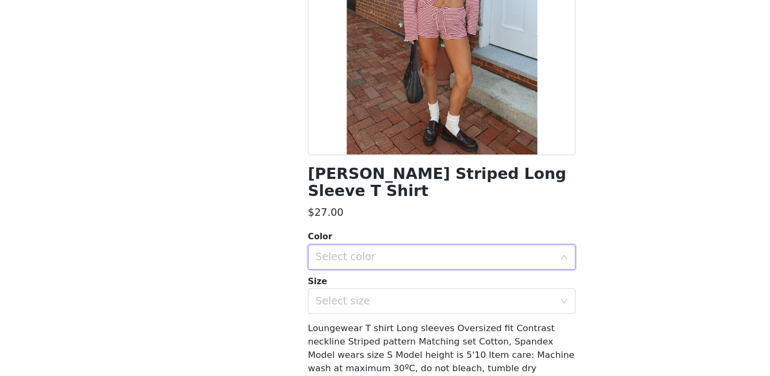
click at [406, 271] on div "Select color" at bounding box center [379, 276] width 200 height 11
click at [403, 268] on div "Select color" at bounding box center [381, 276] width 205 height 20
click at [388, 283] on li "BURGUNDY" at bounding box center [385, 285] width 225 height 17
click at [383, 308] on div "Select size" at bounding box center [379, 313] width 200 height 11
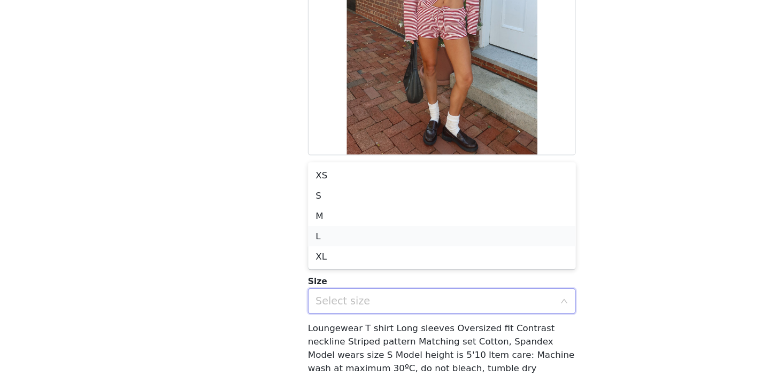
click at [385, 259] on li "L" at bounding box center [385, 258] width 225 height 17
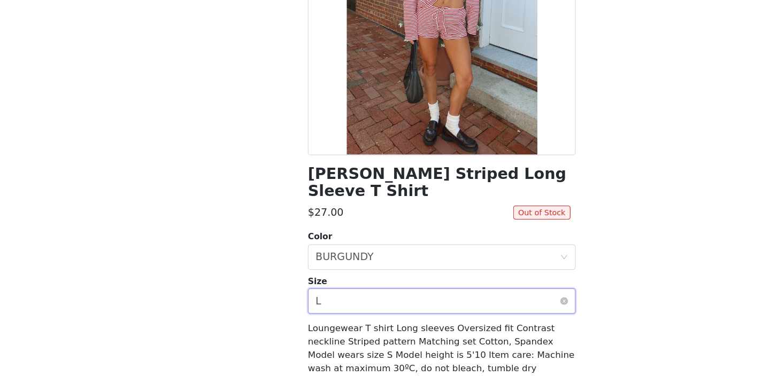
click at [378, 306] on div "Select size L" at bounding box center [381, 313] width 205 height 20
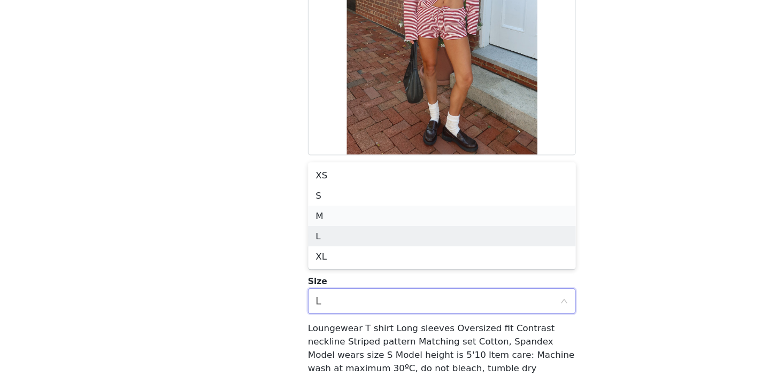
click at [397, 238] on li "M" at bounding box center [385, 241] width 225 height 17
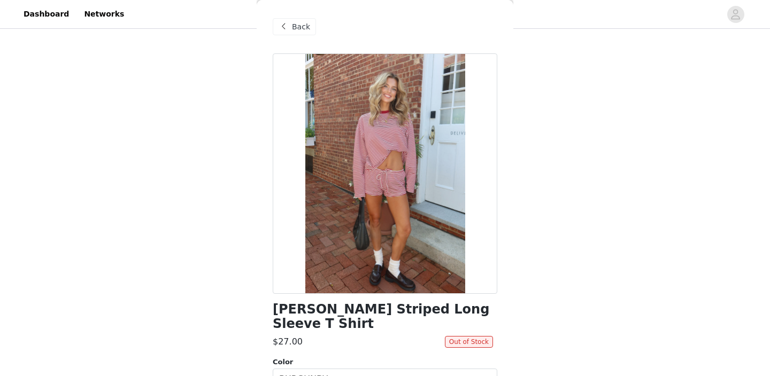
scroll to position [395, 0]
click at [289, 22] on span at bounding box center [283, 26] width 13 height 13
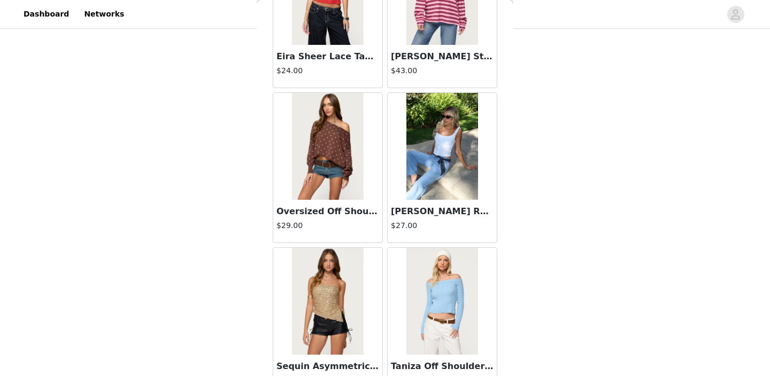
scroll to position [26062, 0]
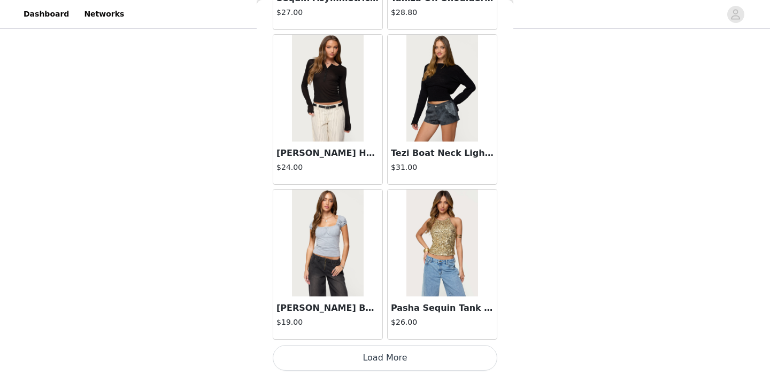
click at [313, 355] on button "Load More" at bounding box center [385, 358] width 225 height 26
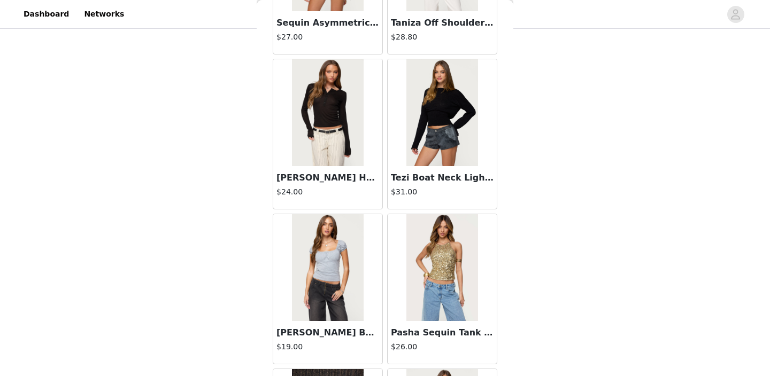
scroll to position [26035, 0]
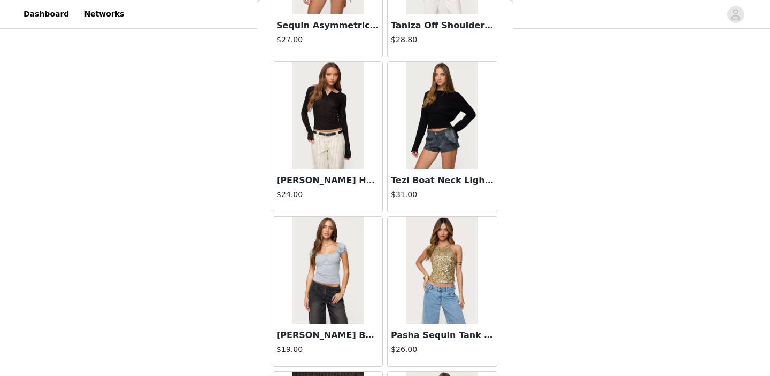
click at [432, 111] on img at bounding box center [441, 115] width 71 height 107
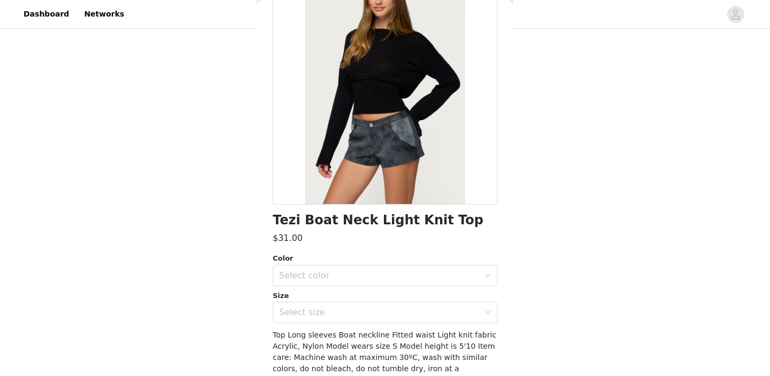
scroll to position [144, 0]
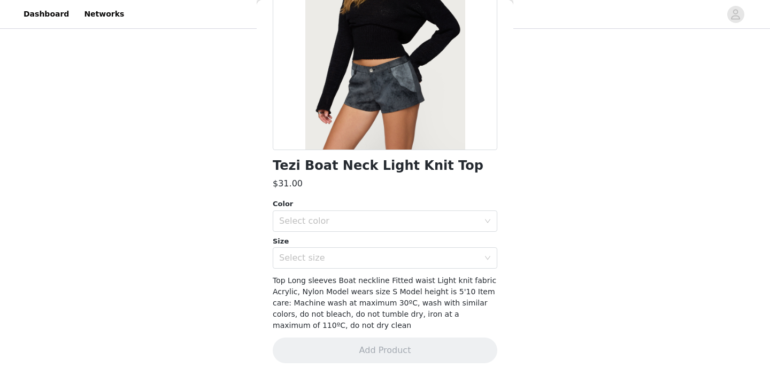
click at [329, 207] on div "Color" at bounding box center [385, 204] width 225 height 11
click at [325, 220] on div "Select color" at bounding box center [379, 221] width 200 height 11
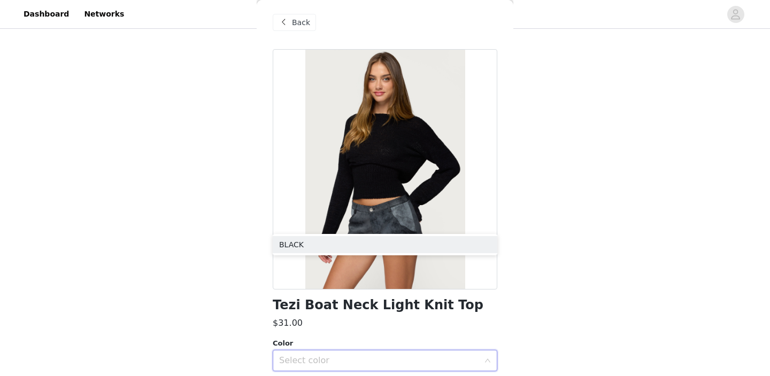
scroll to position [0, 0]
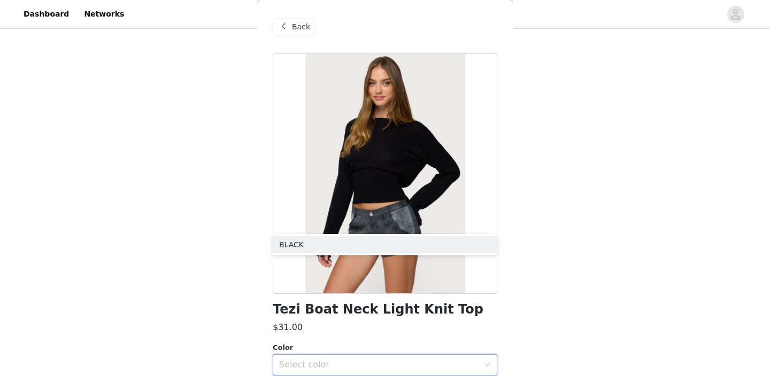
click at [289, 32] on span at bounding box center [283, 26] width 13 height 13
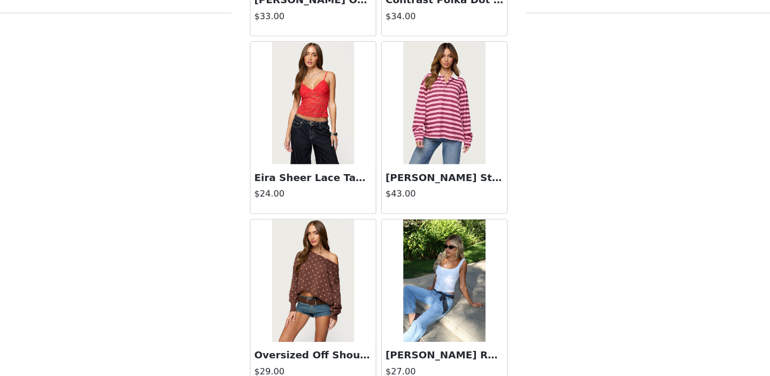
scroll to position [25569, 0]
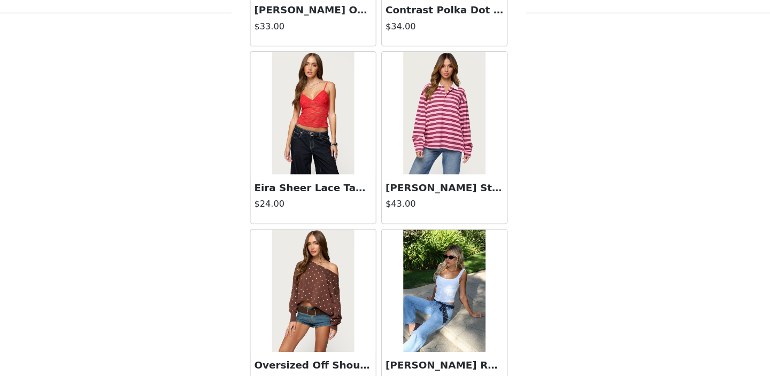
click at [441, 111] on img at bounding box center [441, 116] width 71 height 107
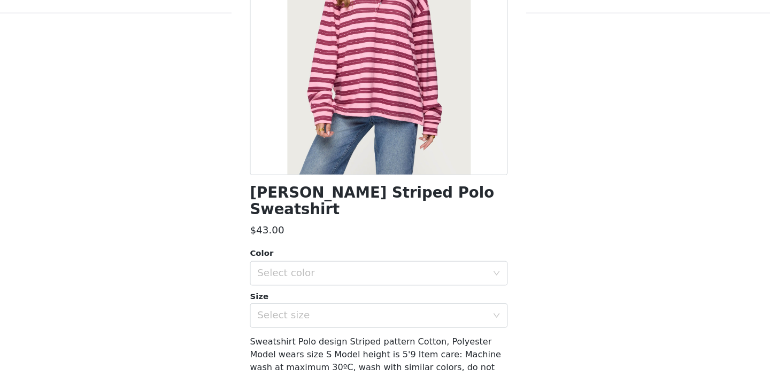
scroll to position [133, 0]
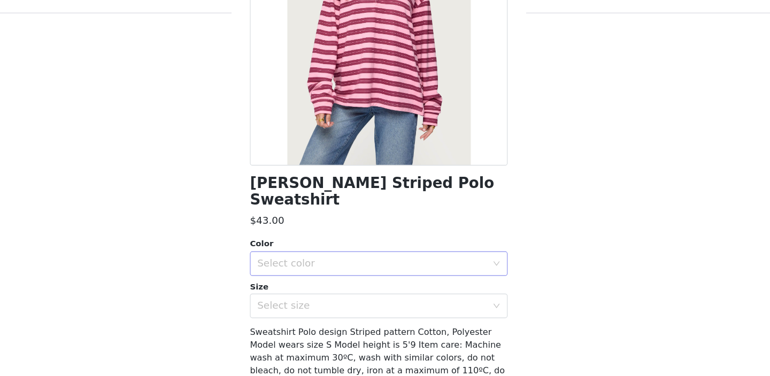
click at [334, 242] on div "Select color" at bounding box center [379, 247] width 200 height 11
click at [327, 254] on li "PINK" at bounding box center [385, 255] width 225 height 17
click at [326, 278] on div "Select size" at bounding box center [379, 283] width 200 height 11
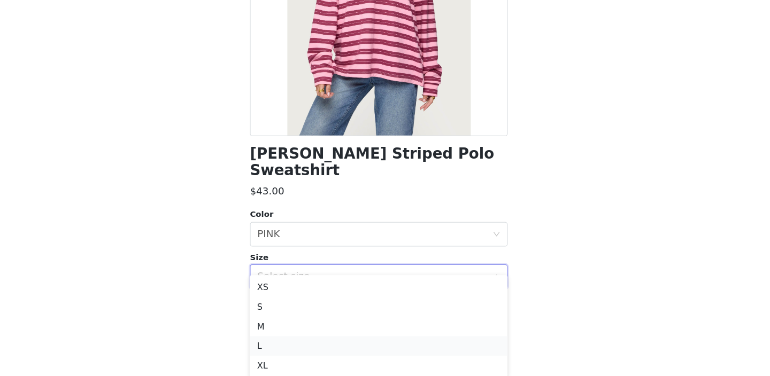
click at [314, 344] on li "L" at bounding box center [385, 344] width 225 height 17
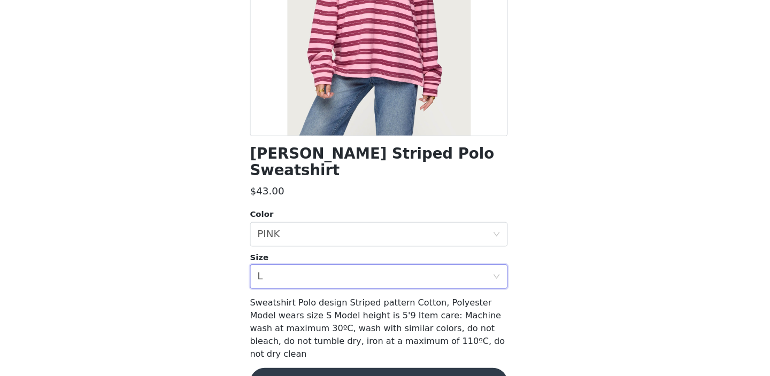
click at [314, 363] on button "Add Product" at bounding box center [385, 376] width 225 height 26
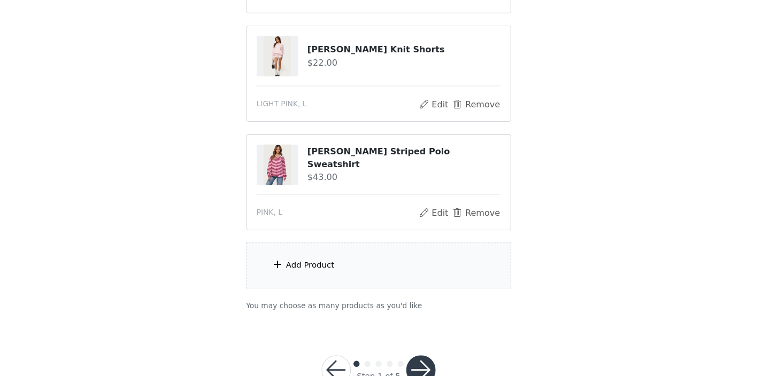
scroll to position [583, 0]
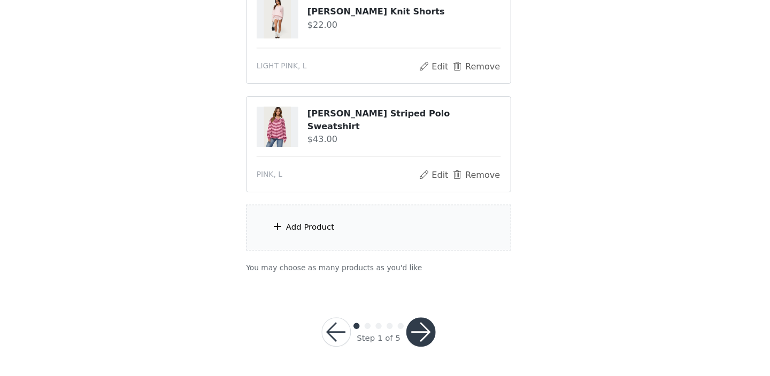
click at [316, 239] on div "Add Product" at bounding box center [384, 247] width 231 height 40
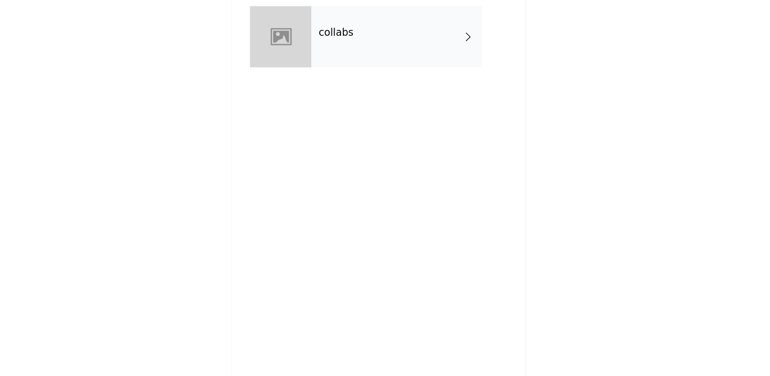
click at [321, 72] on div at bounding box center [299, 79] width 53 height 53
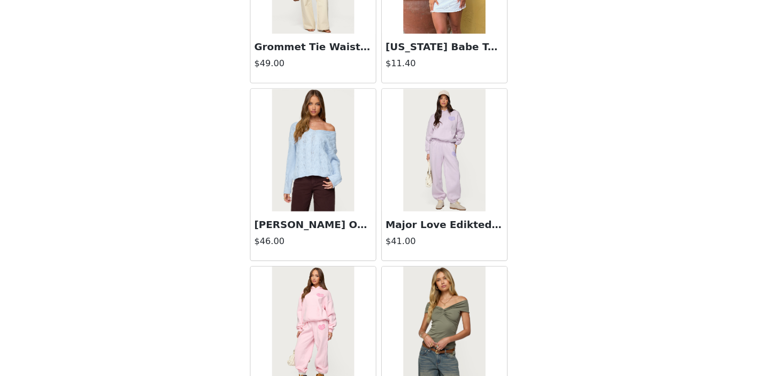
scroll to position [1259, 0]
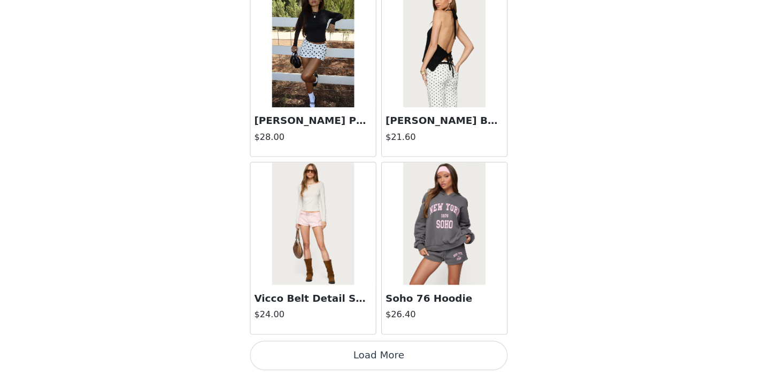
click at [326, 350] on button "Load More" at bounding box center [385, 358] width 225 height 26
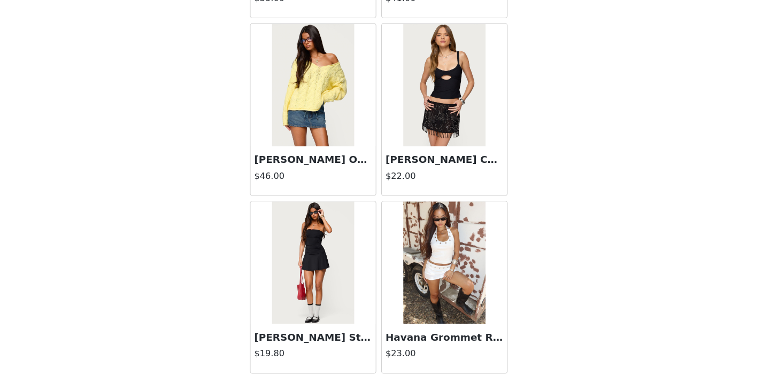
scroll to position [2810, 0]
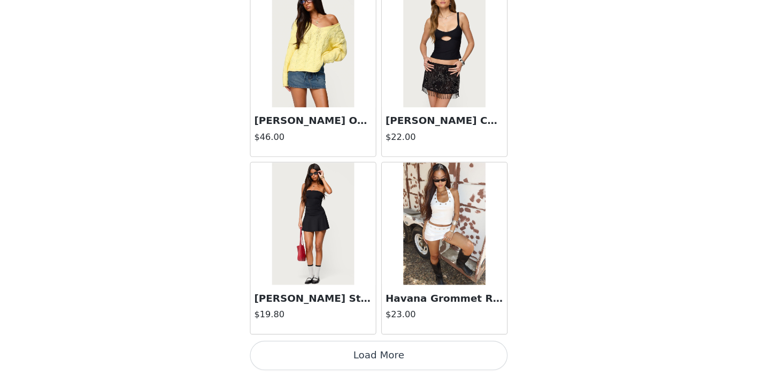
click at [338, 352] on button "Load More" at bounding box center [385, 358] width 225 height 26
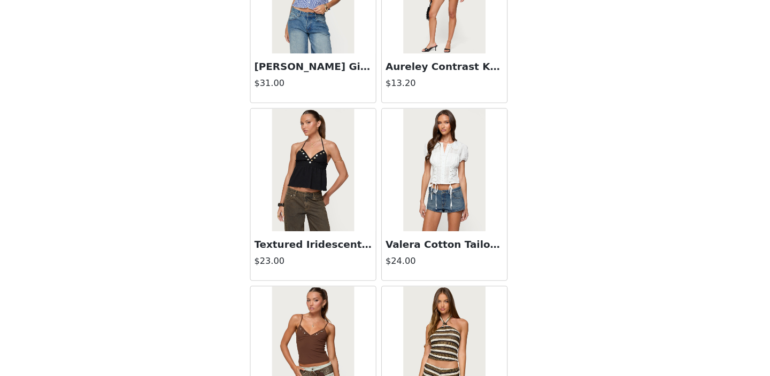
scroll to position [4360, 0]
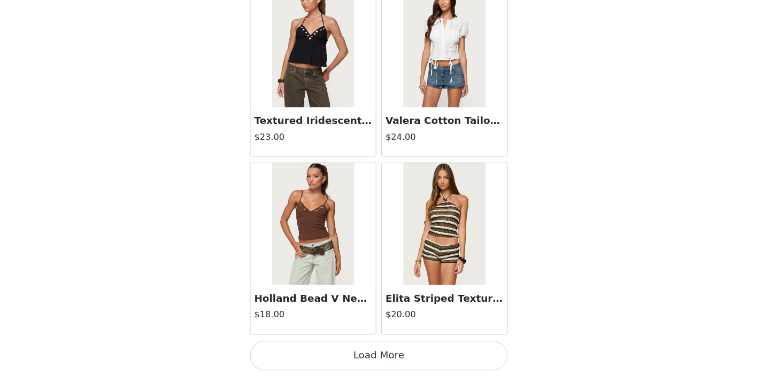
click at [338, 345] on button "Load More" at bounding box center [385, 358] width 225 height 26
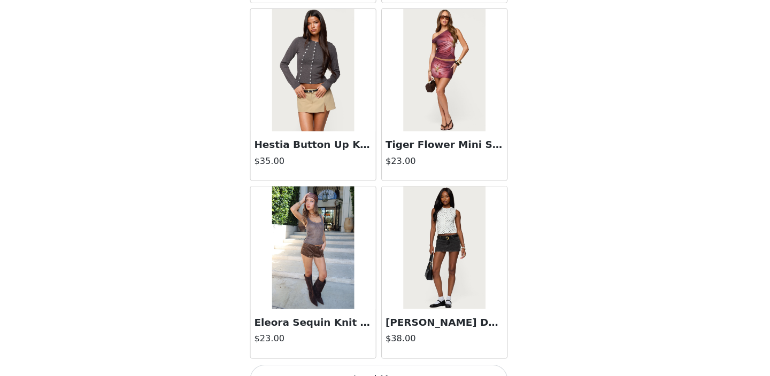
scroll to position [5910, 0]
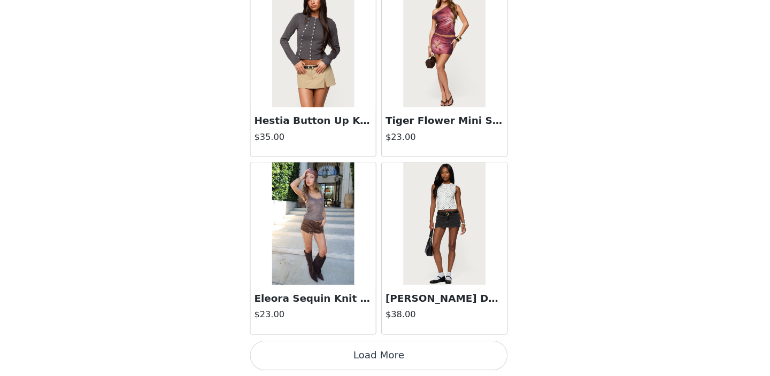
click at [350, 347] on button "Load More" at bounding box center [385, 358] width 225 height 26
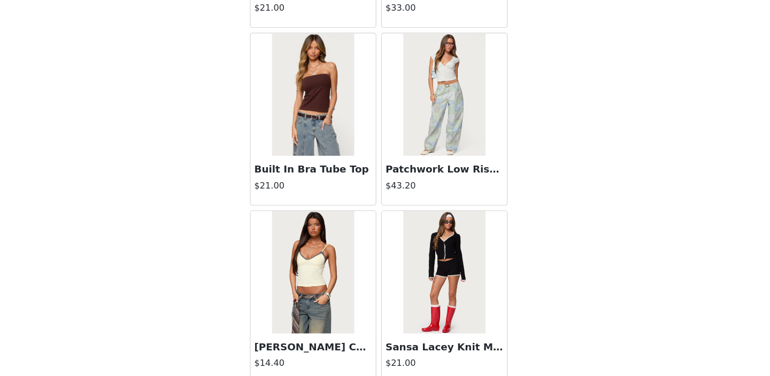
scroll to position [7460, 0]
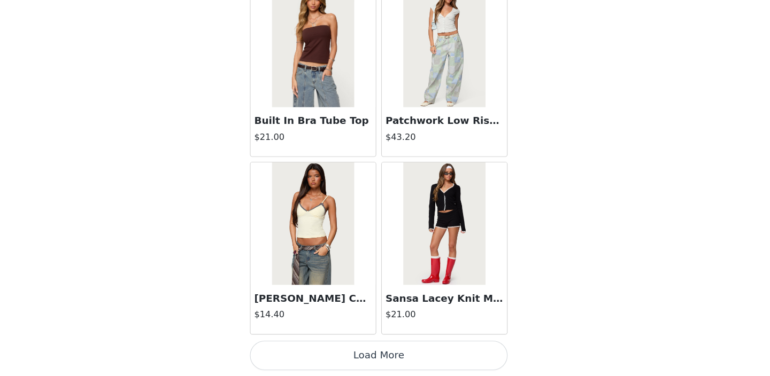
click at [332, 349] on button "Load More" at bounding box center [385, 358] width 225 height 26
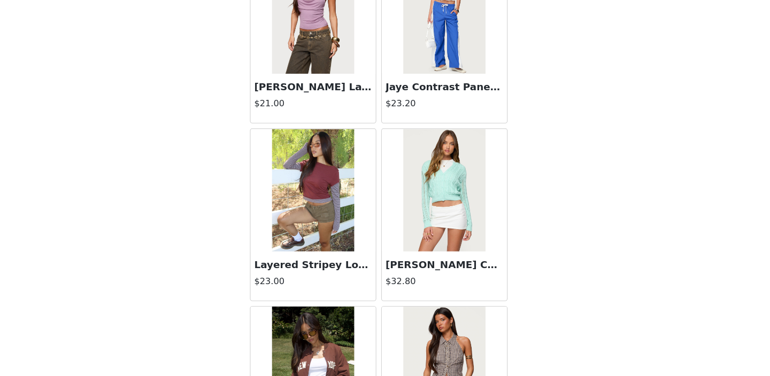
scroll to position [9010, 0]
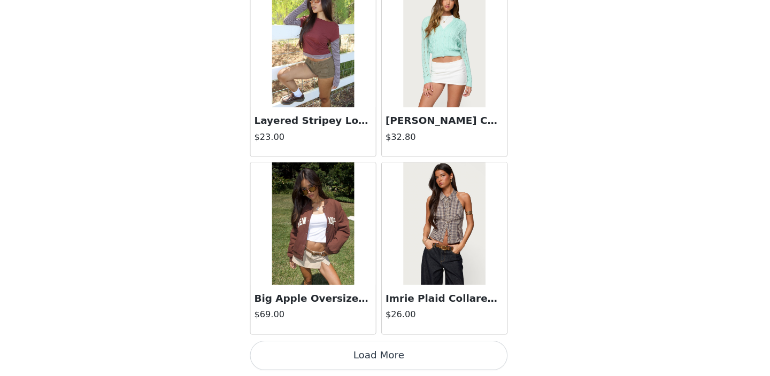
click at [335, 349] on button "Load More" at bounding box center [385, 358] width 225 height 26
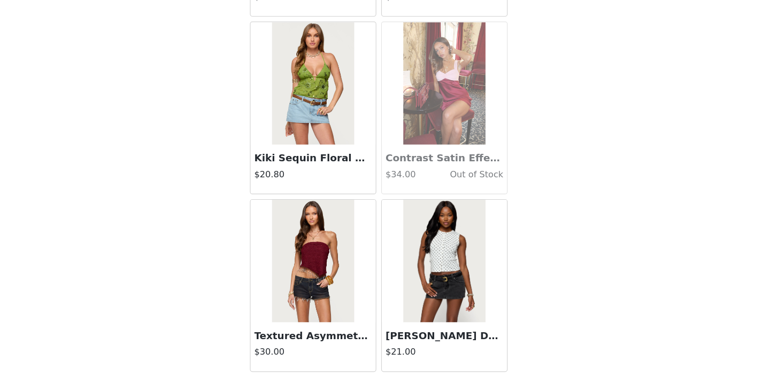
scroll to position [10560, 0]
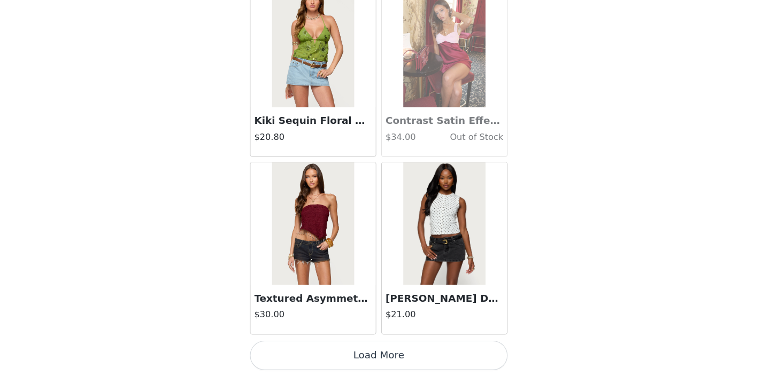
click at [318, 337] on div "Textured Asymmetric Bead Fringe Strapless Top $30.00" at bounding box center [327, 318] width 109 height 43
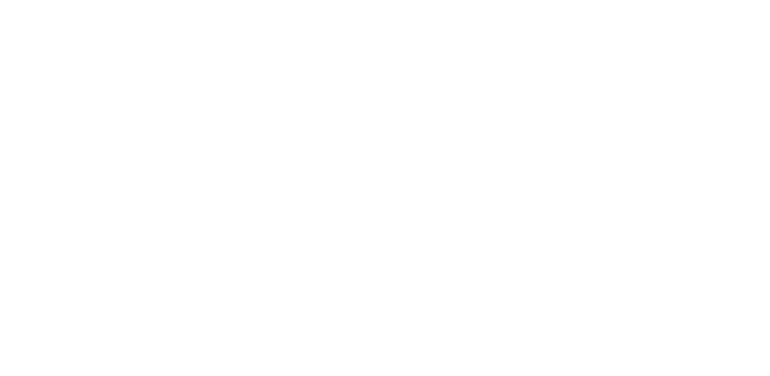
click at [311, 355] on div "Back Aveline Off Shoulder Light Sweatshirt $31.00 Atlas Scrunch Bead Halter Top…" at bounding box center [385, 188] width 257 height 376
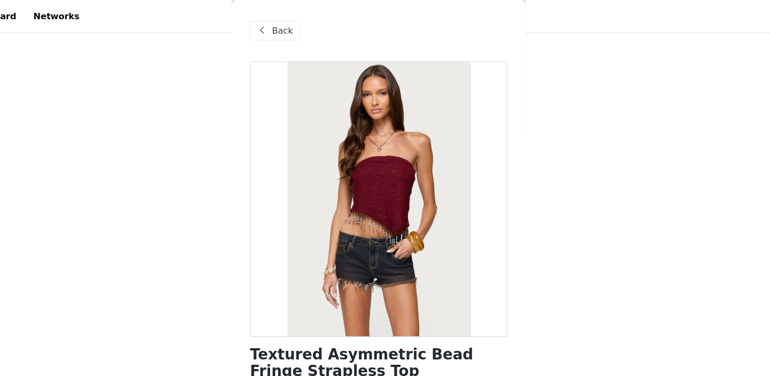
scroll to position [478, 0]
click at [307, 28] on span "Back" at bounding box center [301, 26] width 18 height 11
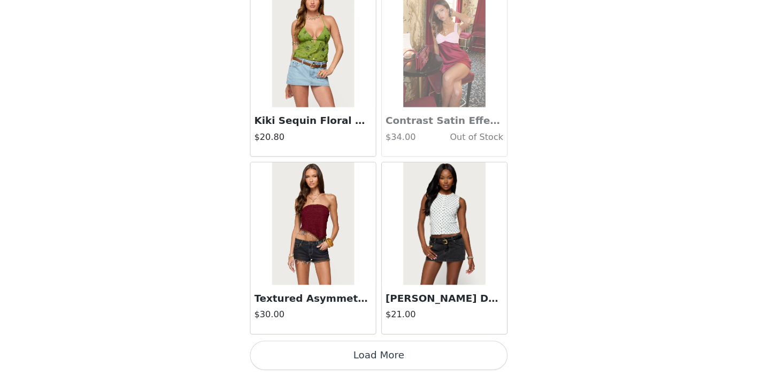
scroll to position [583, 0]
click at [326, 360] on button "Load More" at bounding box center [385, 358] width 225 height 26
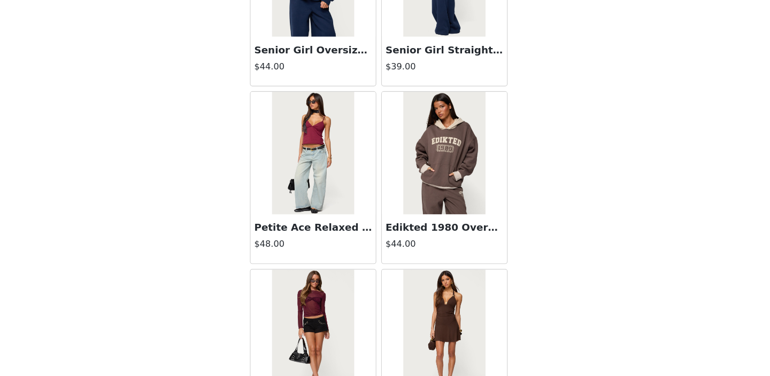
scroll to position [12111, 0]
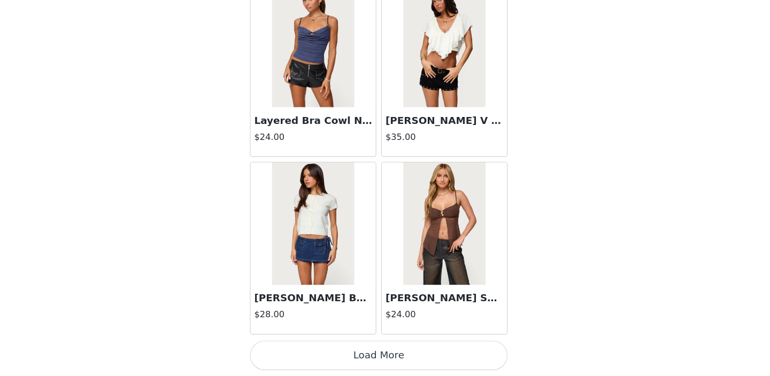
click at [347, 354] on button "Load More" at bounding box center [385, 358] width 225 height 26
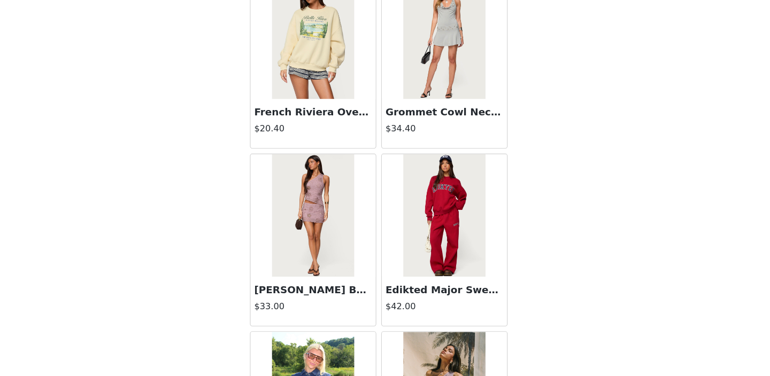
scroll to position [13661, 0]
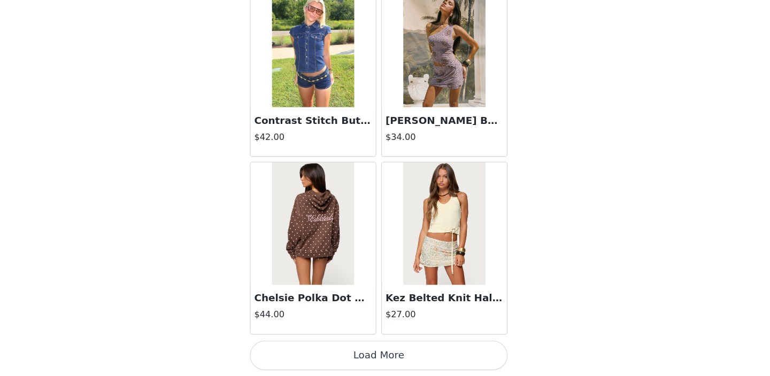
click at [329, 361] on button "Load More" at bounding box center [385, 358] width 225 height 26
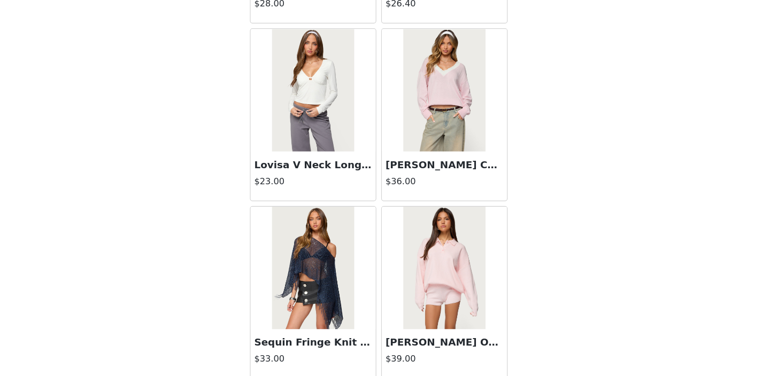
scroll to position [15211, 0]
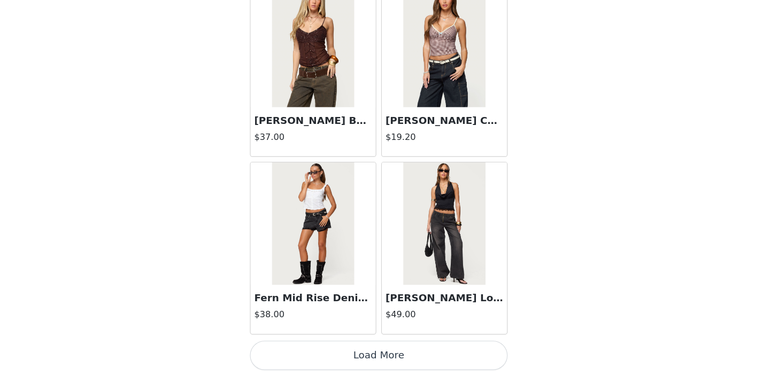
click at [328, 351] on button "Load More" at bounding box center [385, 358] width 225 height 26
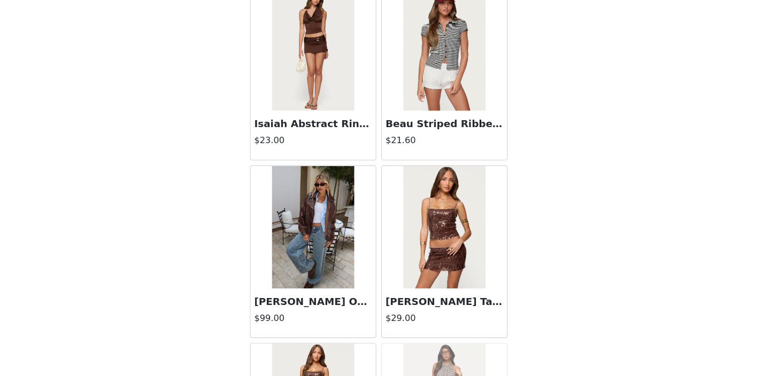
scroll to position [16761, 0]
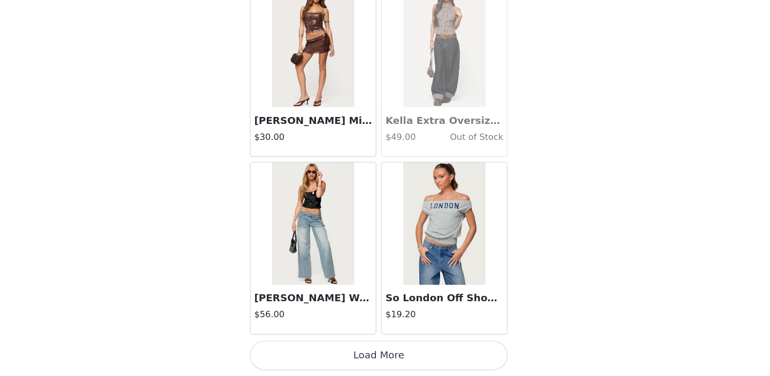
click at [306, 358] on button "Load More" at bounding box center [385, 358] width 225 height 26
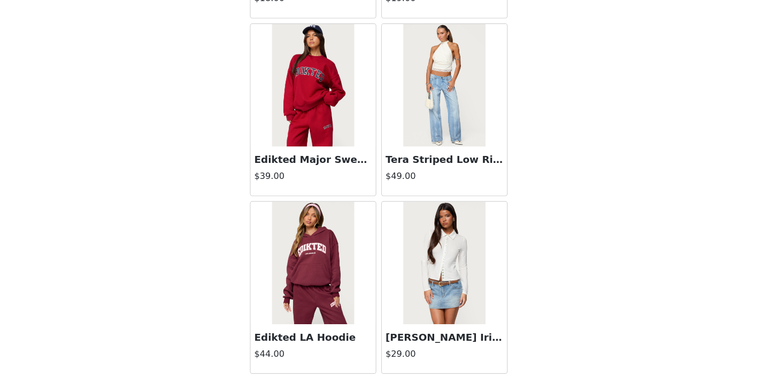
scroll to position [18311, 0]
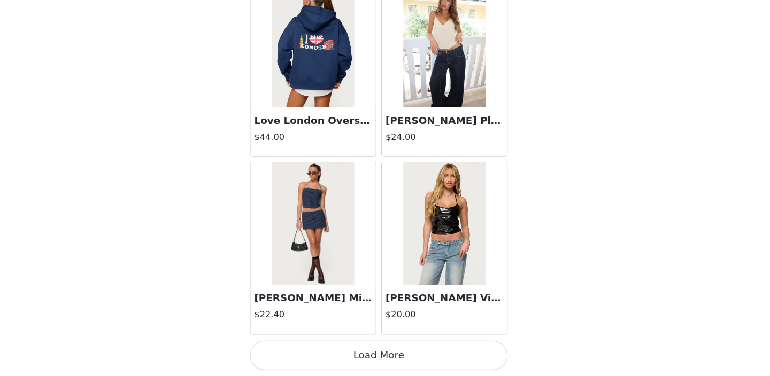
click at [321, 359] on button "Load More" at bounding box center [385, 358] width 225 height 26
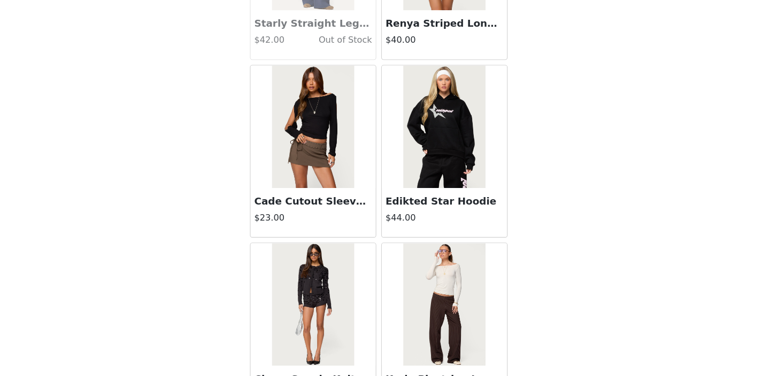
scroll to position [19862, 0]
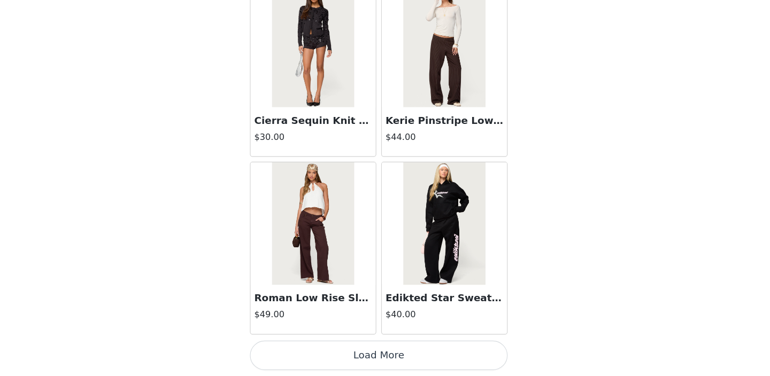
click at [342, 361] on button "Load More" at bounding box center [385, 358] width 225 height 26
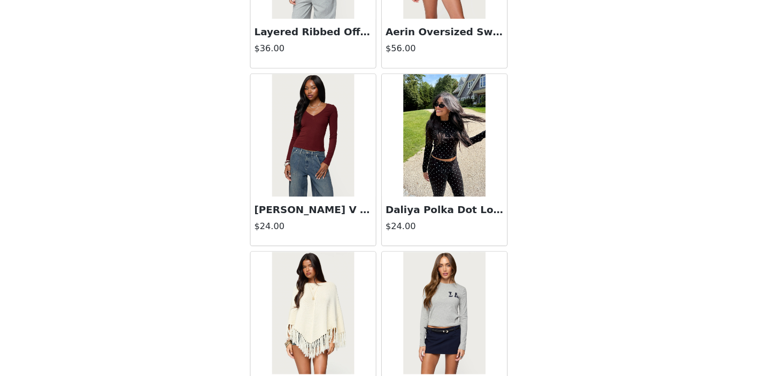
scroll to position [21412, 0]
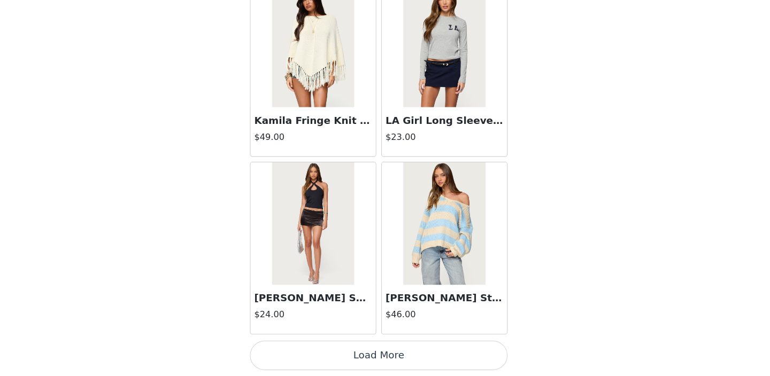
click at [355, 359] on button "Load More" at bounding box center [385, 358] width 225 height 26
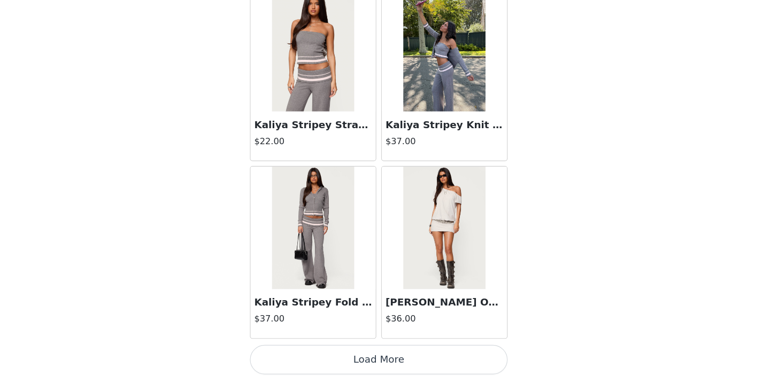
scroll to position [22962, 0]
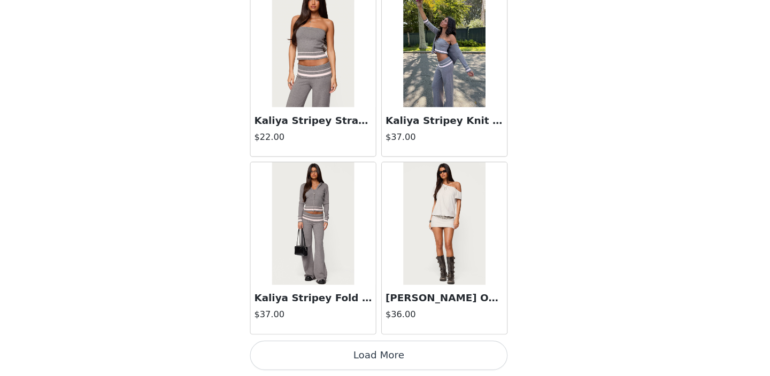
click at [331, 367] on button "Load More" at bounding box center [385, 358] width 225 height 26
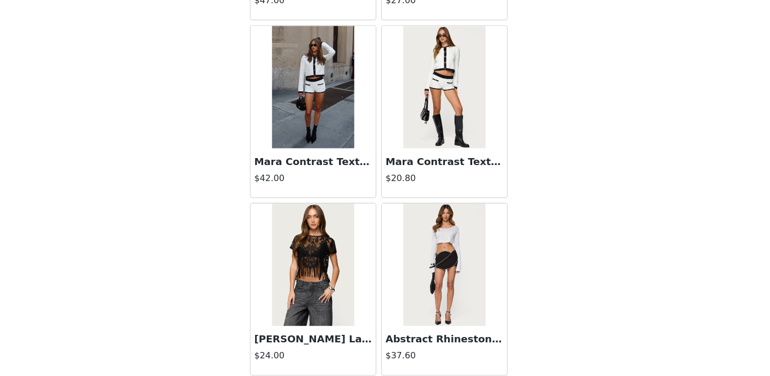
scroll to position [24512, 0]
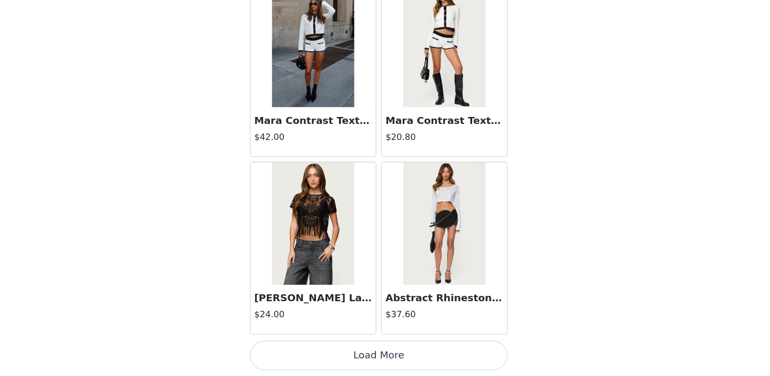
click at [331, 356] on button "Load More" at bounding box center [385, 358] width 225 height 26
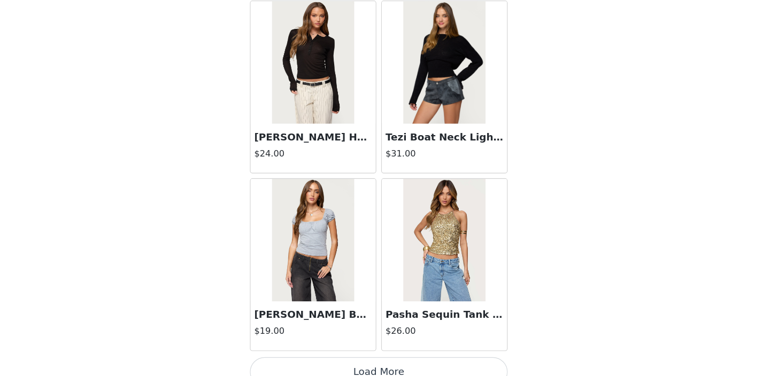
scroll to position [26062, 0]
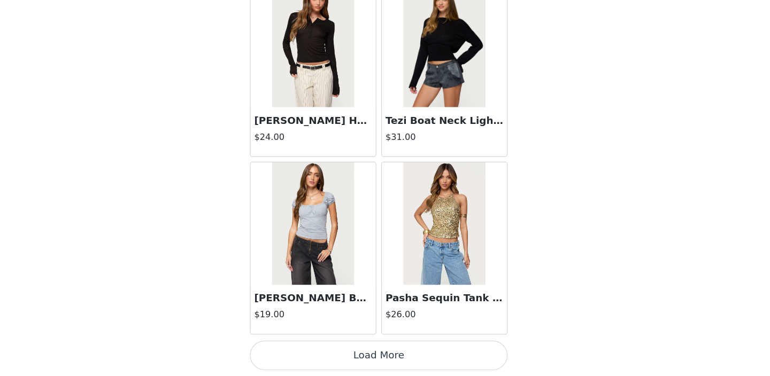
click at [347, 354] on button "Load More" at bounding box center [385, 358] width 225 height 26
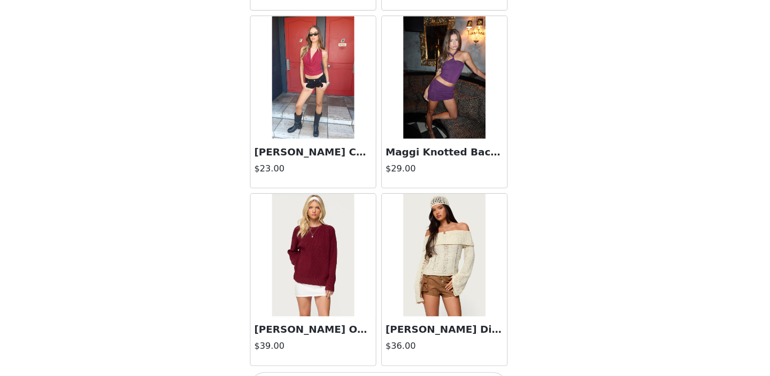
scroll to position [27612, 0]
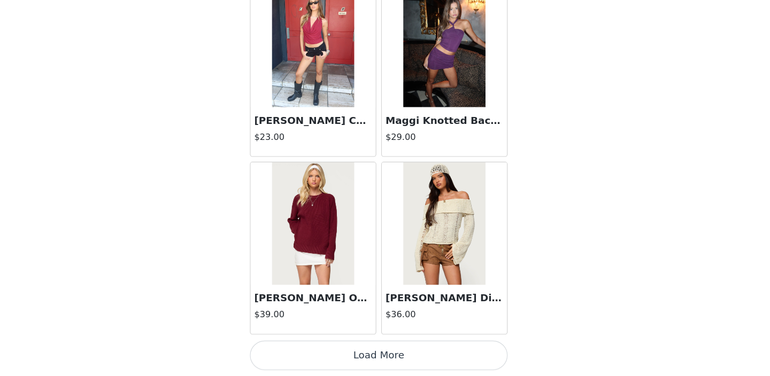
click at [347, 363] on button "Load More" at bounding box center [385, 358] width 225 height 26
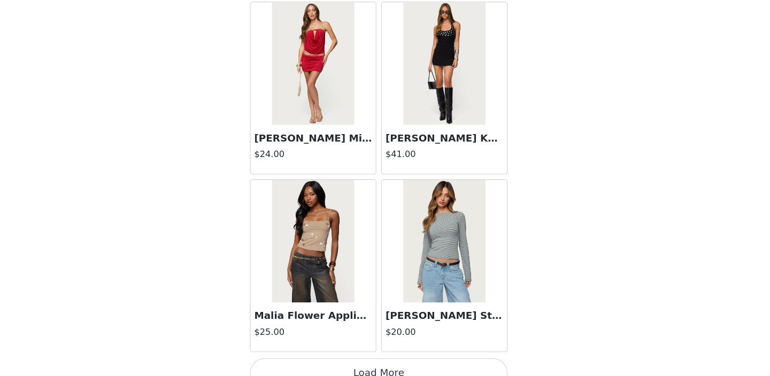
scroll to position [29163, 0]
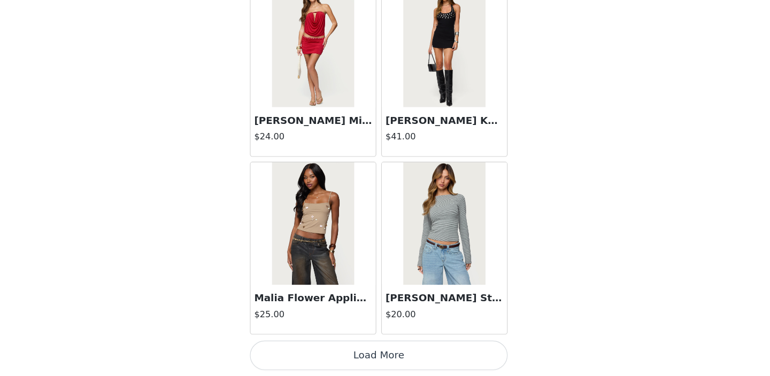
click at [358, 356] on button "Load More" at bounding box center [385, 358] width 225 height 26
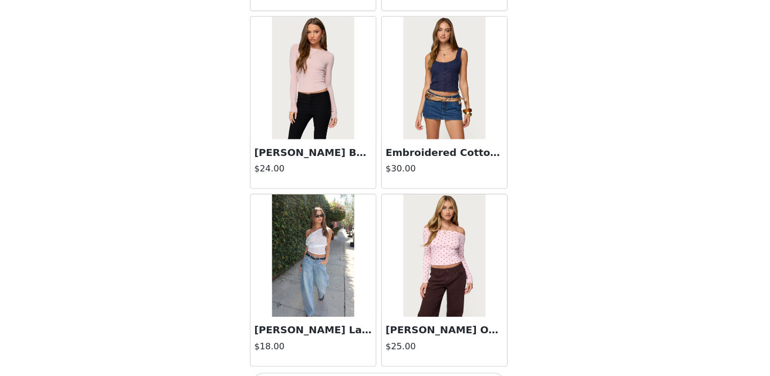
scroll to position [30713, 0]
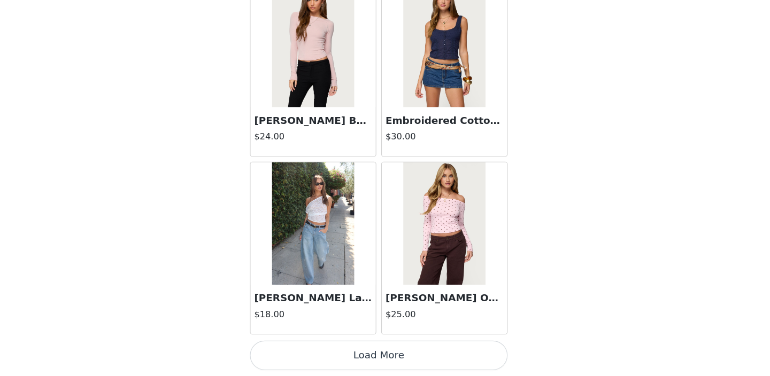
click at [346, 354] on button "Load More" at bounding box center [385, 358] width 225 height 26
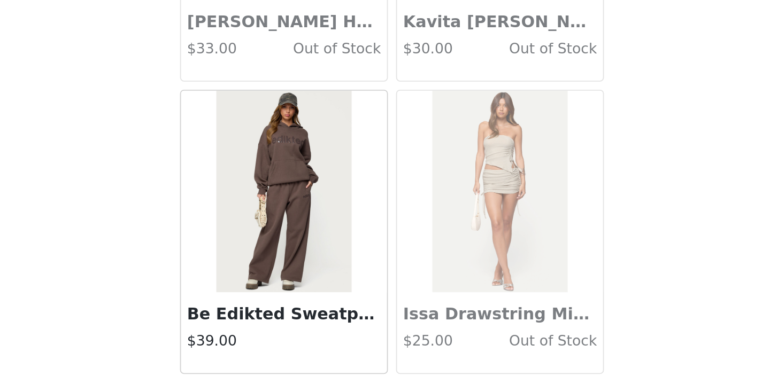
scroll to position [32263, 0]
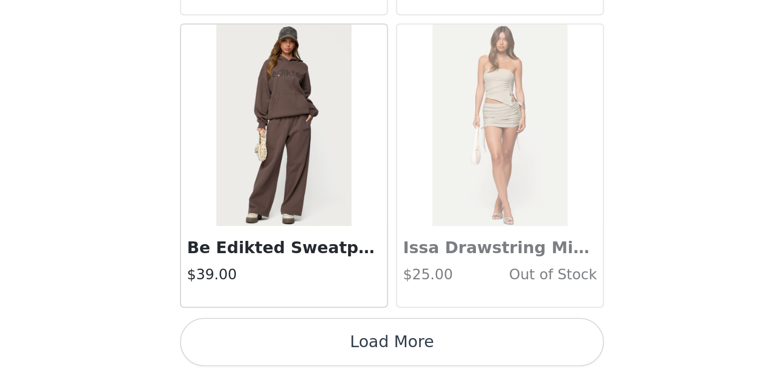
click at [379, 357] on button "Load More" at bounding box center [385, 358] width 225 height 26
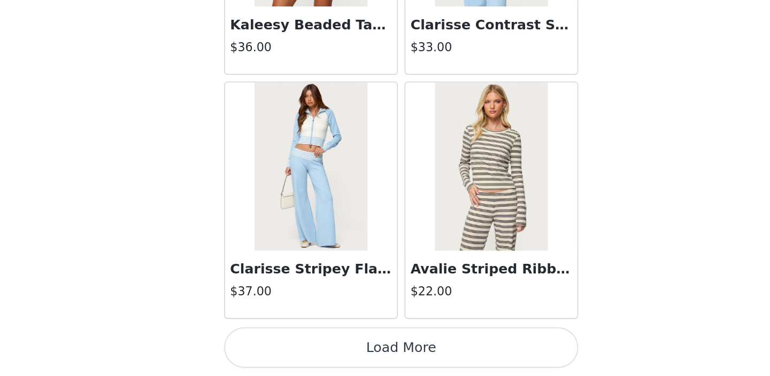
scroll to position [583, 0]
click at [375, 362] on button "Load More" at bounding box center [385, 358] width 225 height 26
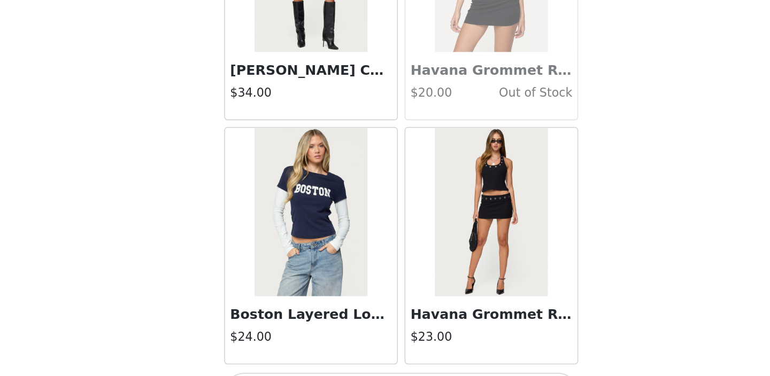
scroll to position [35363, 0]
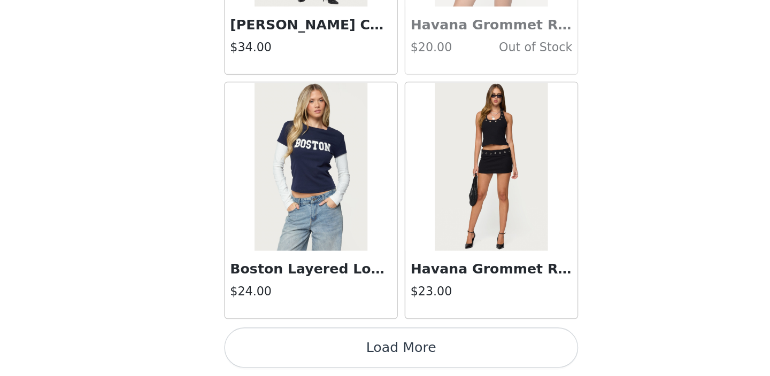
click at [382, 353] on button "Load More" at bounding box center [385, 358] width 225 height 26
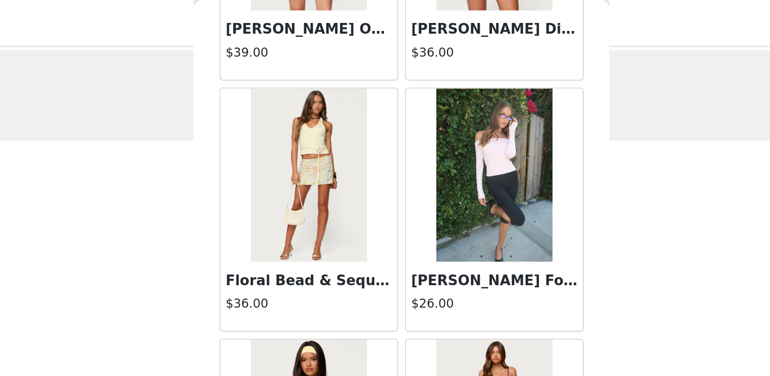
scroll to position [27906, 0]
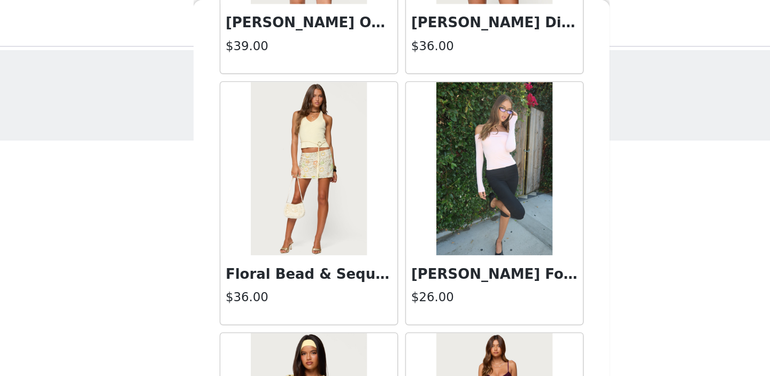
click at [442, 117] on img at bounding box center [441, 104] width 71 height 107
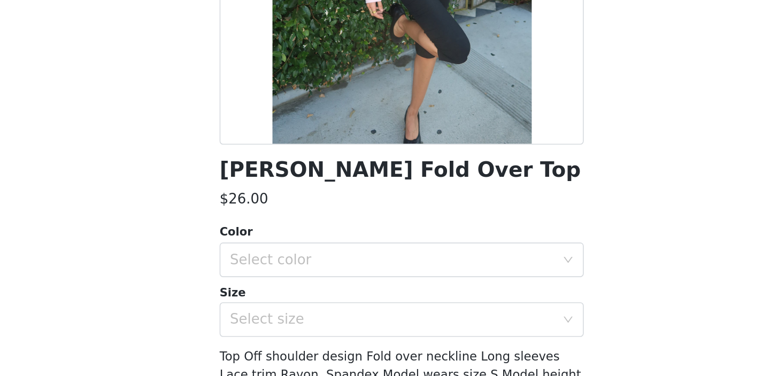
scroll to position [133, 0]
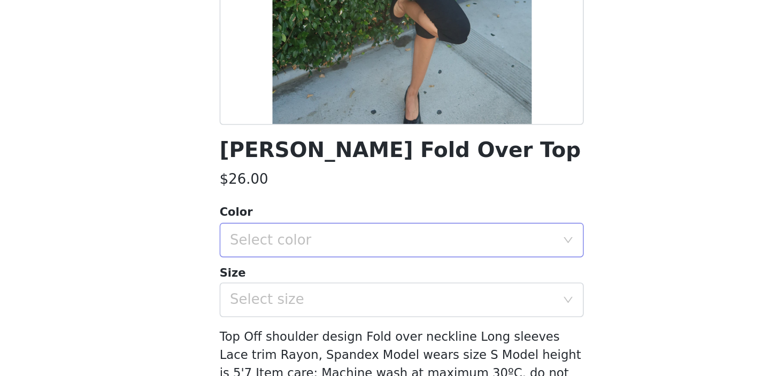
click at [439, 227] on div "Select color" at bounding box center [379, 232] width 200 height 11
click at [408, 252] on li "PINK" at bounding box center [385, 255] width 225 height 17
click at [397, 272] on div "Select size" at bounding box center [379, 269] width 200 height 11
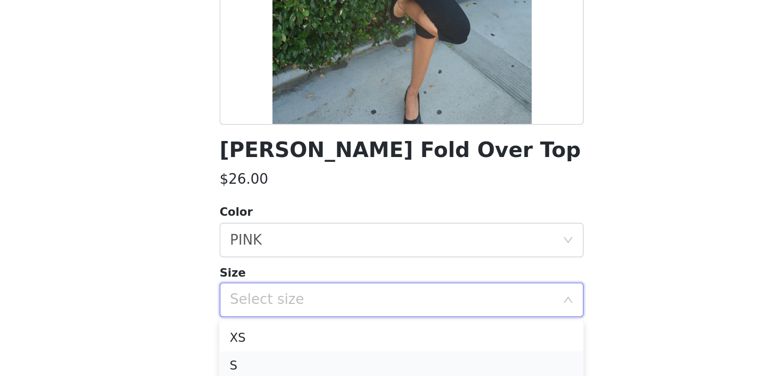
click at [384, 303] on li "S" at bounding box center [385, 309] width 225 height 17
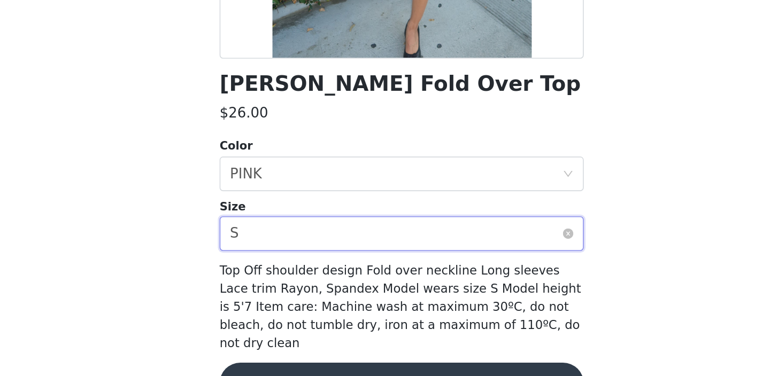
click at [394, 272] on div "Select size S" at bounding box center [381, 269] width 205 height 20
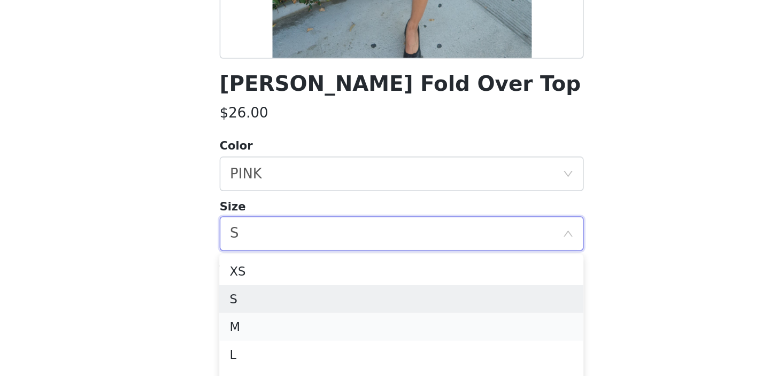
click at [374, 327] on li "M" at bounding box center [385, 327] width 225 height 17
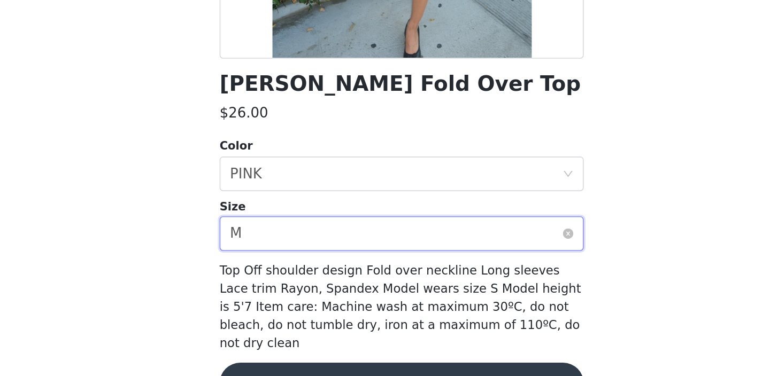
click at [388, 276] on div "Select size M" at bounding box center [381, 269] width 205 height 20
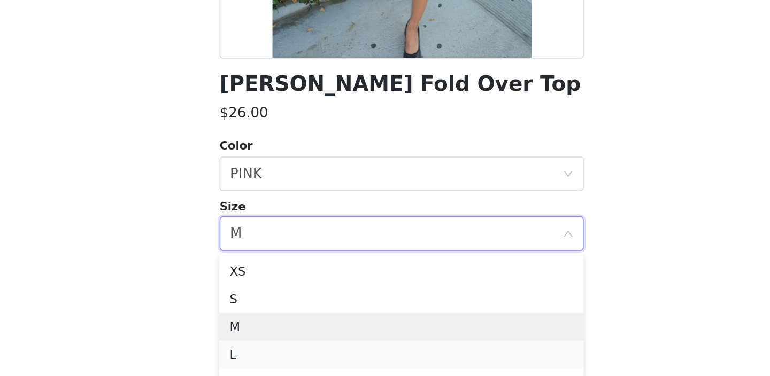
click at [361, 338] on li "L" at bounding box center [385, 344] width 225 height 17
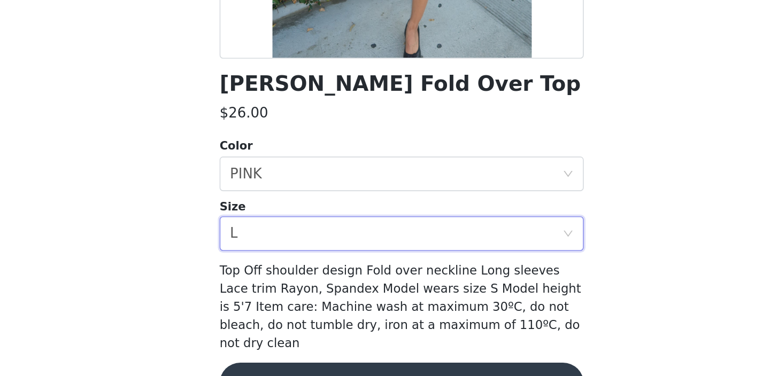
click at [353, 349] on button "Add Product" at bounding box center [385, 362] width 225 height 26
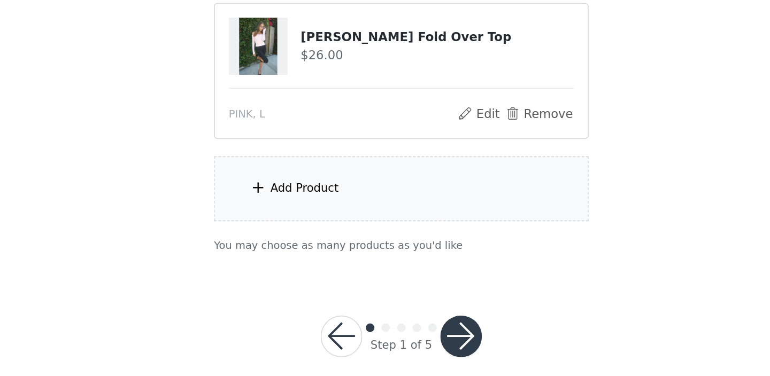
scroll to position [677, 0]
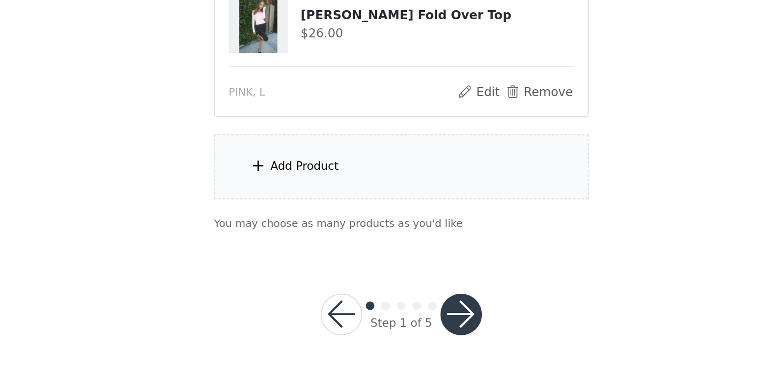
click at [374, 255] on div "Add Product" at bounding box center [384, 247] width 231 height 40
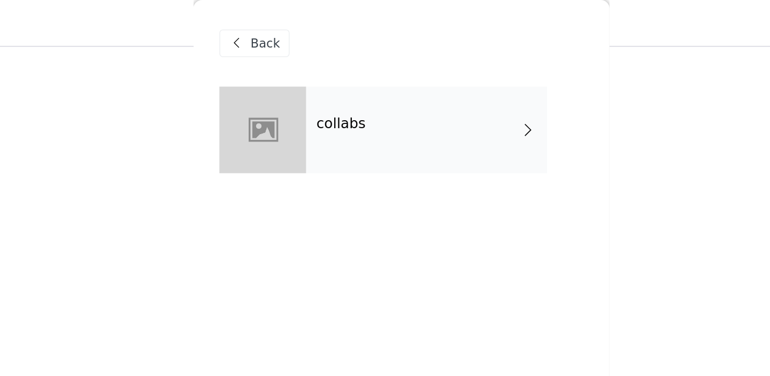
scroll to position [0, 0]
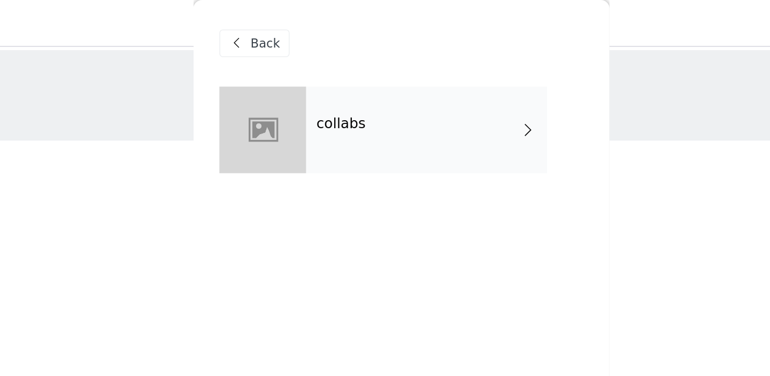
click at [307, 92] on div at bounding box center [299, 79] width 53 height 53
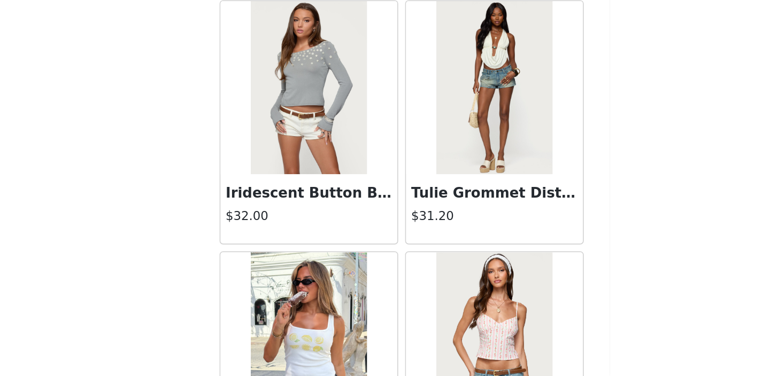
scroll to position [64, 0]
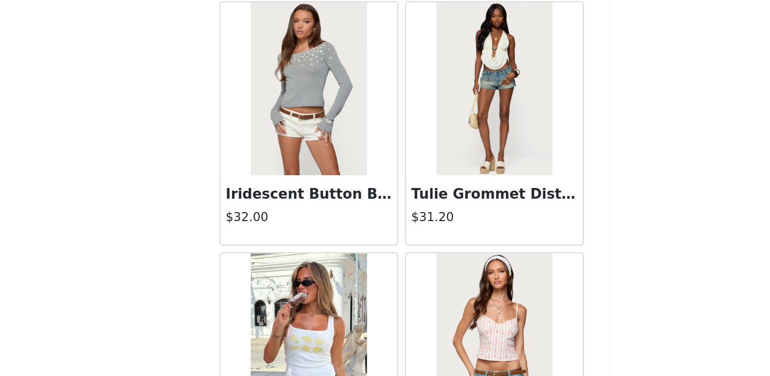
click at [348, 232] on img at bounding box center [327, 198] width 71 height 107
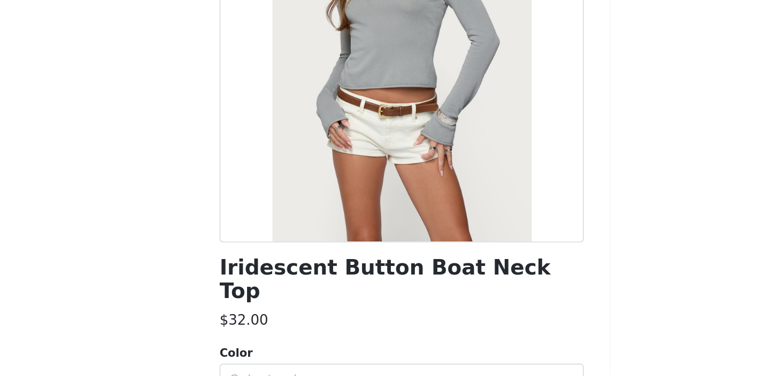
scroll to position [677, 0]
click at [400, 369] on div "Select color" at bounding box center [381, 379] width 205 height 20
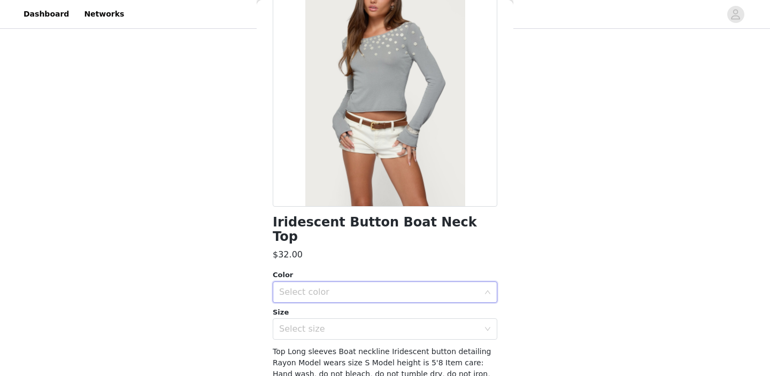
scroll to position [121, 0]
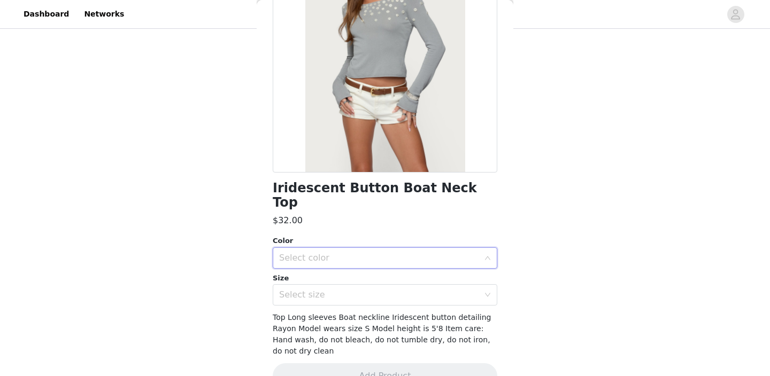
click at [428, 253] on div "Select color" at bounding box center [381, 258] width 205 height 20
click at [438, 236] on div "Color" at bounding box center [385, 241] width 225 height 11
click at [437, 253] on div "Select color" at bounding box center [379, 258] width 200 height 11
click at [425, 272] on li "LIGHT GRAY" at bounding box center [385, 267] width 225 height 17
click at [424, 290] on div "Select size" at bounding box center [379, 295] width 200 height 11
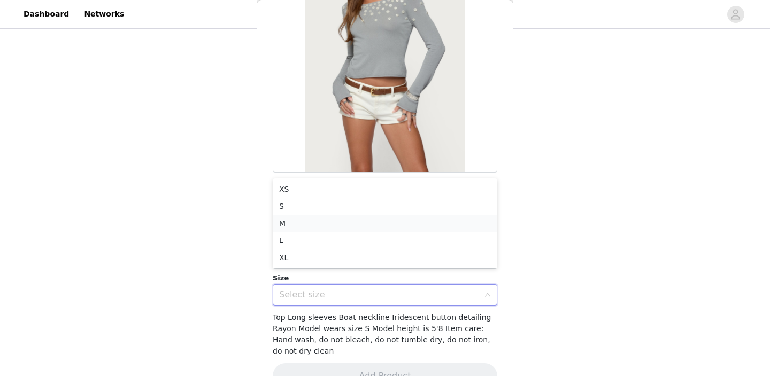
click at [437, 222] on li "M" at bounding box center [385, 223] width 225 height 17
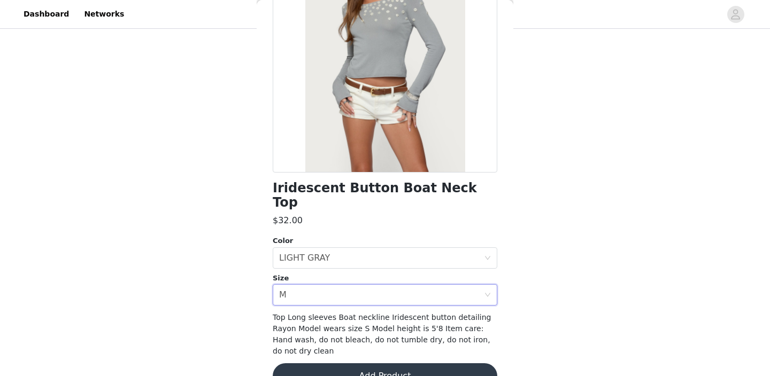
click at [400, 363] on button "Add Product" at bounding box center [385, 376] width 225 height 26
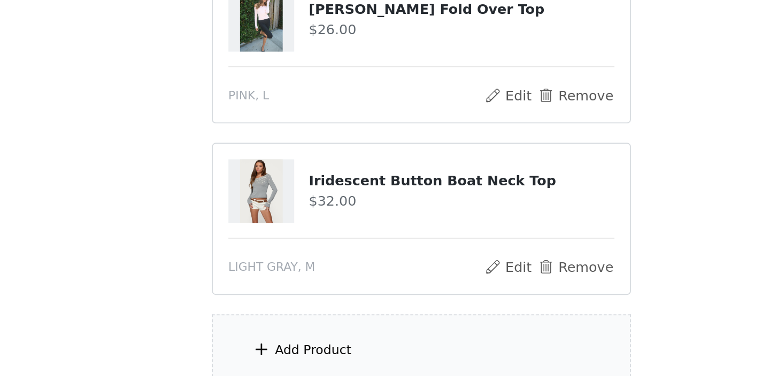
scroll to position [674, 0]
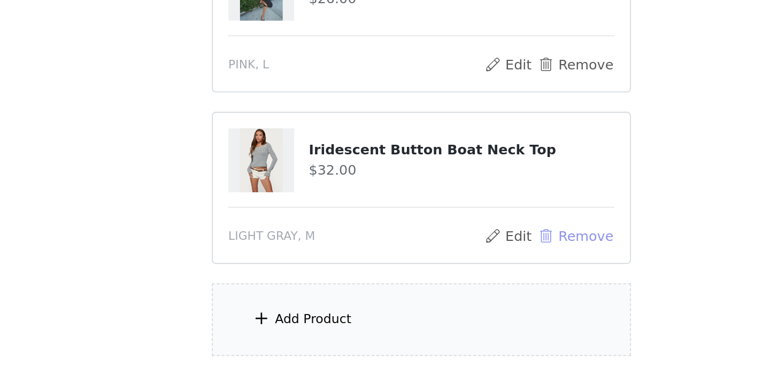
click at [460, 300] on button "Remove" at bounding box center [469, 298] width 43 height 13
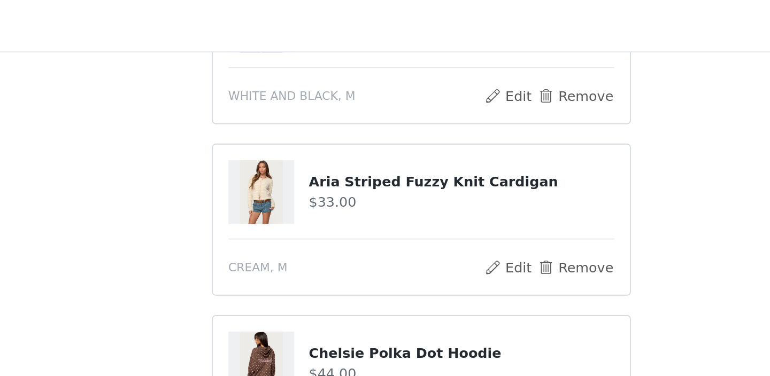
scroll to position [255, 0]
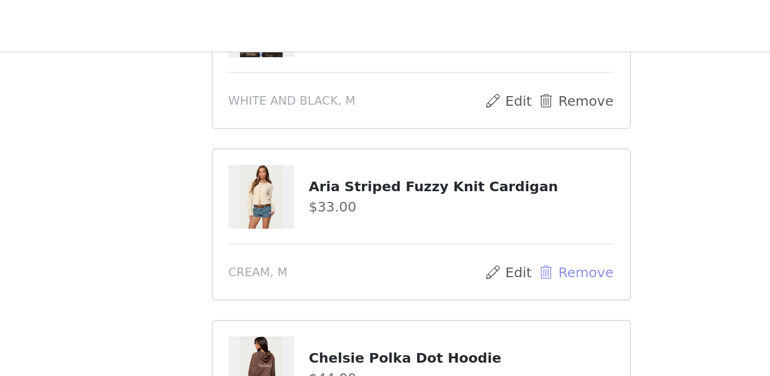
click at [471, 149] on button "Remove" at bounding box center [469, 150] width 43 height 13
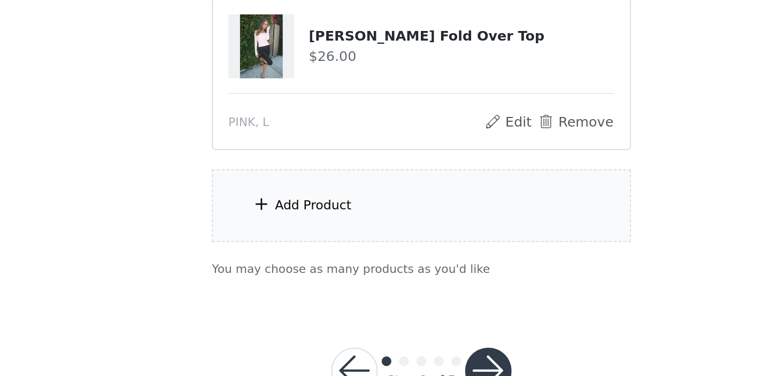
scroll to position [558, 0]
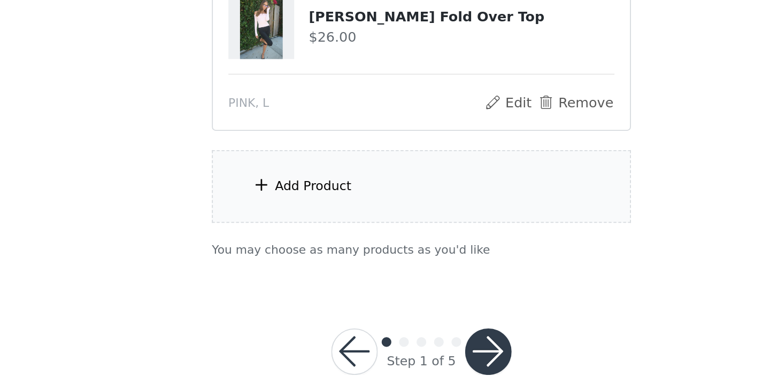
click at [356, 272] on div "Add Product" at bounding box center [384, 272] width 231 height 40
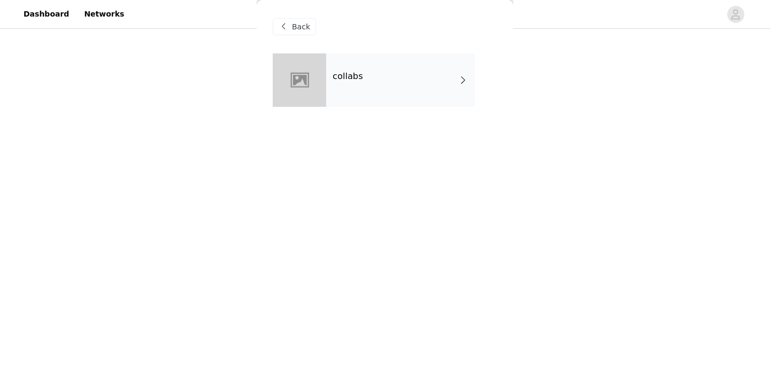
scroll to position [358, 0]
click at [365, 64] on div "collabs" at bounding box center [400, 79] width 149 height 53
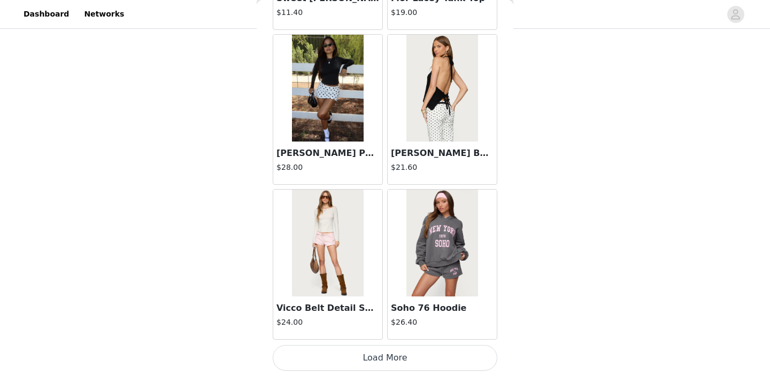
scroll to position [517, 0]
click at [385, 355] on button "Load More" at bounding box center [385, 358] width 225 height 26
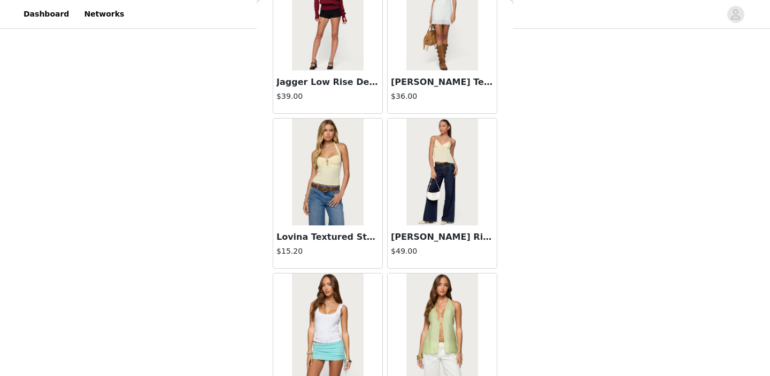
scroll to position [1968, 0]
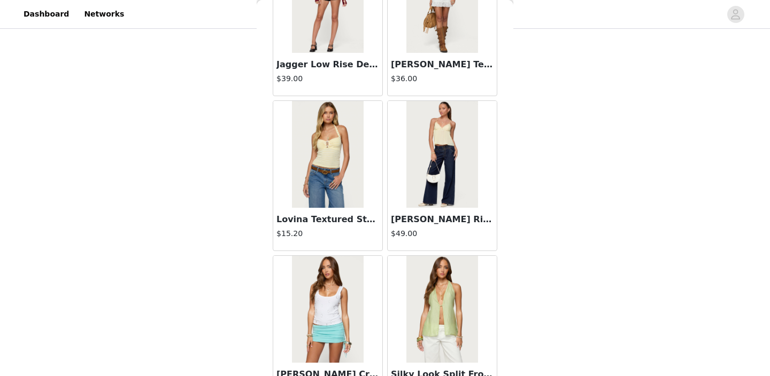
click at [421, 154] on img at bounding box center [441, 154] width 71 height 107
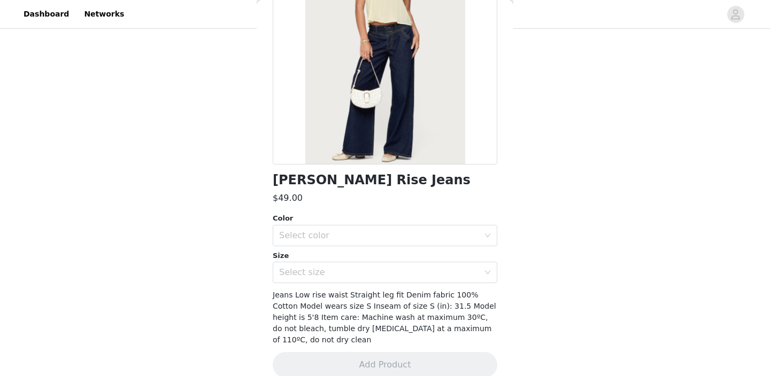
scroll to position [133, 0]
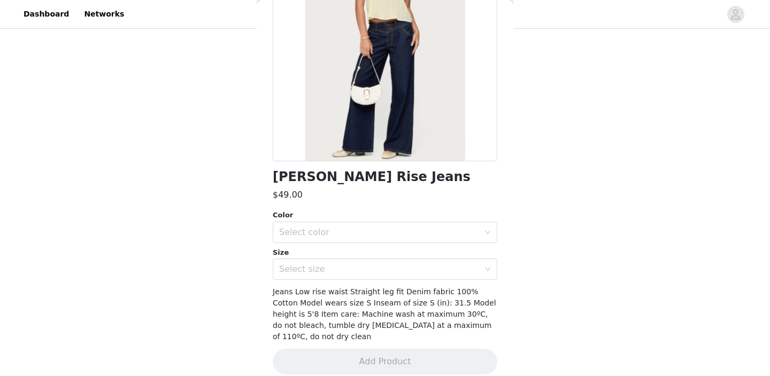
click at [383, 219] on div "Color" at bounding box center [385, 215] width 225 height 11
click at [380, 223] on div "Select color" at bounding box center [381, 232] width 205 height 20
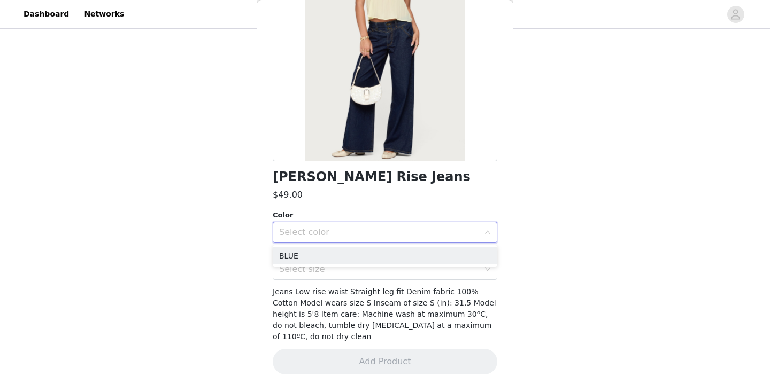
click at [381, 223] on div "Select color" at bounding box center [381, 232] width 205 height 20
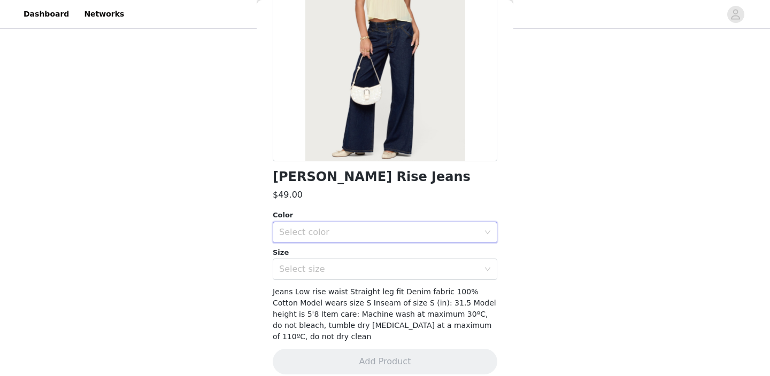
scroll to position [0, 0]
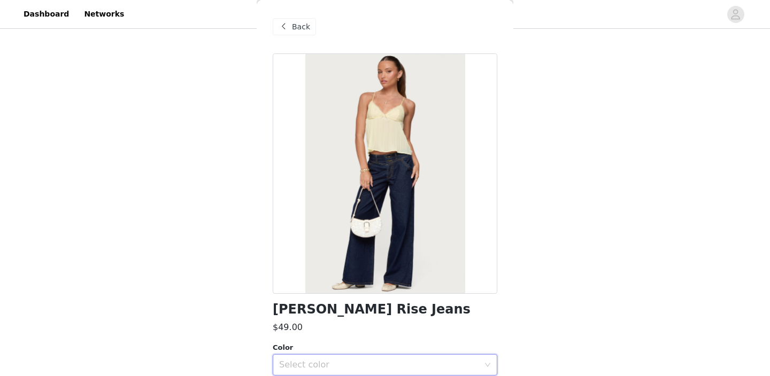
click at [311, 30] on div "Back" at bounding box center [294, 26] width 43 height 17
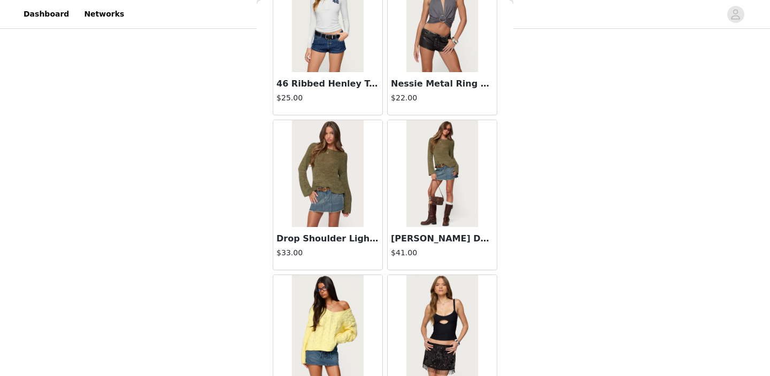
scroll to position [2810, 0]
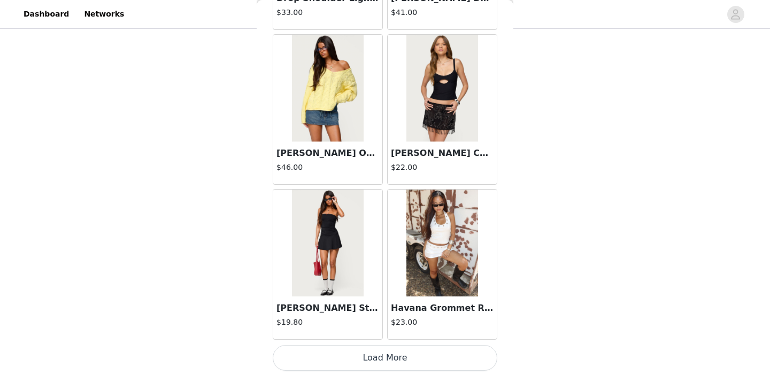
click at [368, 364] on button "Load More" at bounding box center [385, 358] width 225 height 26
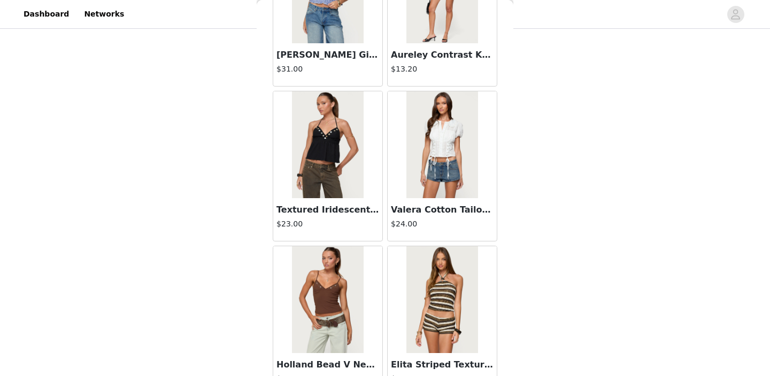
scroll to position [4360, 0]
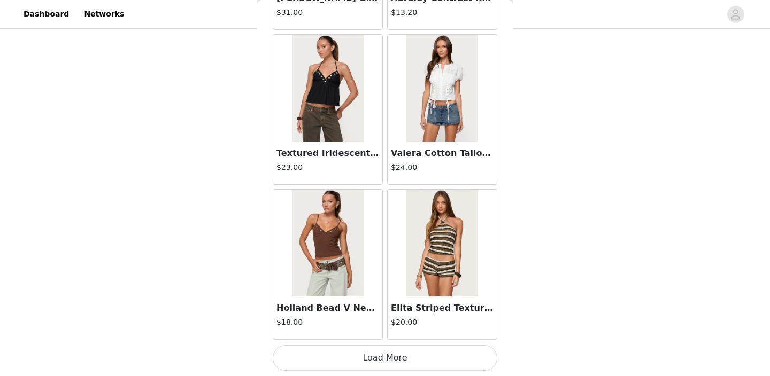
click at [358, 361] on button "Load More" at bounding box center [385, 358] width 225 height 26
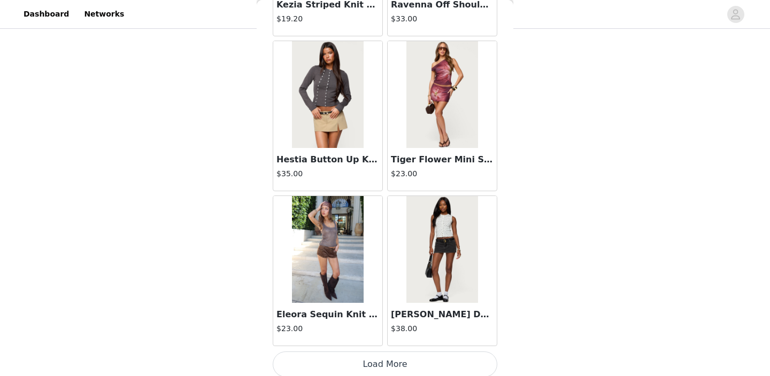
scroll to position [5910, 0]
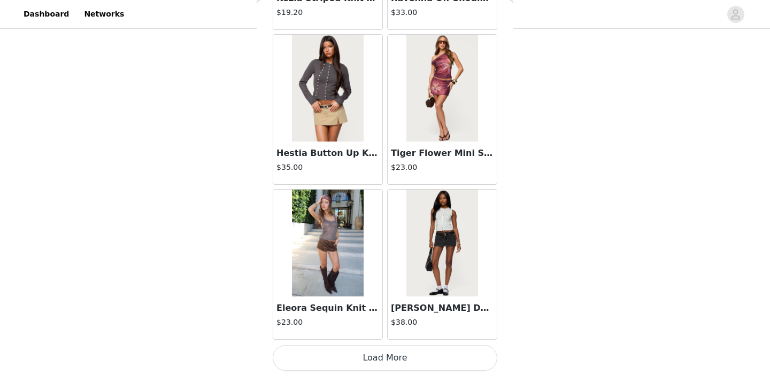
click at [337, 359] on button "Load More" at bounding box center [385, 358] width 225 height 26
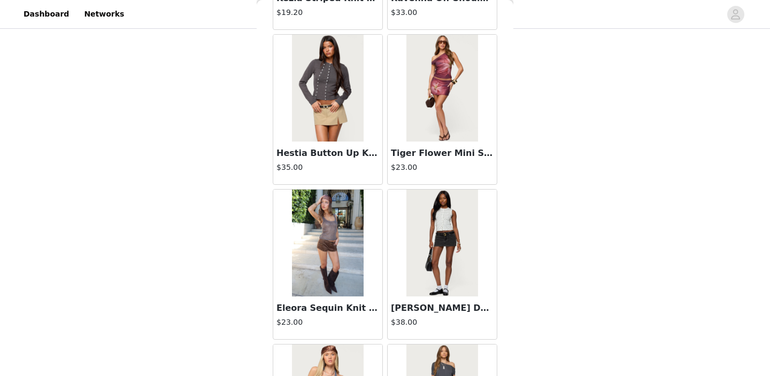
click at [423, 293] on img at bounding box center [441, 243] width 71 height 107
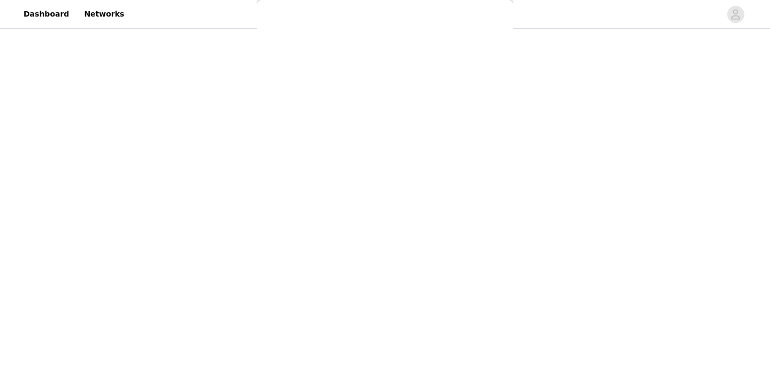
scroll to position [0, 0]
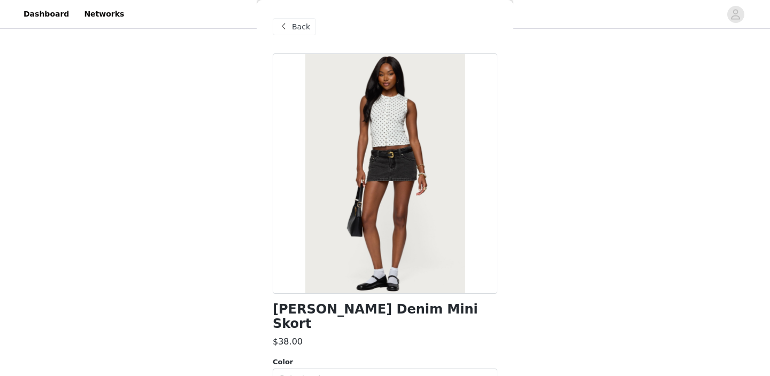
click at [303, 30] on span "Back" at bounding box center [301, 26] width 18 height 11
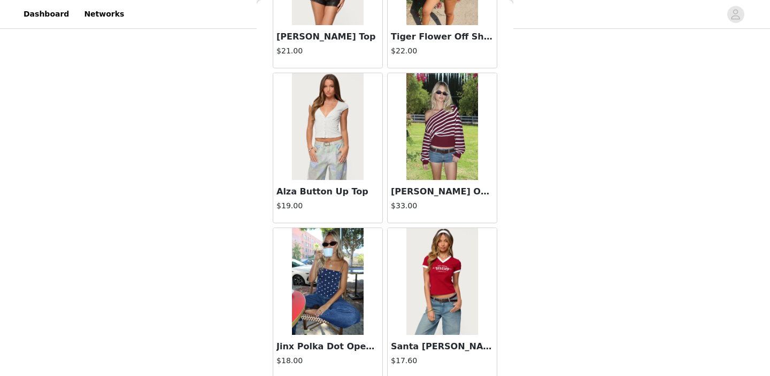
scroll to position [6796, 0]
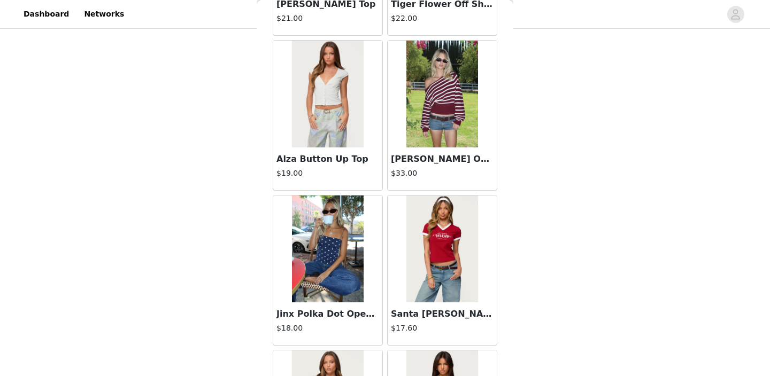
click at [420, 125] on img at bounding box center [441, 94] width 71 height 107
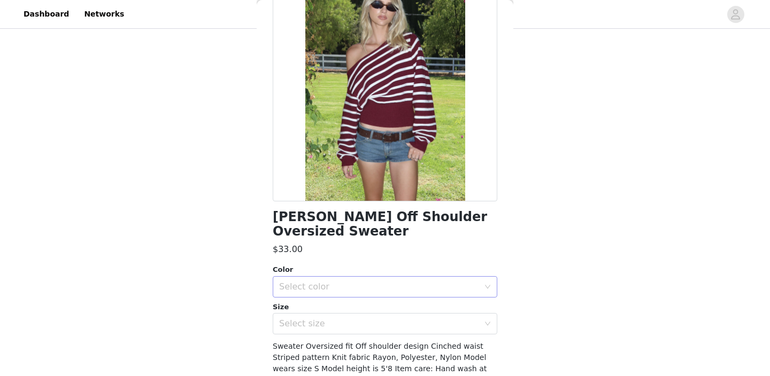
scroll to position [100, 0]
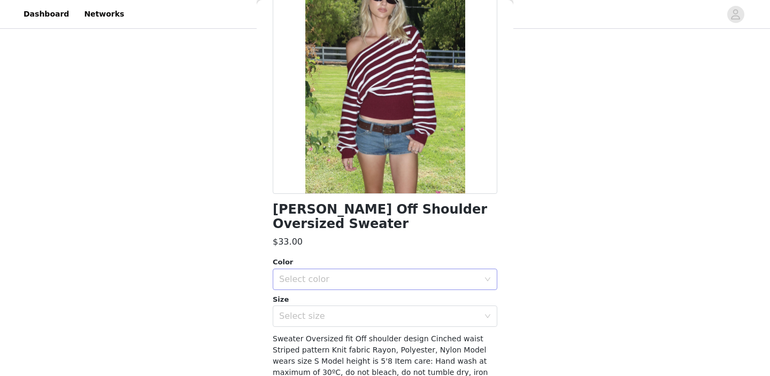
click at [304, 274] on div "Select color" at bounding box center [379, 279] width 200 height 11
click at [306, 295] on li "BURGUNDY" at bounding box center [385, 288] width 225 height 17
click at [301, 311] on div "Select size" at bounding box center [379, 316] width 200 height 11
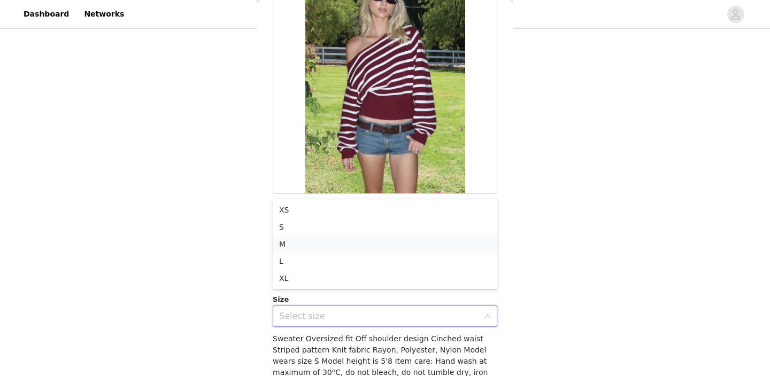
click at [310, 249] on li "M" at bounding box center [385, 244] width 225 height 17
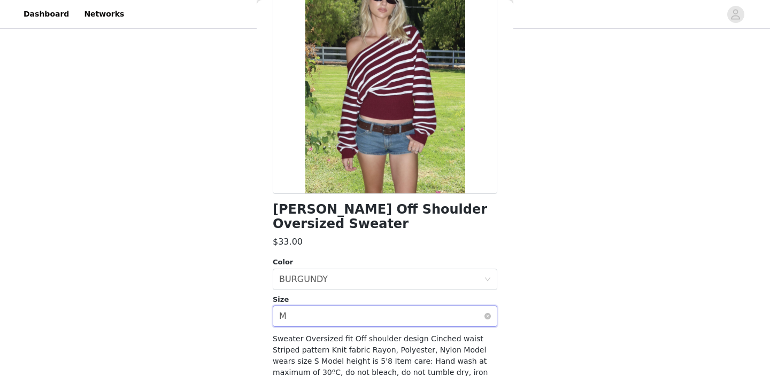
scroll to position [144, 0]
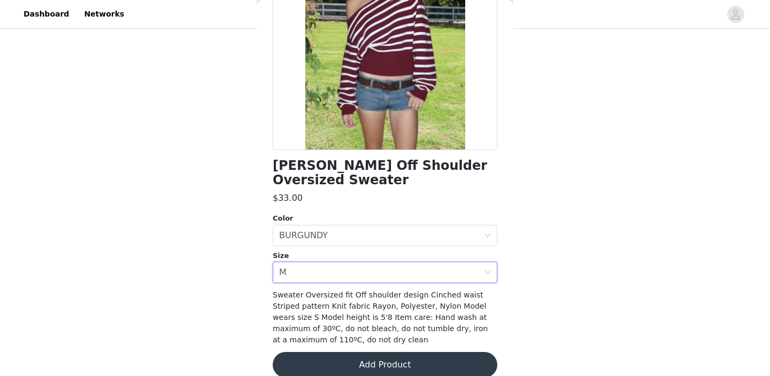
click at [328, 355] on button "Add Product" at bounding box center [385, 365] width 225 height 26
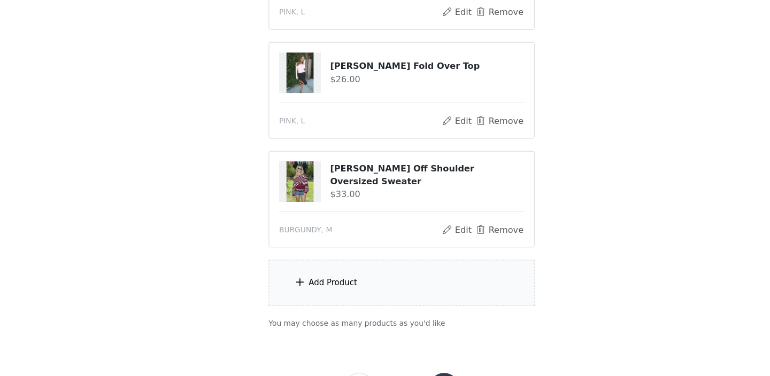
scroll to position [677, 0]
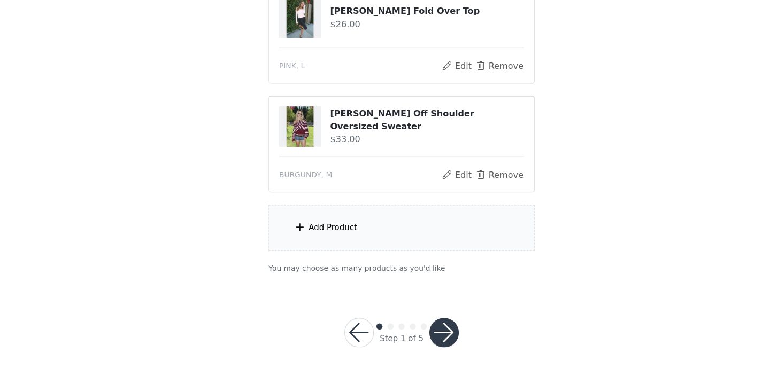
click at [323, 247] on div "Add Product" at bounding box center [325, 247] width 42 height 11
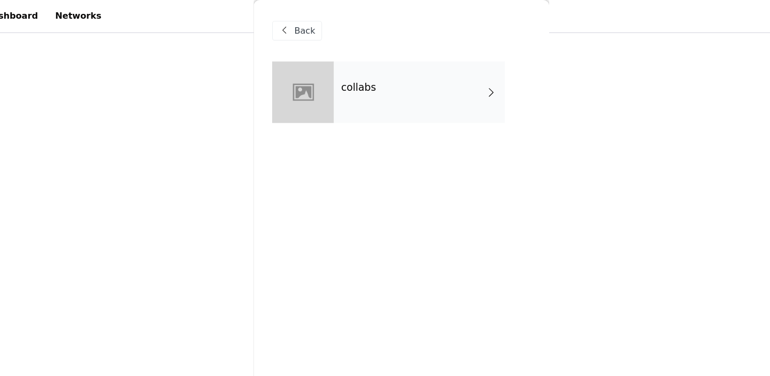
scroll to position [365, 0]
click at [290, 28] on div "Back" at bounding box center [294, 26] width 43 height 17
click at [301, 26] on span "Back" at bounding box center [301, 26] width 18 height 11
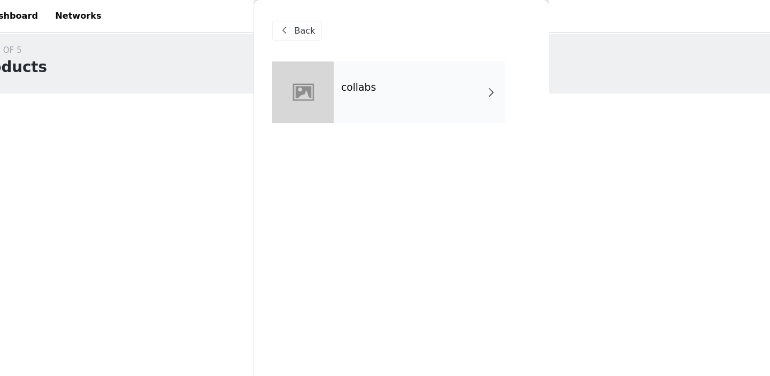
scroll to position [0, 0]
click at [303, 22] on span "Back" at bounding box center [301, 26] width 18 height 11
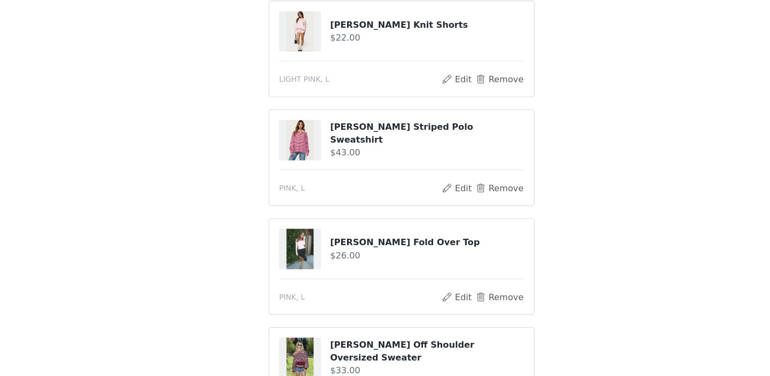
scroll to position [677, 0]
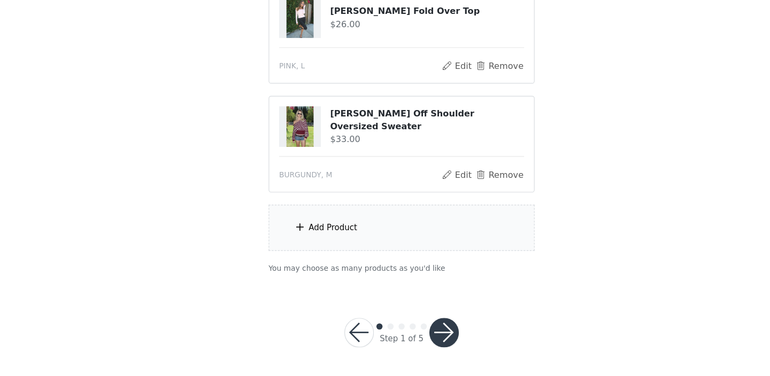
click at [309, 256] on div "Add Product" at bounding box center [384, 247] width 231 height 40
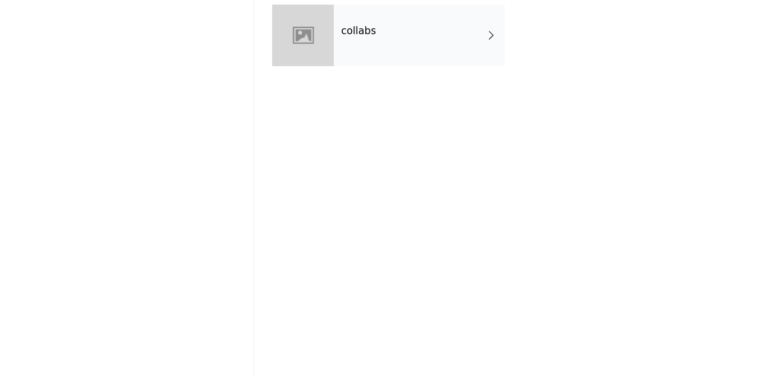
click at [351, 94] on div "collabs" at bounding box center [400, 79] width 149 height 53
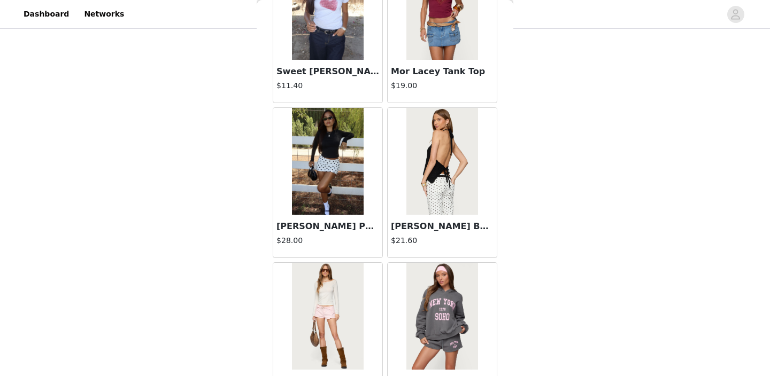
scroll to position [1259, 0]
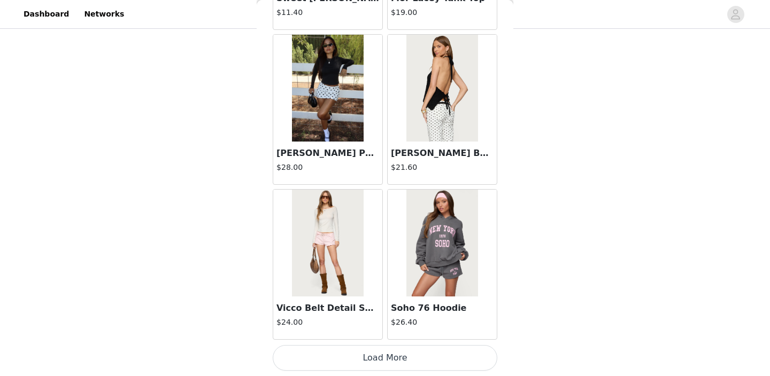
click at [354, 351] on button "Load More" at bounding box center [385, 358] width 225 height 26
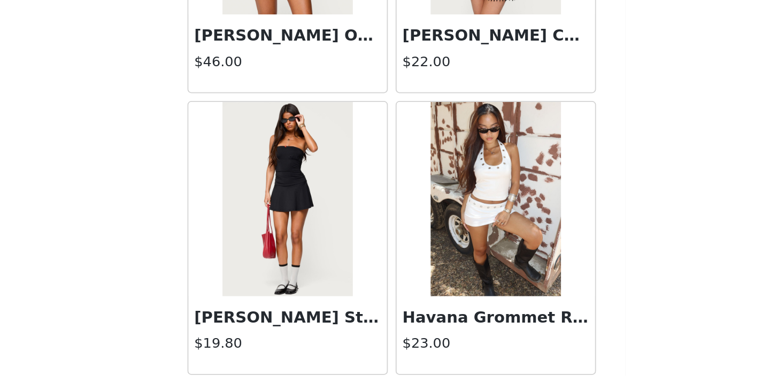
scroll to position [2810, 0]
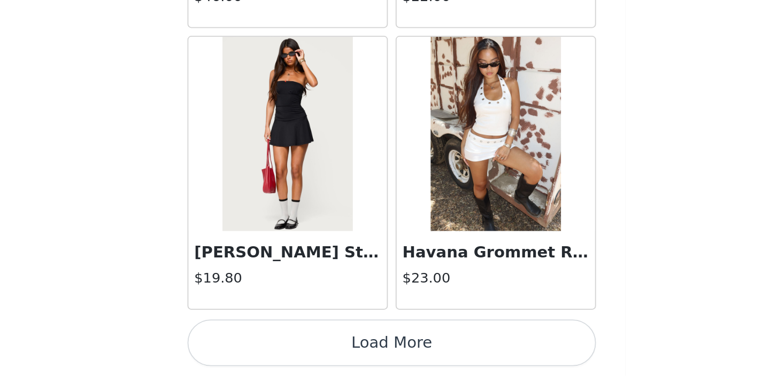
click at [389, 355] on button "Load More" at bounding box center [385, 358] width 225 height 26
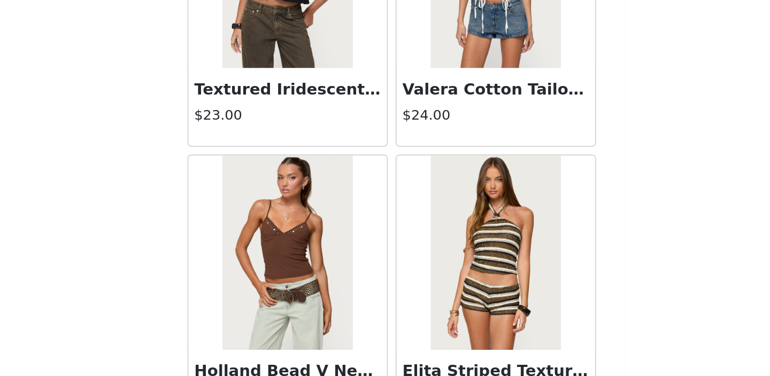
scroll to position [4360, 0]
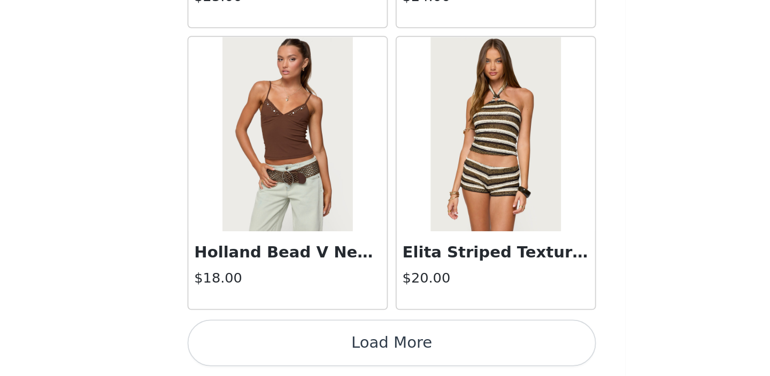
click at [414, 353] on button "Load More" at bounding box center [385, 358] width 225 height 26
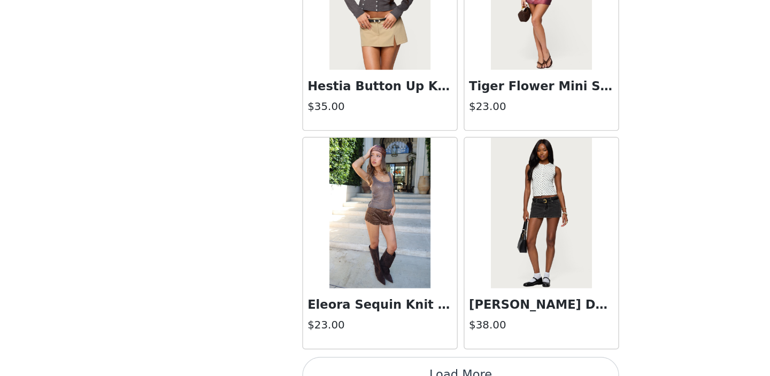
scroll to position [5910, 0]
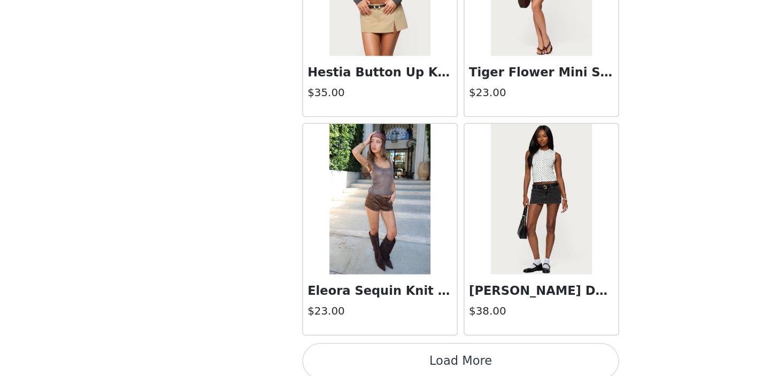
click at [359, 356] on button "Load More" at bounding box center [385, 358] width 225 height 26
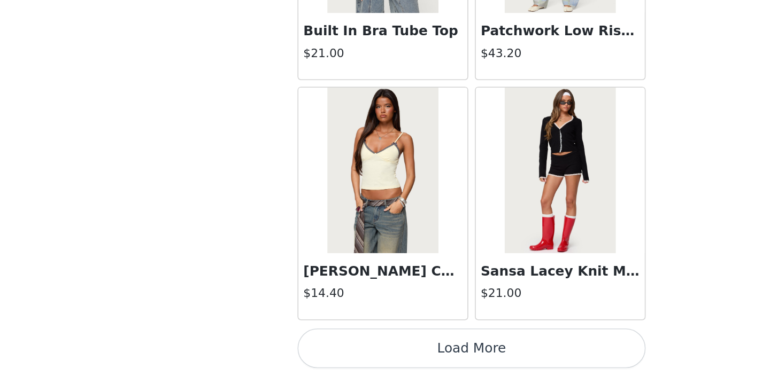
scroll to position [677, 0]
click at [332, 354] on button "Load More" at bounding box center [385, 358] width 225 height 26
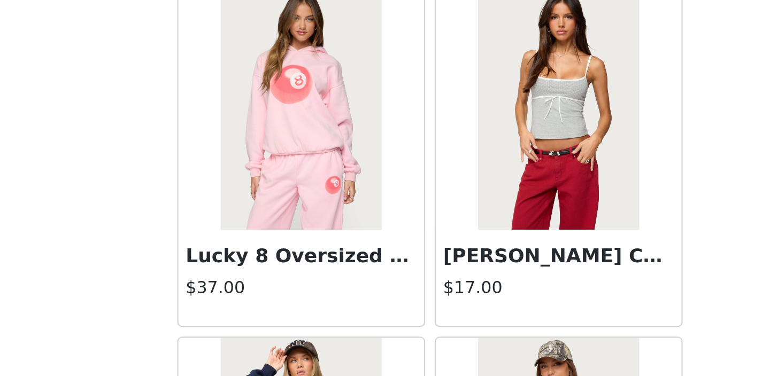
click at [445, 224] on img at bounding box center [441, 221] width 71 height 107
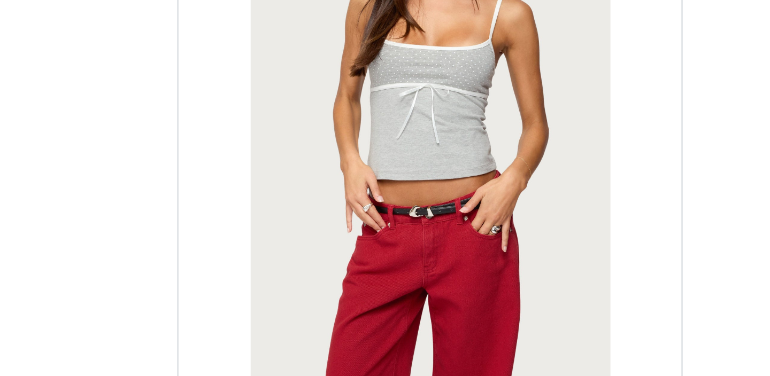
scroll to position [678, 0]
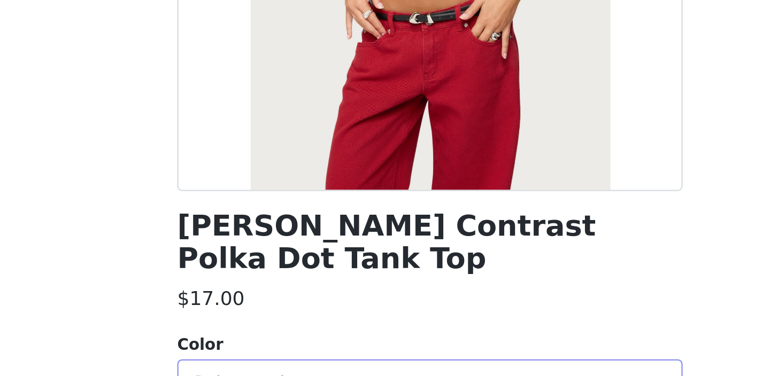
click at [325, 374] on div "Select color" at bounding box center [379, 379] width 200 height 11
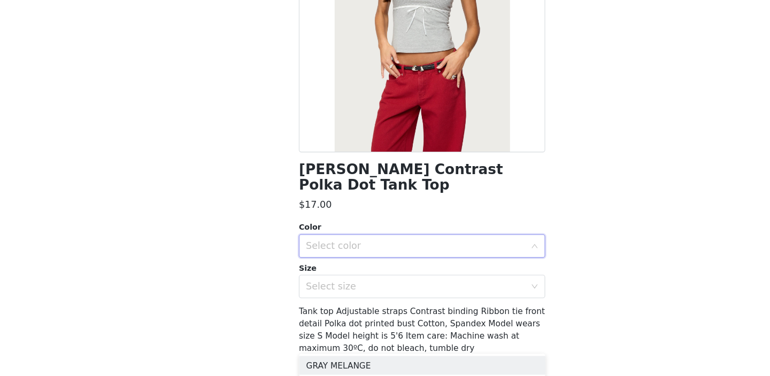
scroll to position [144, 0]
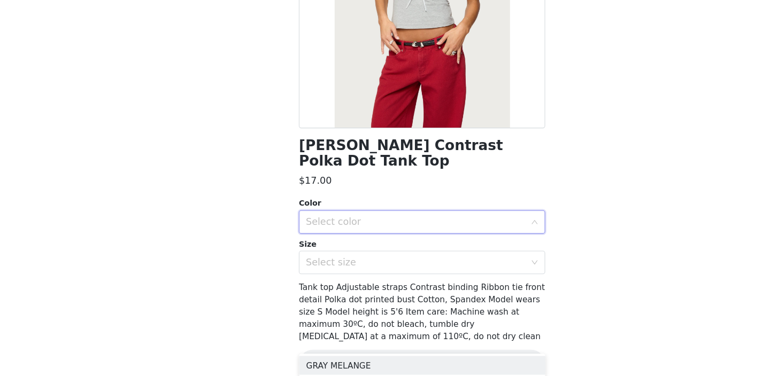
click at [406, 230] on div "Select color" at bounding box center [379, 235] width 200 height 11
click at [392, 230] on div "Select color" at bounding box center [379, 235] width 200 height 11
click at [392, 245] on li "GRAY MELANGE" at bounding box center [385, 244] width 225 height 17
click at [388, 267] on div "Select size" at bounding box center [379, 272] width 200 height 11
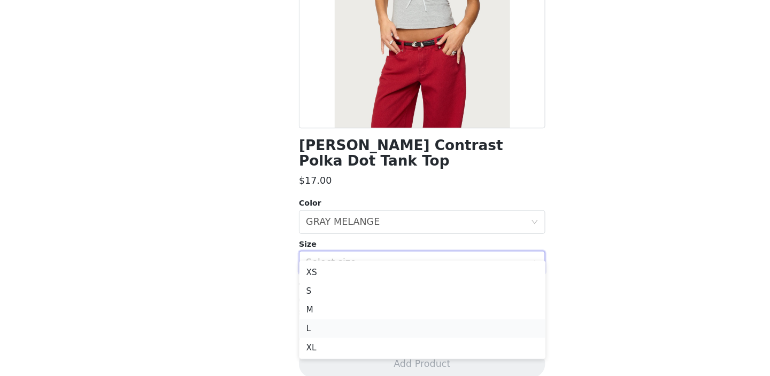
click at [358, 329] on li "L" at bounding box center [385, 332] width 225 height 17
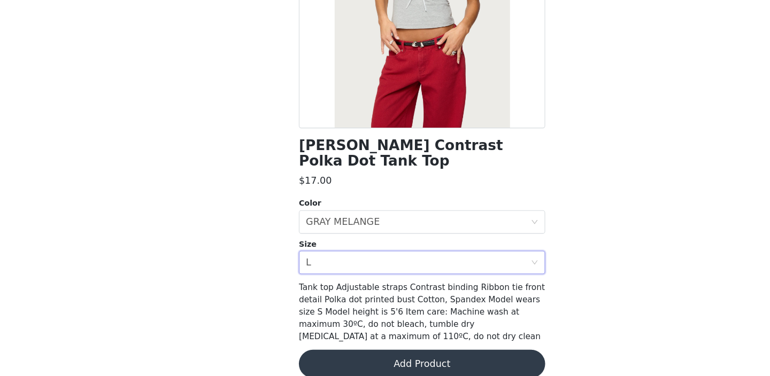
click at [354, 366] on div "[PERSON_NAME] Contrast Polka Dot Tank Top $17.00 Color Select color GRAY MELANG…" at bounding box center [385, 150] width 225 height 481
click at [355, 352] on button "Add Product" at bounding box center [385, 365] width 225 height 26
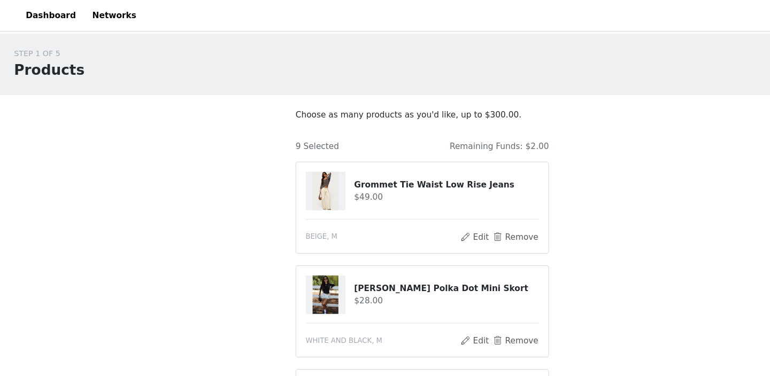
scroll to position [772, 0]
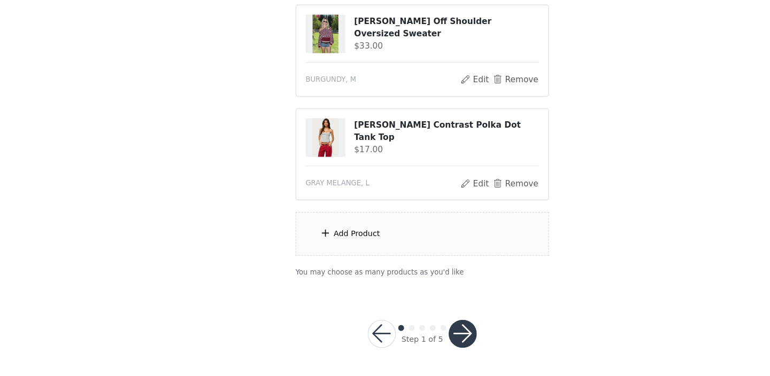
click at [424, 341] on button "button" at bounding box center [422, 338] width 26 height 26
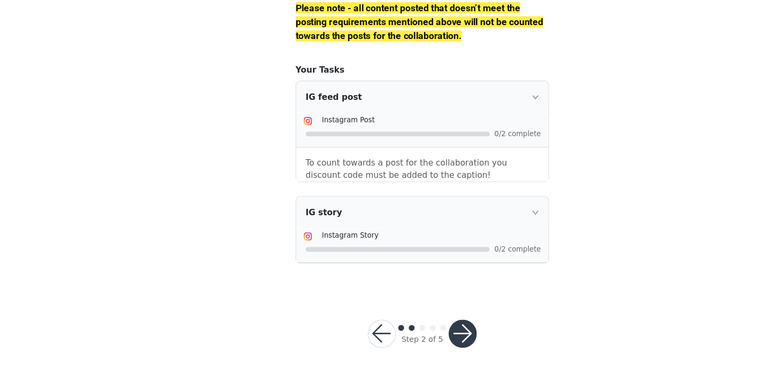
scroll to position [1593, 0]
click at [419, 347] on button "button" at bounding box center [422, 338] width 26 height 26
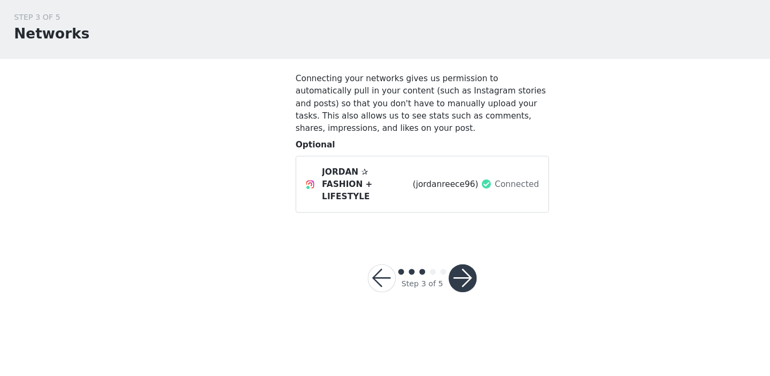
click at [422, 276] on button "button" at bounding box center [422, 287] width 26 height 26
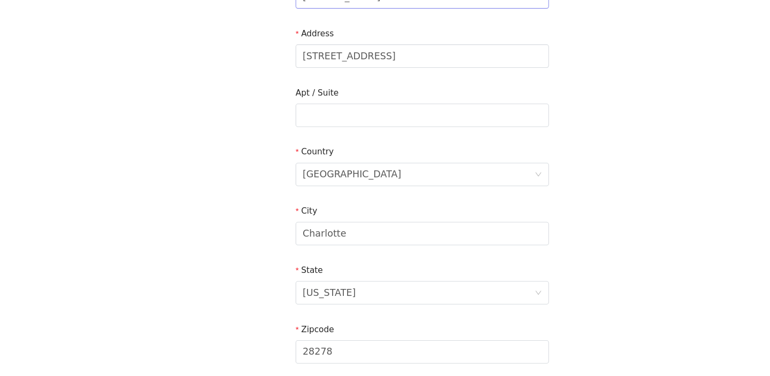
scroll to position [352, 0]
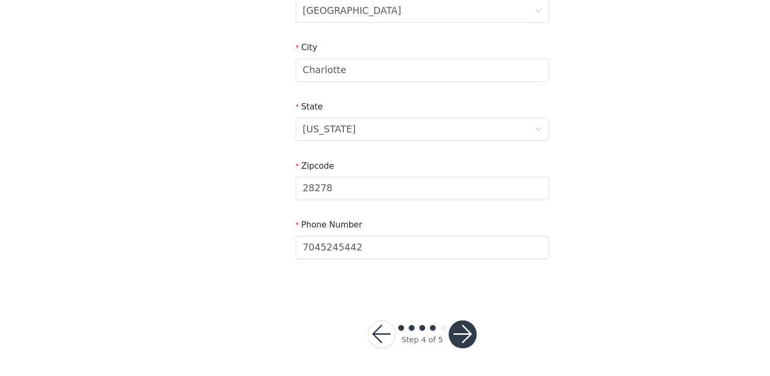
click at [414, 326] on div at bounding box center [422, 339] width 26 height 26
click at [416, 335] on button "button" at bounding box center [422, 339] width 26 height 26
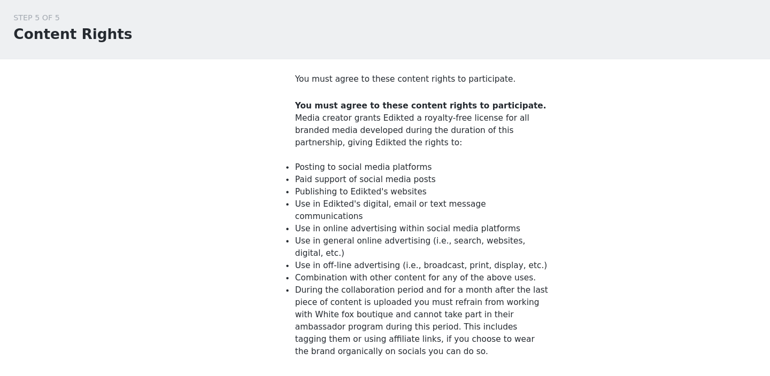
scroll to position [118, 0]
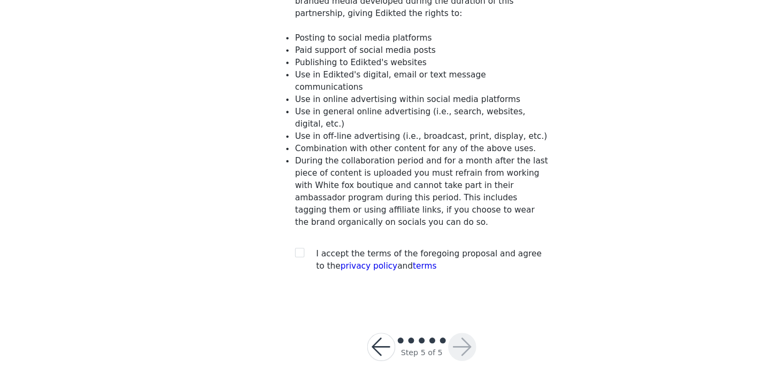
click at [266, 253] on section "You must agree to these content rights to participate. You must agree to these …" at bounding box center [385, 140] width 257 height 342
click at [269, 259] on input "checkbox" at bounding box center [272, 262] width 7 height 7
checkbox input "true"
click at [422, 337] on button "button" at bounding box center [422, 350] width 26 height 26
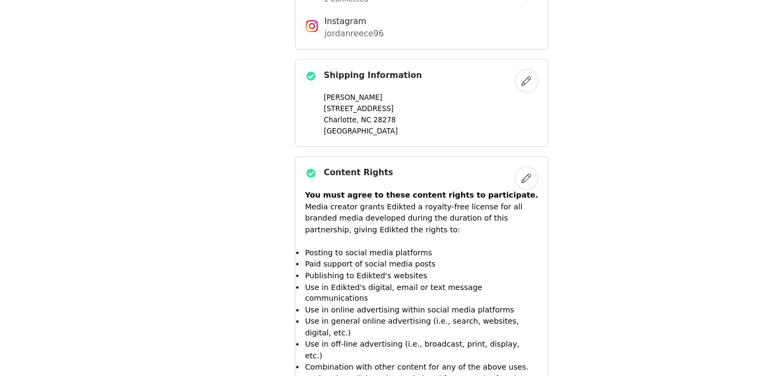
scroll to position [966, 0]
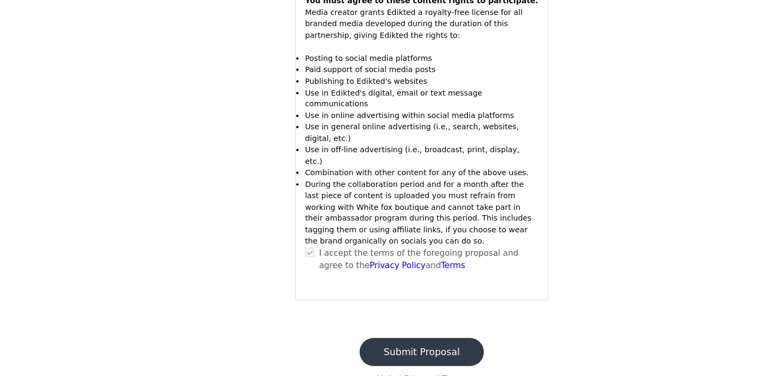
click at [376, 342] on button "Submit Proposal" at bounding box center [384, 355] width 113 height 26
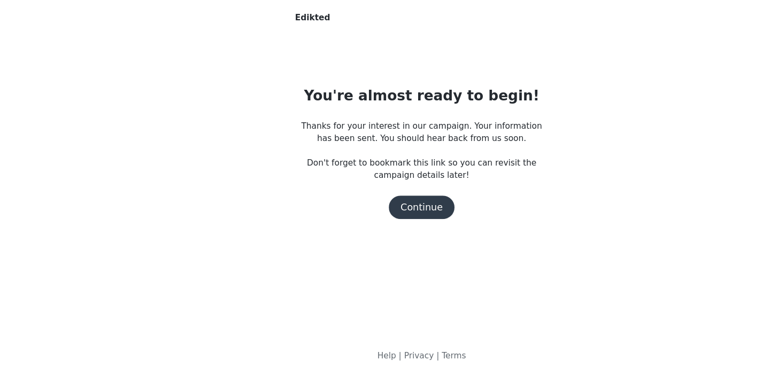
click at [375, 214] on button "Continue" at bounding box center [385, 222] width 60 height 21
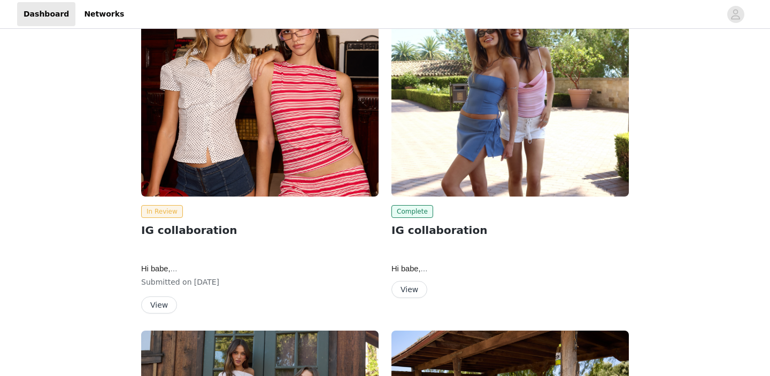
scroll to position [87, 0]
